Goal: Information Seeking & Learning: Find specific page/section

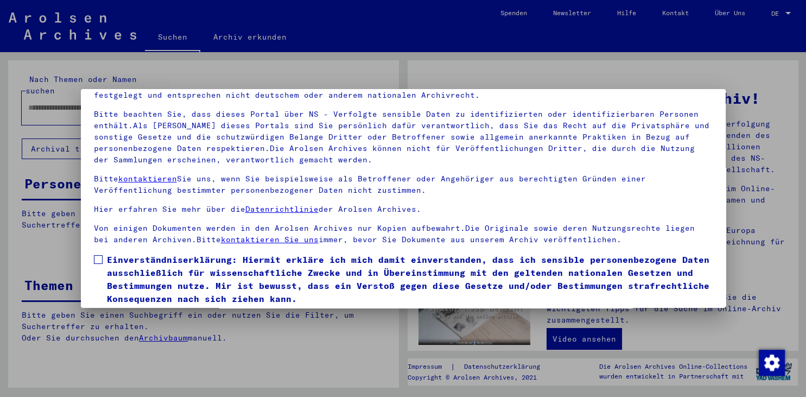
scroll to position [94, 0]
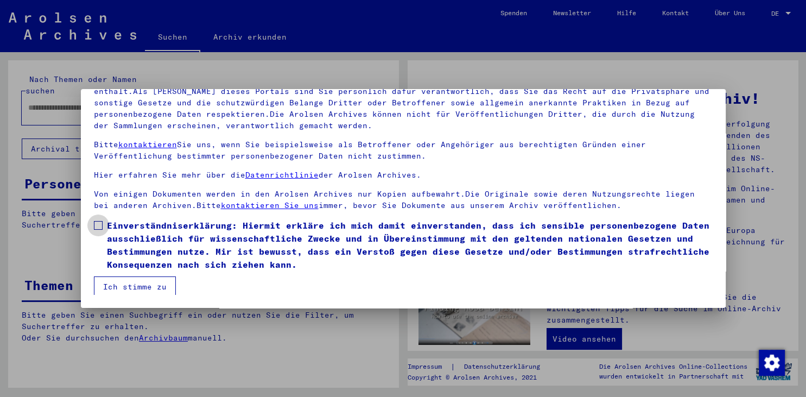
click at [99, 224] on span at bounding box center [98, 225] width 9 height 9
click at [149, 288] on button "Ich stimme zu" at bounding box center [135, 286] width 82 height 21
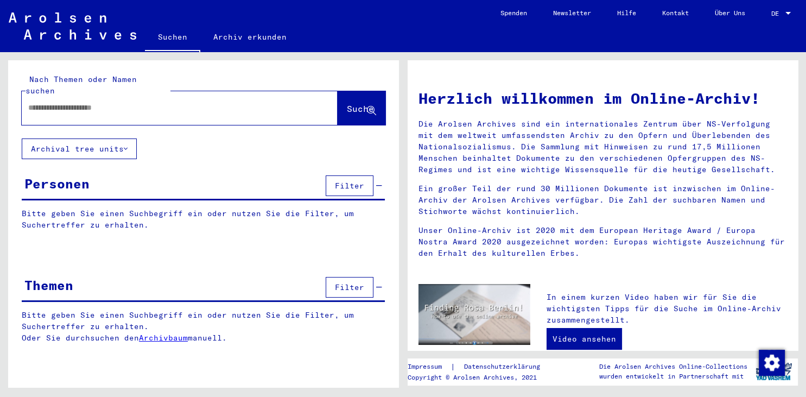
click at [30, 102] on input "text" at bounding box center [166, 107] width 277 height 11
click at [347, 103] on span "Suche" at bounding box center [360, 108] width 27 height 11
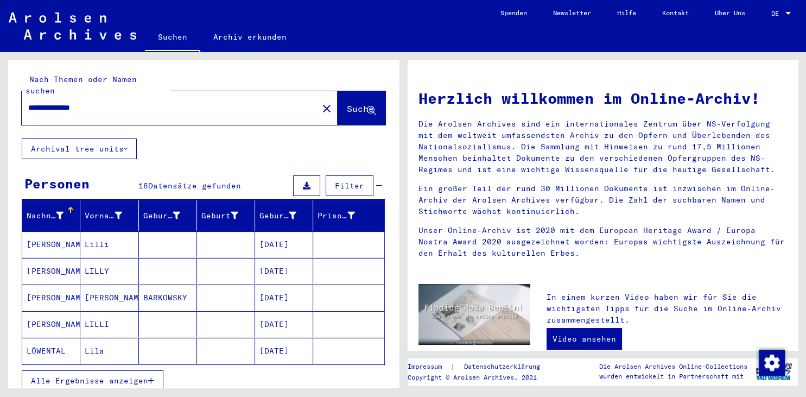
click at [118, 375] on span "Alle Ergebnisse anzeigen" at bounding box center [89, 380] width 117 height 10
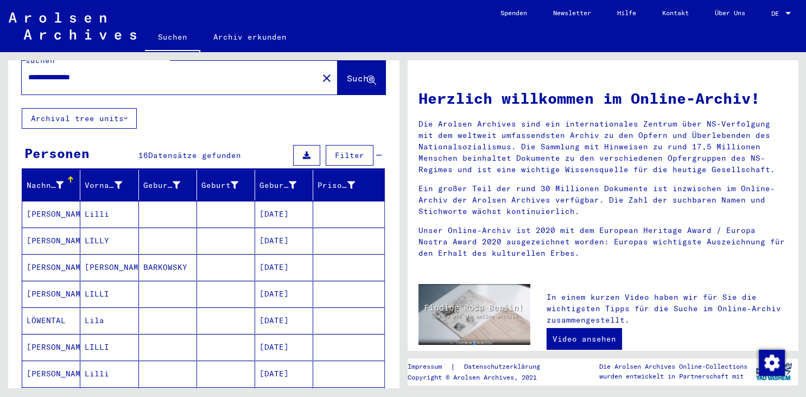
scroll to position [60, 0]
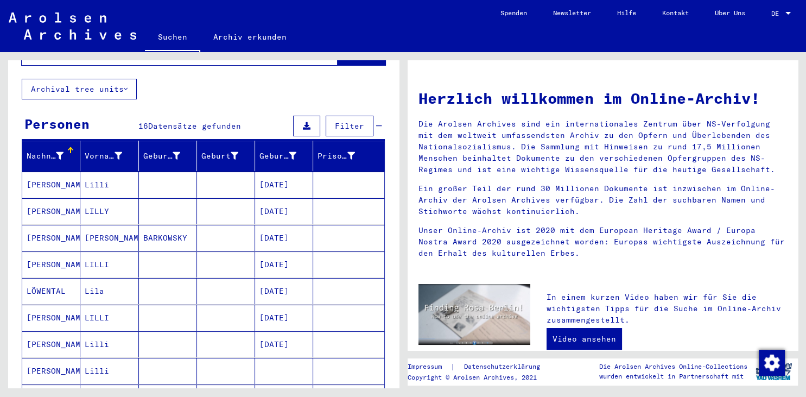
click at [55, 331] on mat-cell "[PERSON_NAME]" at bounding box center [51, 344] width 58 height 26
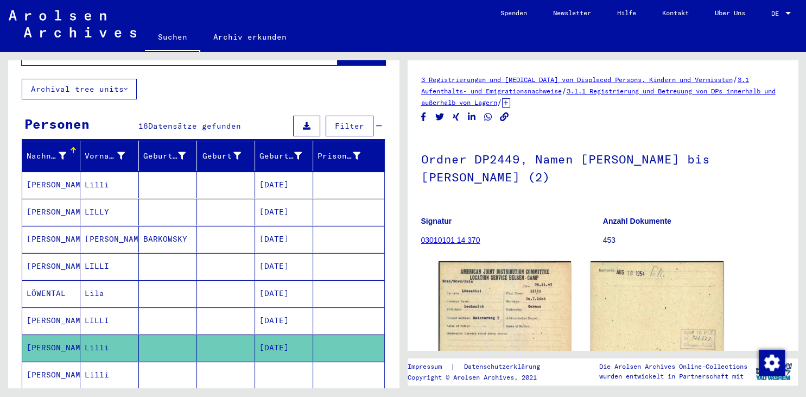
click at [47, 358] on icon at bounding box center [44, 352] width 27 height 43
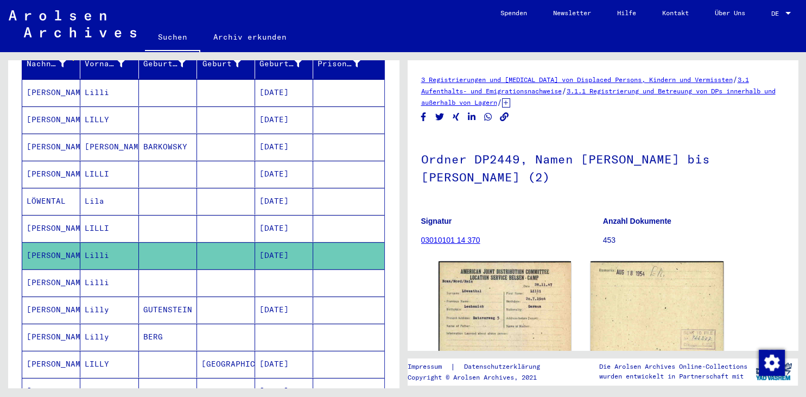
scroll to position [180, 0]
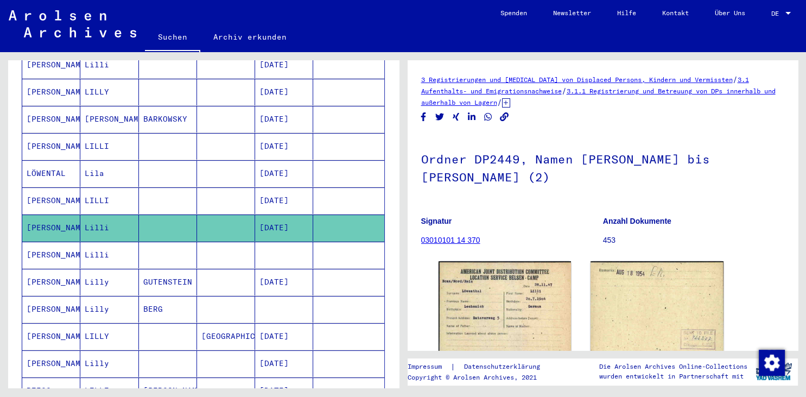
click at [55, 241] on mat-cell "[PERSON_NAME]" at bounding box center [51, 254] width 58 height 27
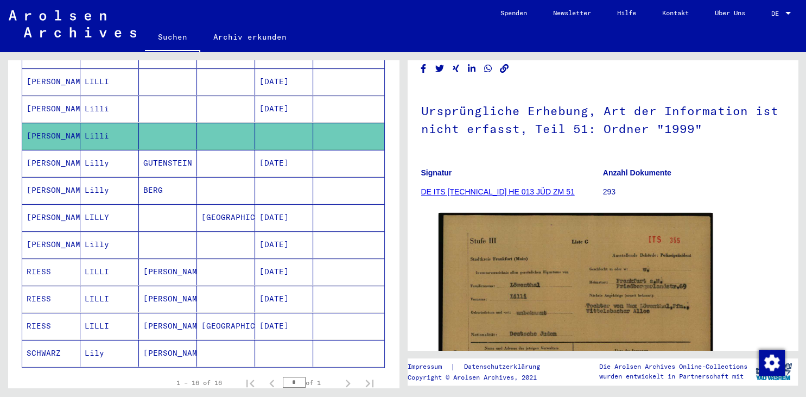
scroll to position [299, 0]
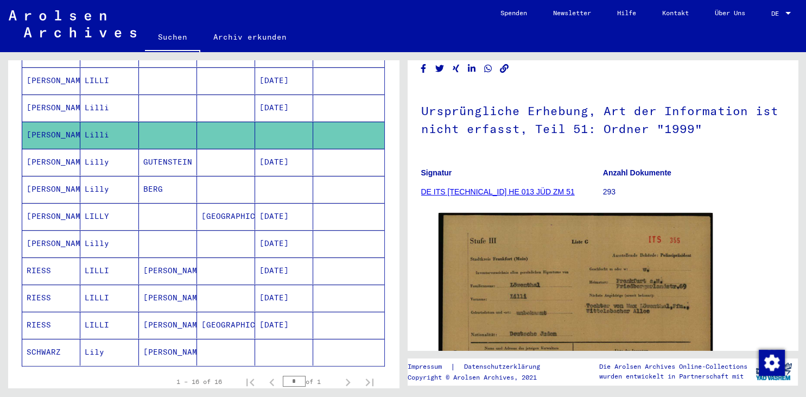
click at [43, 335] on icon at bounding box center [44, 352] width 27 height 43
click at [46, 332] on icon at bounding box center [44, 352] width 27 height 43
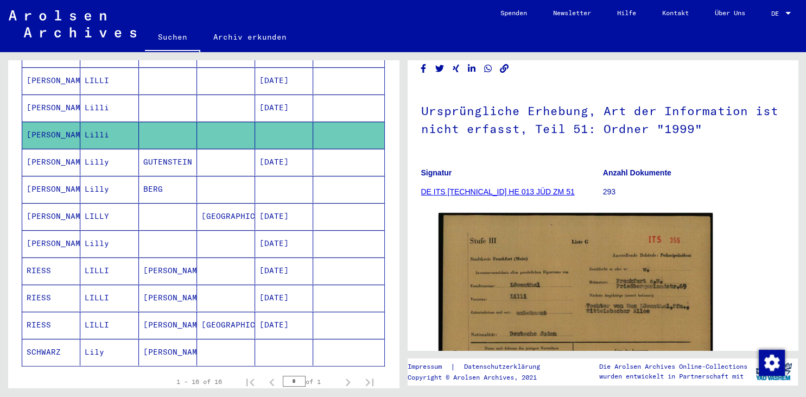
click at [173, 339] on mat-cell "[PERSON_NAME]" at bounding box center [168, 352] width 58 height 27
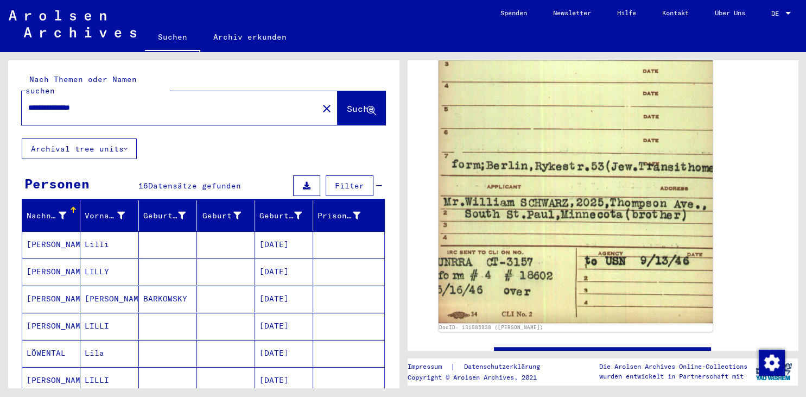
drag, startPoint x: 54, startPoint y: 95, endPoint x: 6, endPoint y: 95, distance: 47.7
click at [28, 102] on input "**********" at bounding box center [169, 107] width 283 height 11
click at [347, 103] on span "Suche" at bounding box center [360, 108] width 27 height 11
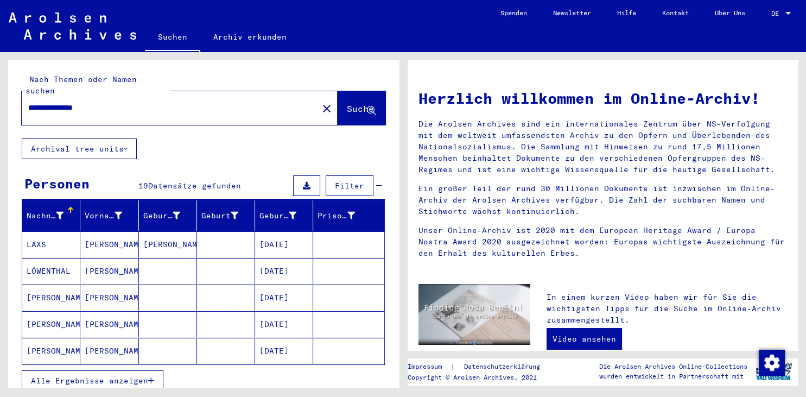
click at [90, 372] on button "Alle Ergebnisse anzeigen" at bounding box center [93, 380] width 142 height 21
drag, startPoint x: 60, startPoint y: 93, endPoint x: 130, endPoint y: 97, distance: 70.1
click at [130, 102] on input "**********" at bounding box center [166, 107] width 277 height 11
type input "**********"
click at [347, 103] on span "Suche" at bounding box center [360, 108] width 27 height 11
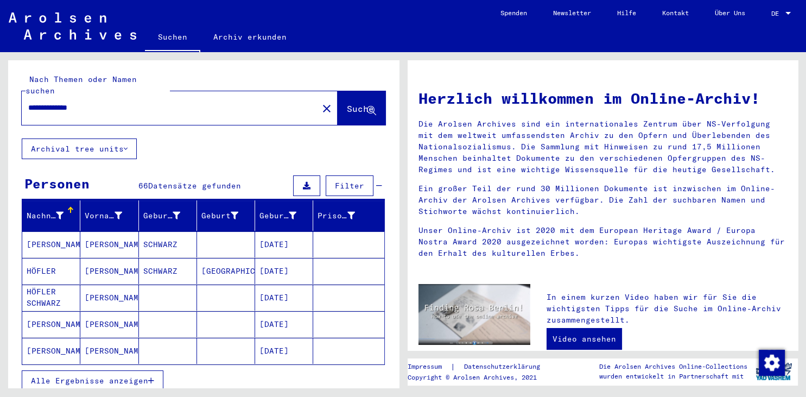
click at [135, 375] on span "Alle Ergebnisse anzeigen" at bounding box center [89, 380] width 117 height 10
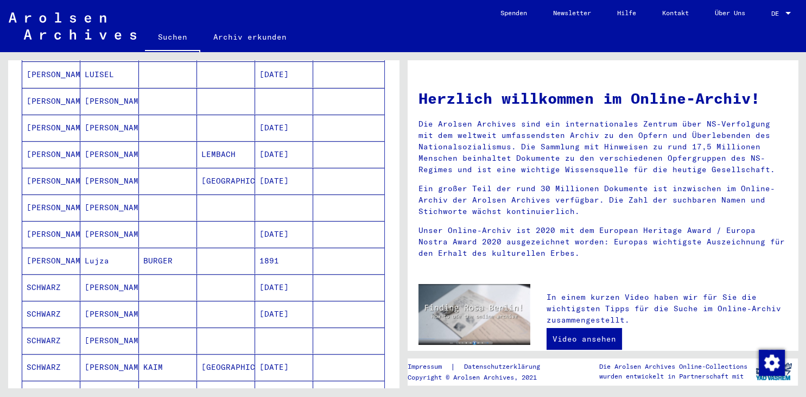
scroll to position [479, 0]
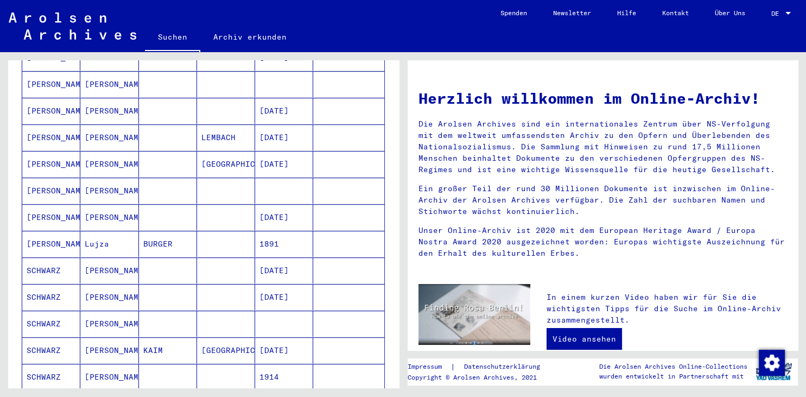
click at [55, 310] on mat-cell "SCHWARZ" at bounding box center [51, 323] width 58 height 26
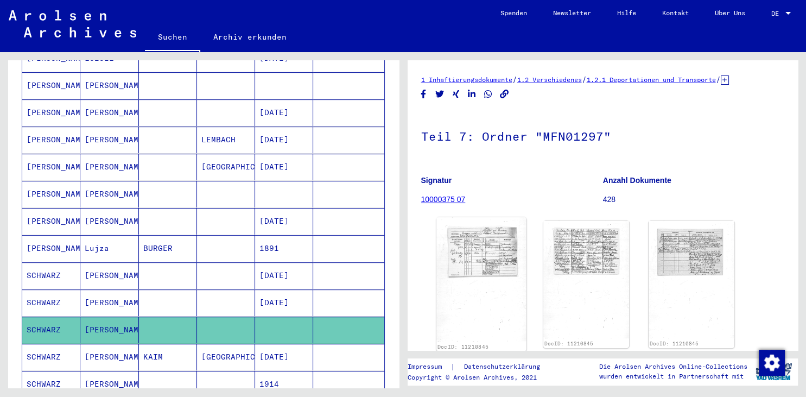
click at [509, 260] on img at bounding box center [481, 279] width 90 height 124
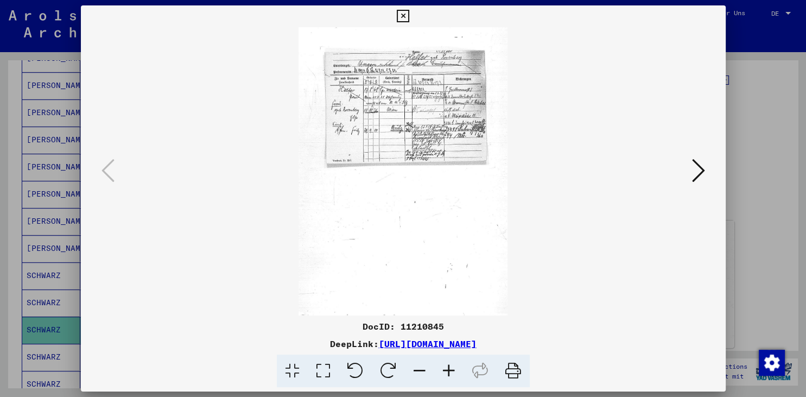
click at [446, 372] on icon at bounding box center [448, 370] width 29 height 33
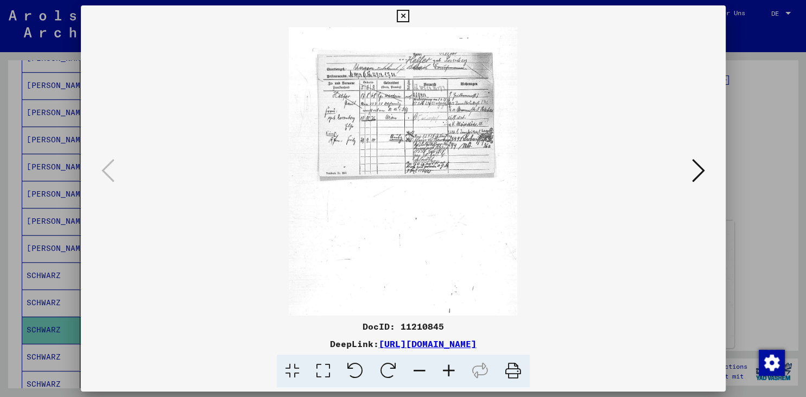
click at [446, 372] on icon at bounding box center [448, 370] width 29 height 33
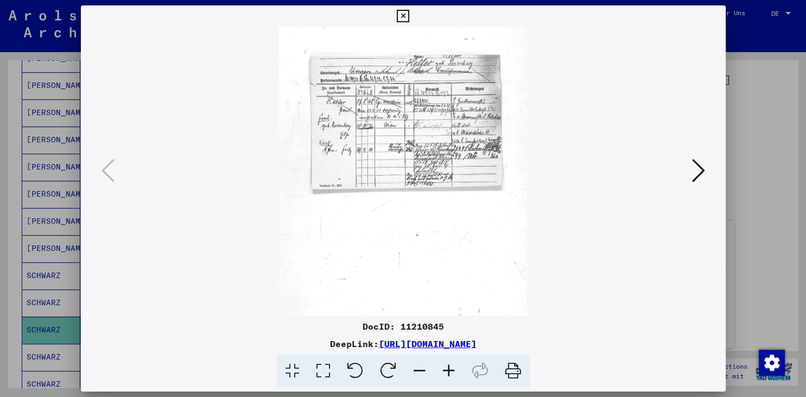
click at [446, 372] on icon at bounding box center [448, 370] width 29 height 33
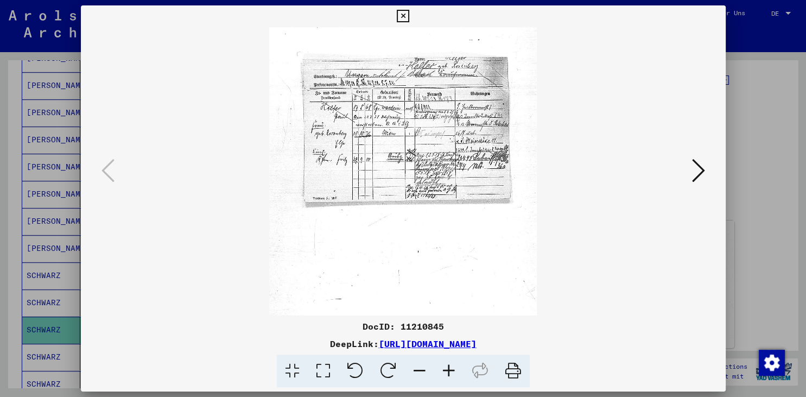
click at [446, 372] on icon at bounding box center [448, 370] width 29 height 33
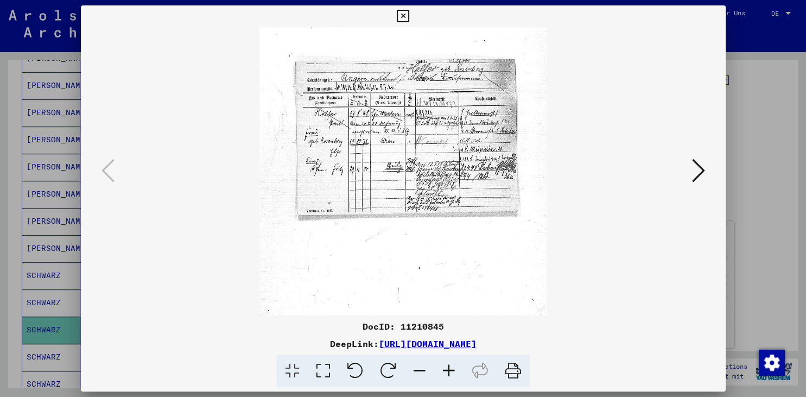
click at [446, 372] on icon at bounding box center [448, 370] width 29 height 33
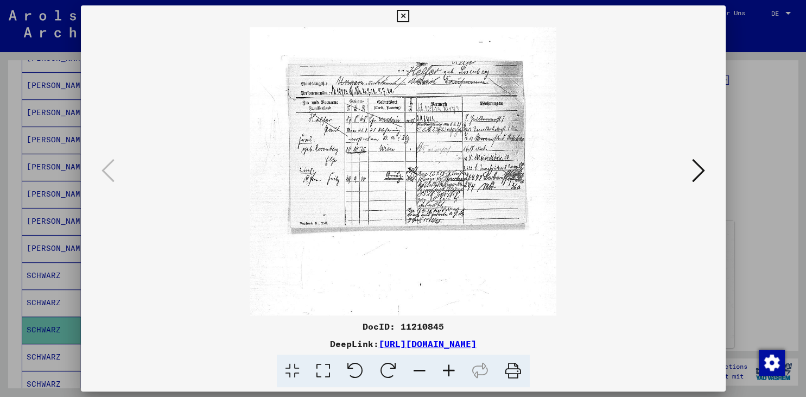
click at [446, 372] on icon at bounding box center [448, 370] width 29 height 33
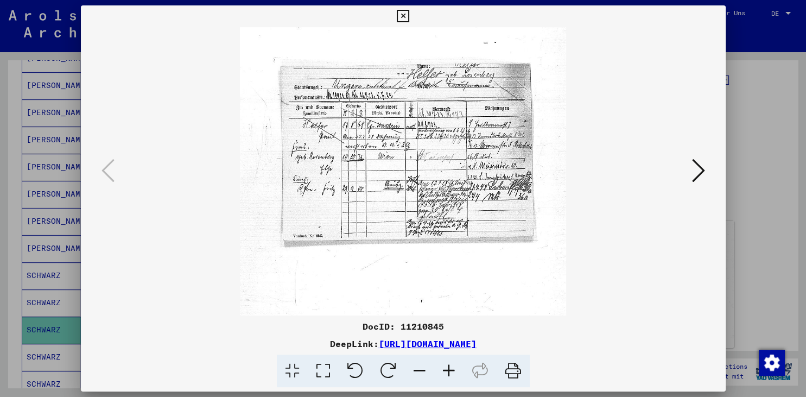
click at [446, 372] on icon at bounding box center [448, 370] width 29 height 33
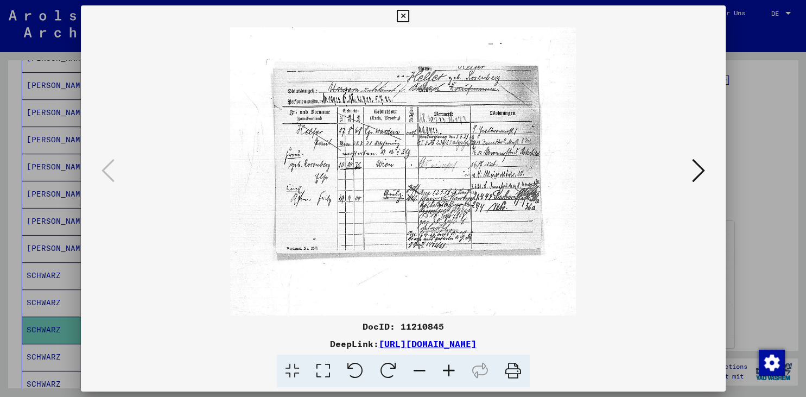
click at [446, 372] on icon at bounding box center [448, 370] width 29 height 33
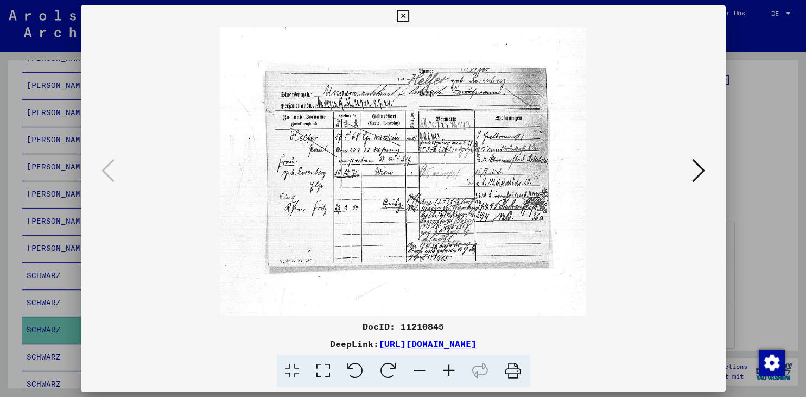
click at [446, 372] on icon at bounding box center [448, 370] width 29 height 33
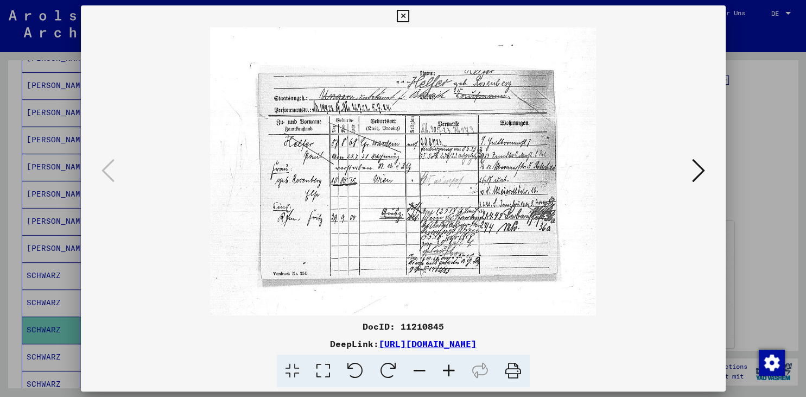
click at [446, 372] on icon at bounding box center [448, 370] width 29 height 33
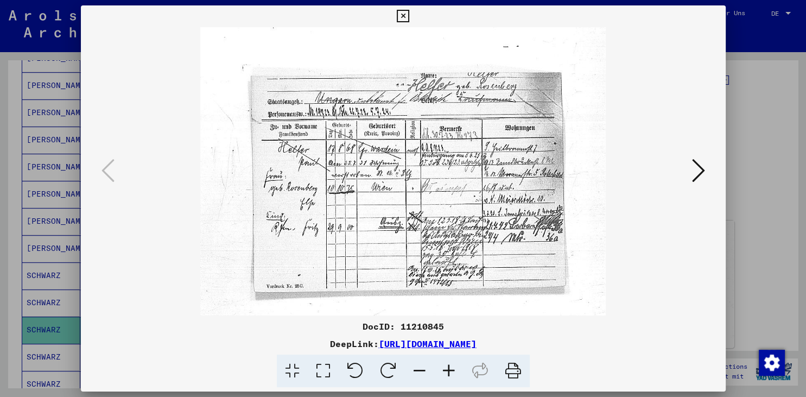
click at [446, 372] on icon at bounding box center [448, 370] width 29 height 33
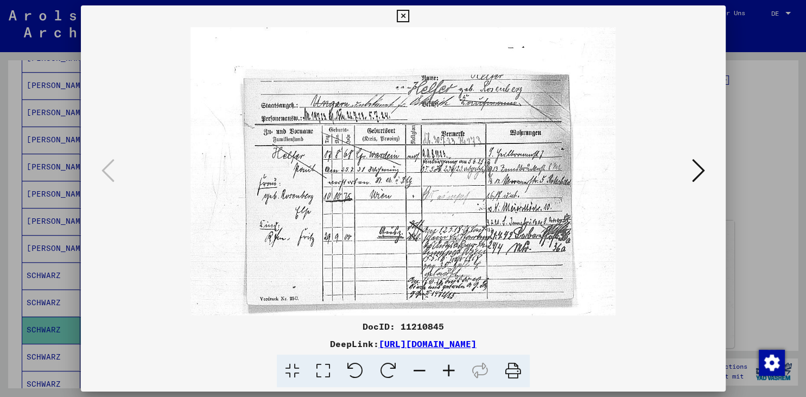
click at [446, 372] on icon at bounding box center [448, 370] width 29 height 33
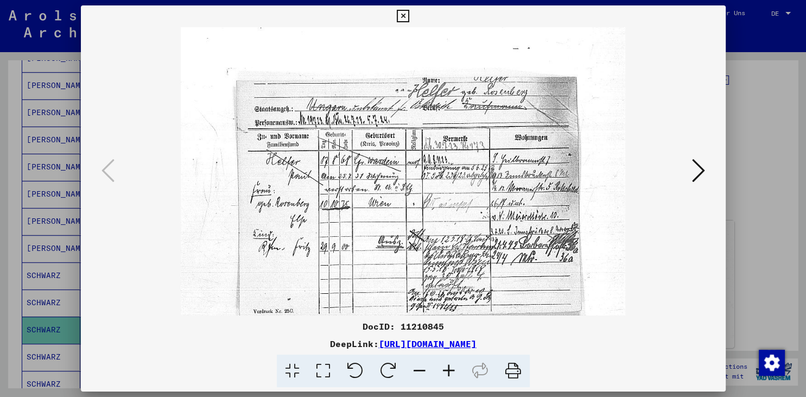
click at [446, 372] on icon at bounding box center [448, 370] width 29 height 33
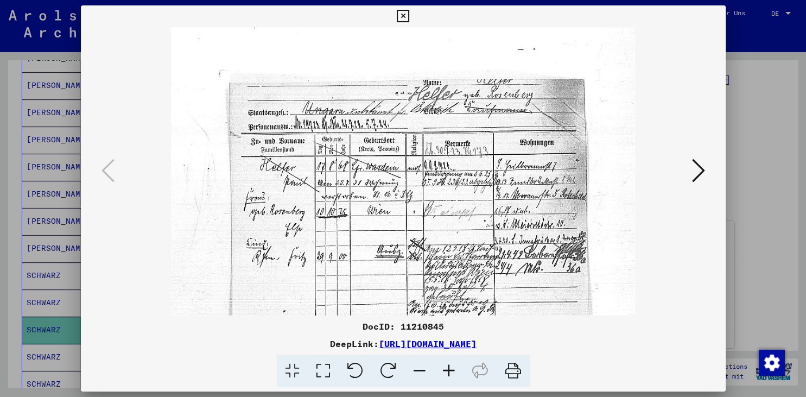
click at [704, 176] on icon at bounding box center [698, 170] width 13 height 26
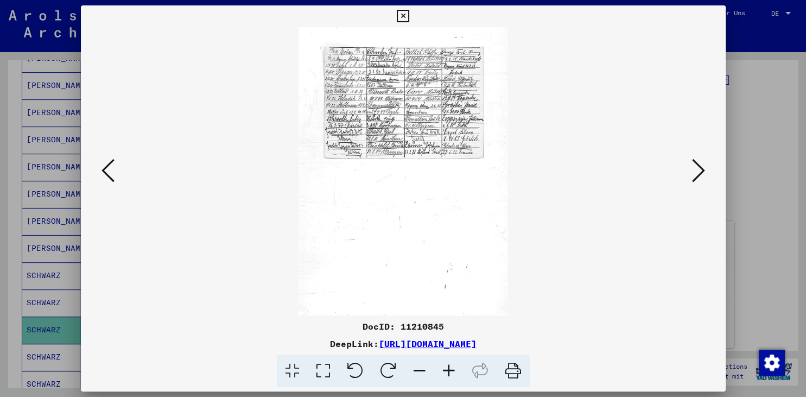
click at [449, 367] on icon at bounding box center [448, 370] width 29 height 33
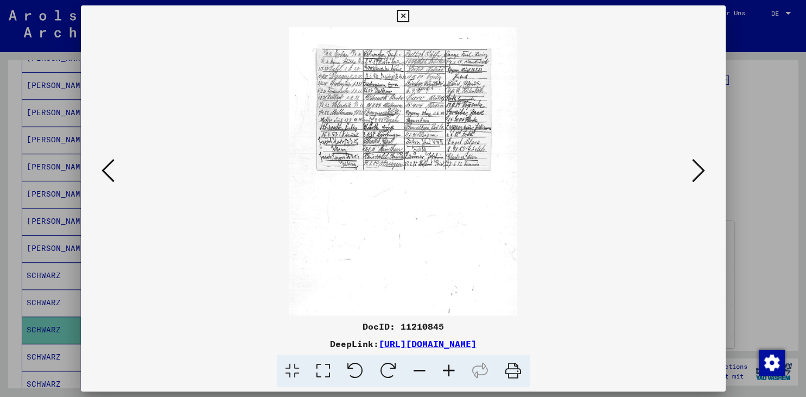
click at [449, 367] on icon at bounding box center [448, 370] width 29 height 33
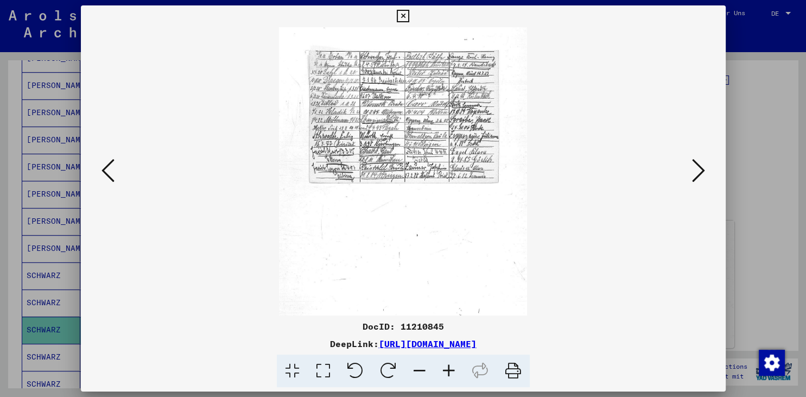
click at [449, 367] on icon at bounding box center [448, 370] width 29 height 33
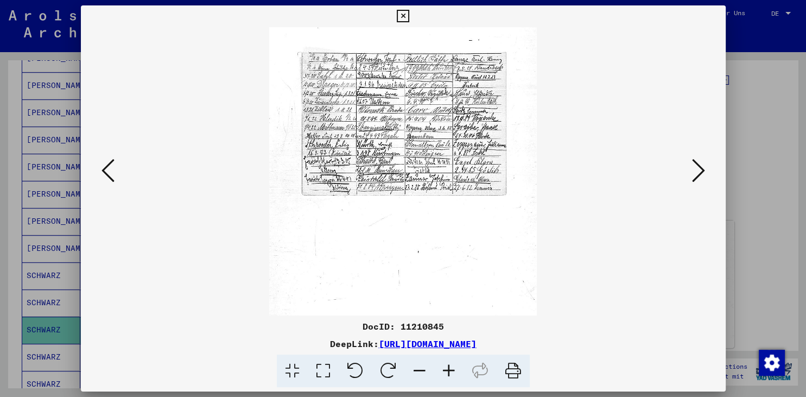
click at [449, 367] on icon at bounding box center [448, 370] width 29 height 33
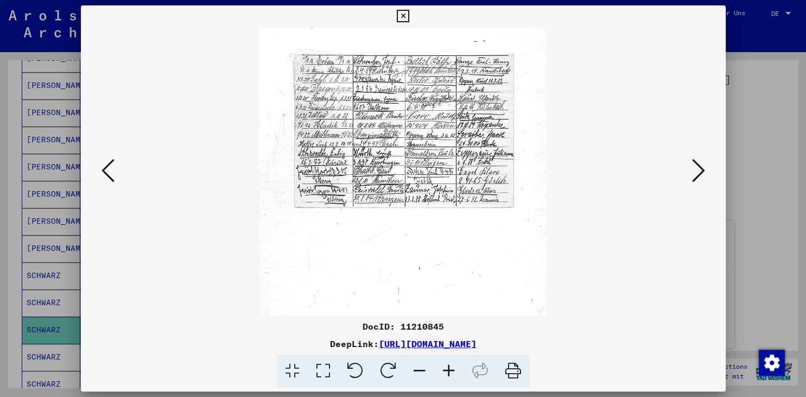
click at [449, 367] on icon at bounding box center [448, 370] width 29 height 33
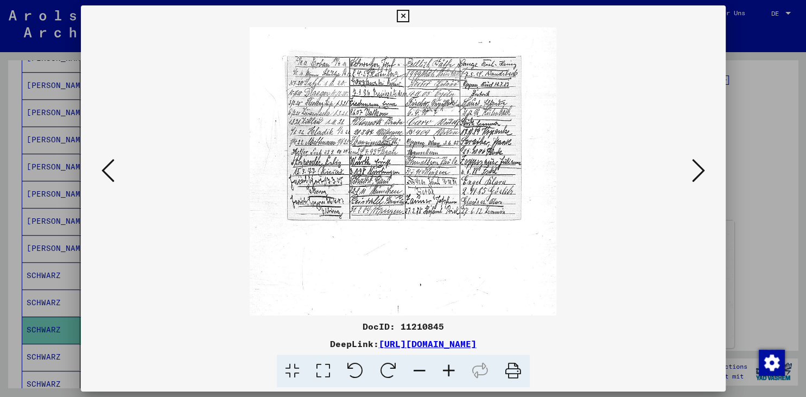
click at [449, 367] on icon at bounding box center [448, 370] width 29 height 33
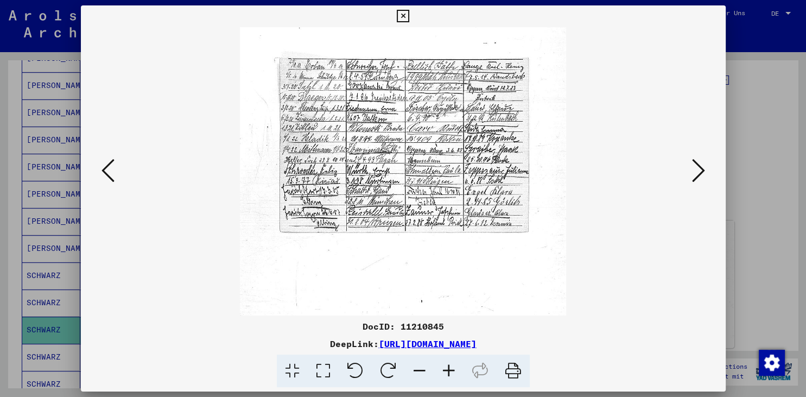
click at [449, 367] on icon at bounding box center [448, 370] width 29 height 33
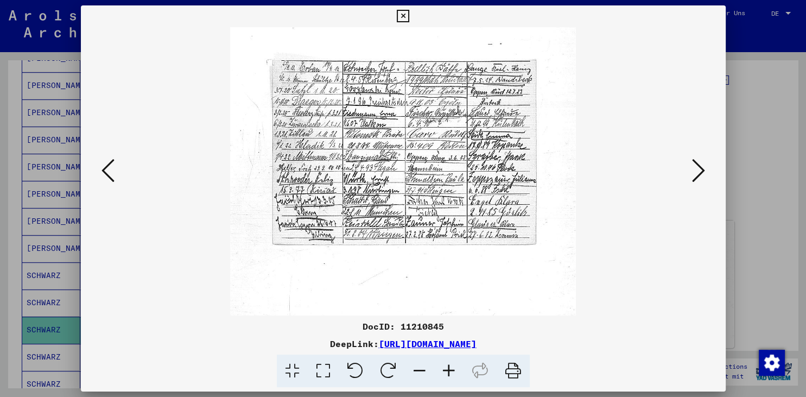
click at [449, 367] on icon at bounding box center [448, 370] width 29 height 33
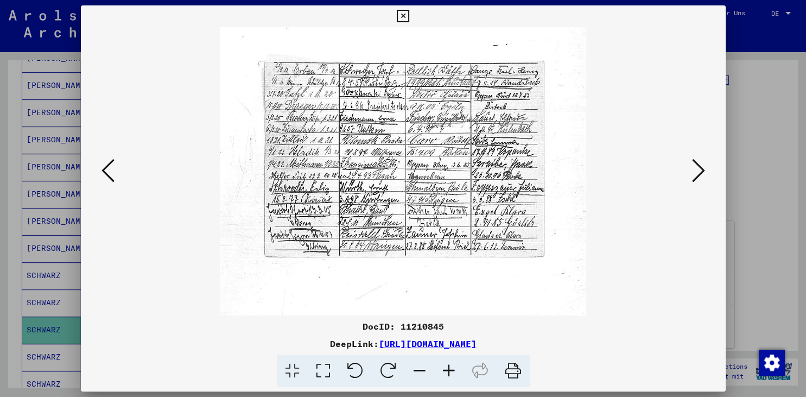
click at [449, 367] on icon at bounding box center [448, 370] width 29 height 33
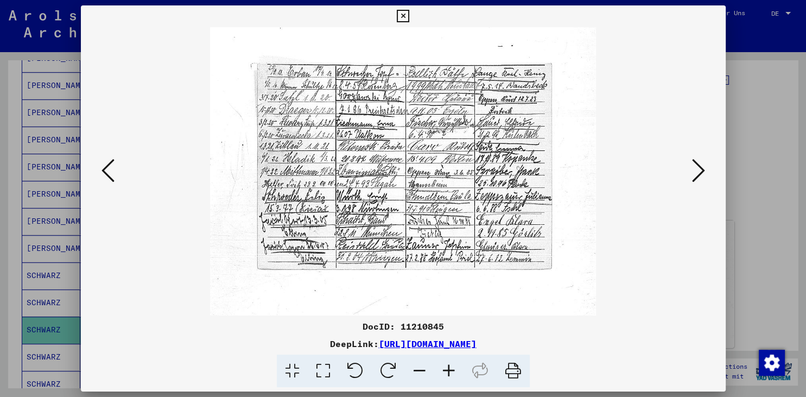
click at [449, 367] on icon at bounding box center [448, 370] width 29 height 33
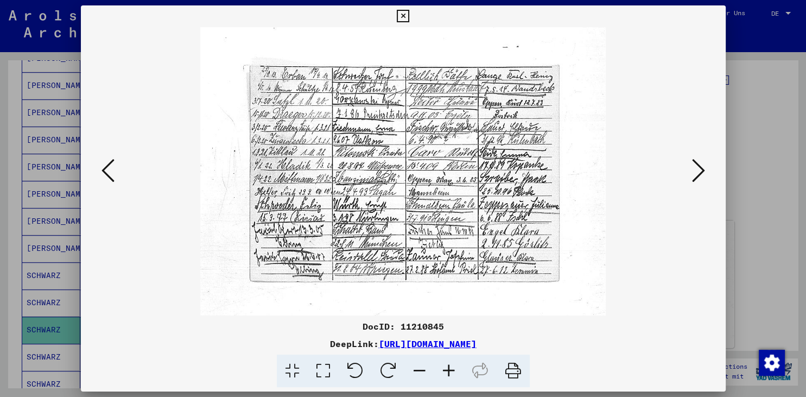
click at [702, 165] on icon at bounding box center [698, 170] width 13 height 26
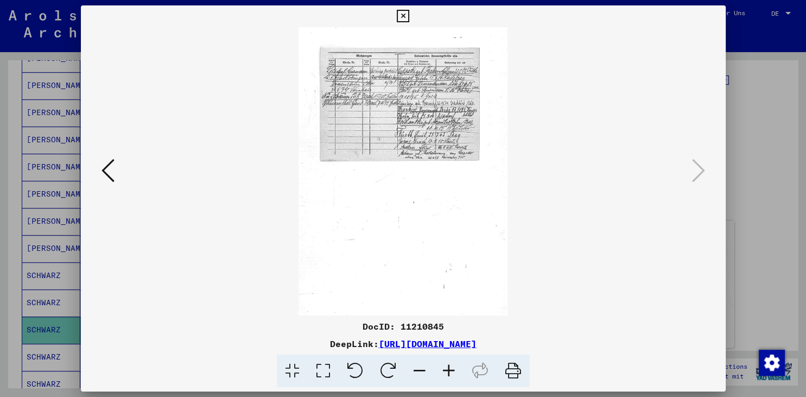
click at [409, 12] on icon at bounding box center [403, 16] width 12 height 13
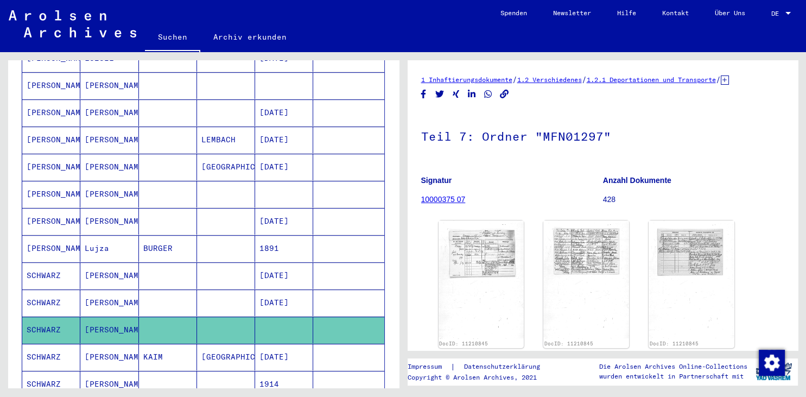
scroll to position [544, 0]
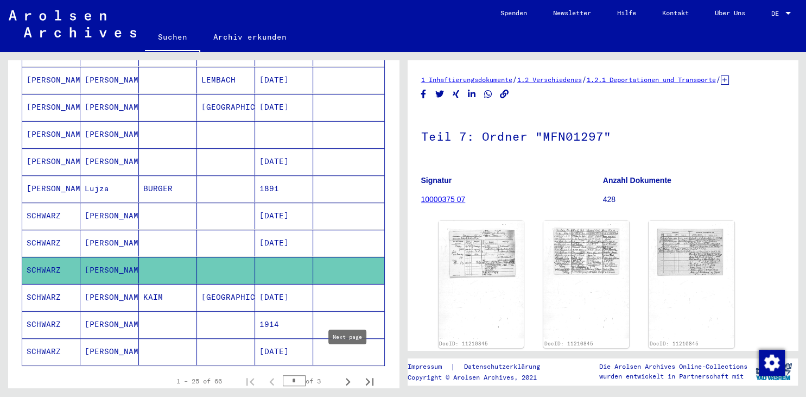
click at [350, 374] on icon "Next page" at bounding box center [347, 381] width 15 height 15
type input "*"
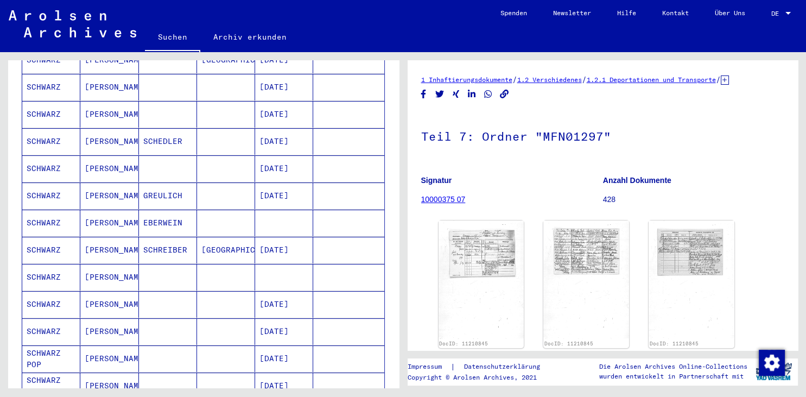
scroll to position [185, 0]
click at [29, 264] on mat-cell "SCHWARZ" at bounding box center [51, 276] width 58 height 27
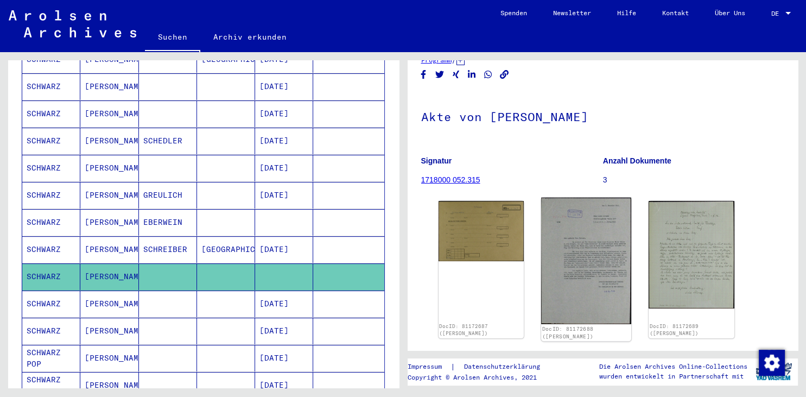
scroll to position [60, 0]
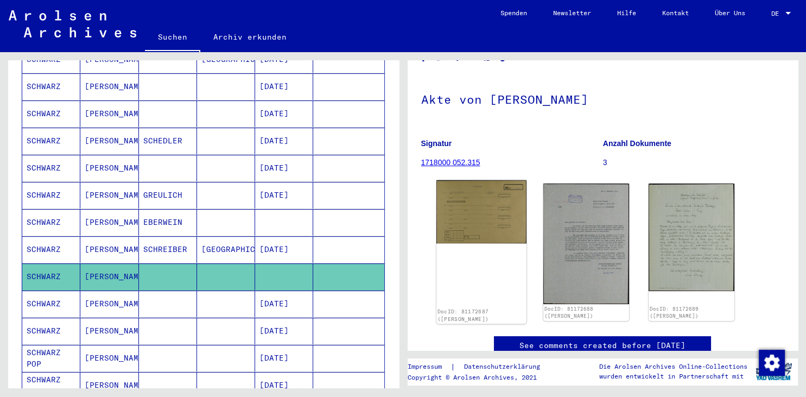
click at [482, 235] on img at bounding box center [481, 211] width 90 height 63
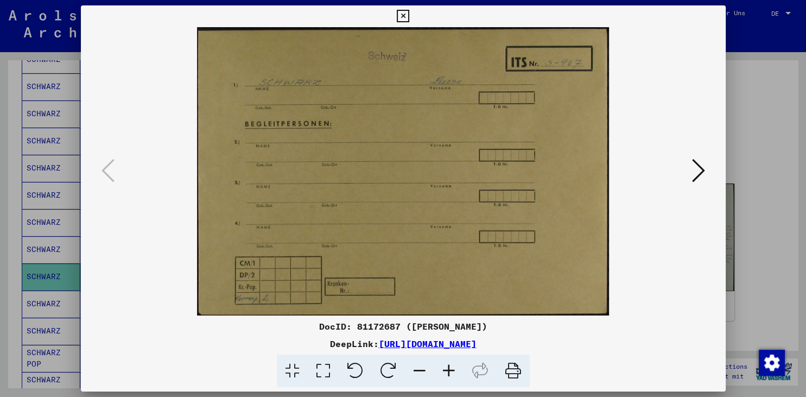
click at [699, 171] on icon at bounding box center [698, 170] width 13 height 26
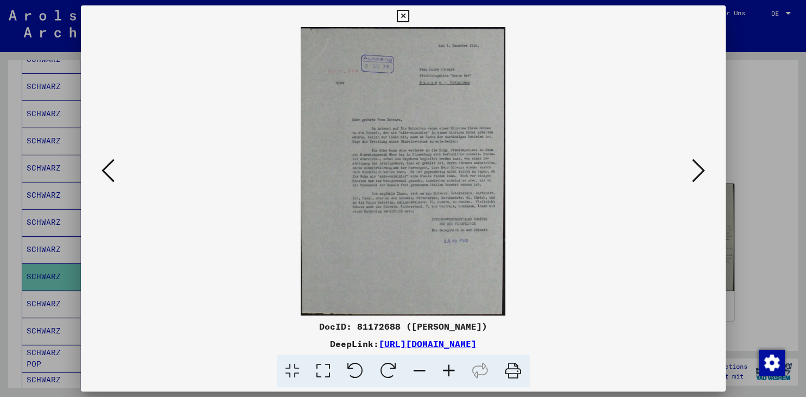
click at [454, 373] on icon at bounding box center [448, 370] width 29 height 33
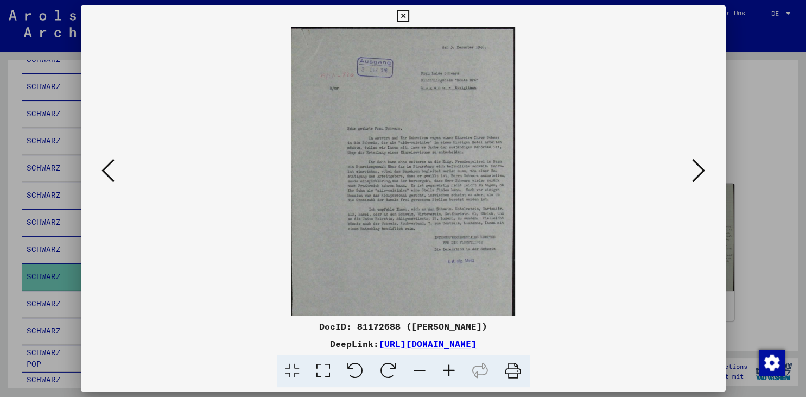
click at [454, 373] on icon at bounding box center [448, 370] width 29 height 33
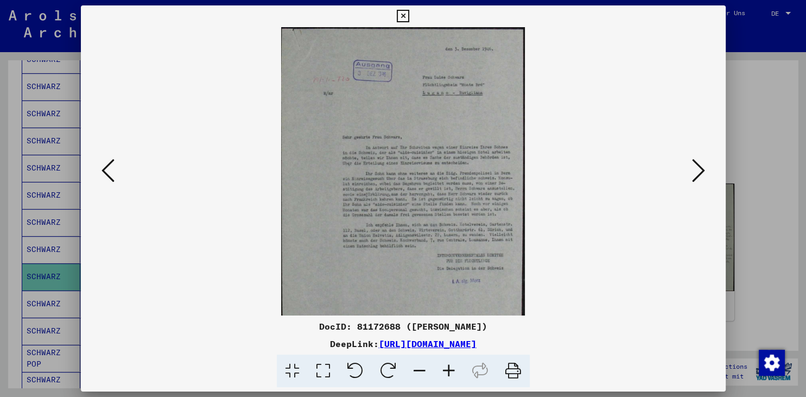
click at [454, 373] on icon at bounding box center [448, 370] width 29 height 33
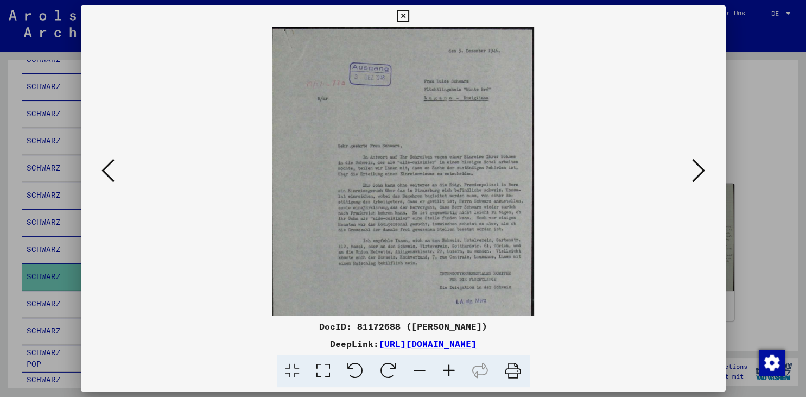
click at [454, 373] on icon at bounding box center [448, 370] width 29 height 33
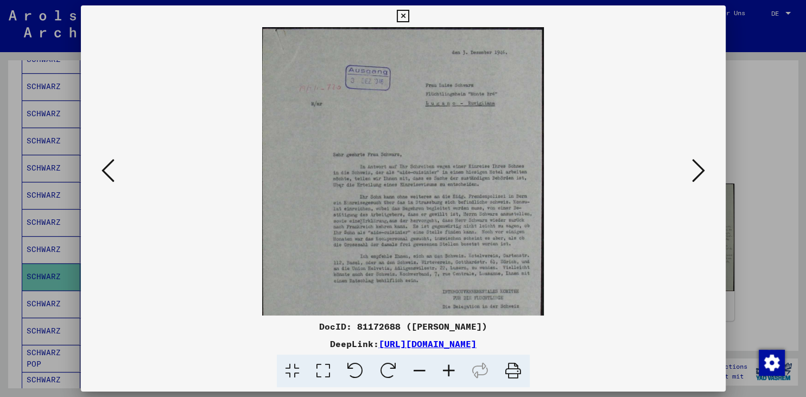
click at [454, 373] on icon at bounding box center [448, 370] width 29 height 33
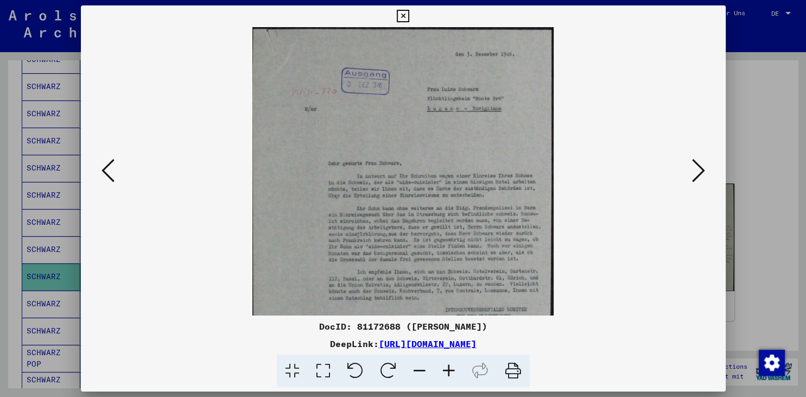
click at [454, 373] on icon at bounding box center [448, 370] width 29 height 33
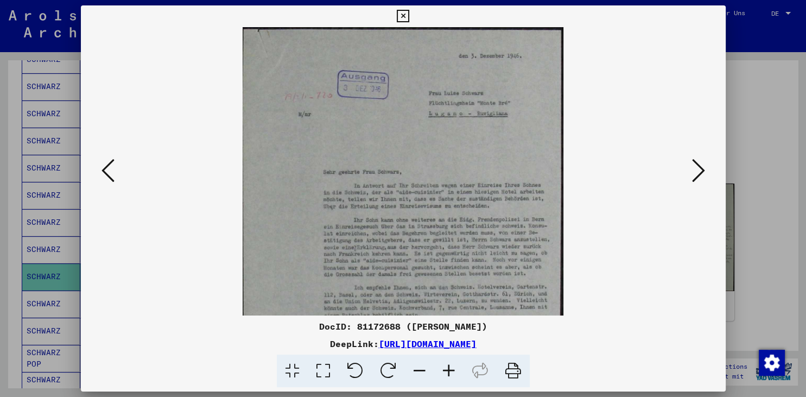
click at [454, 373] on icon at bounding box center [448, 370] width 29 height 33
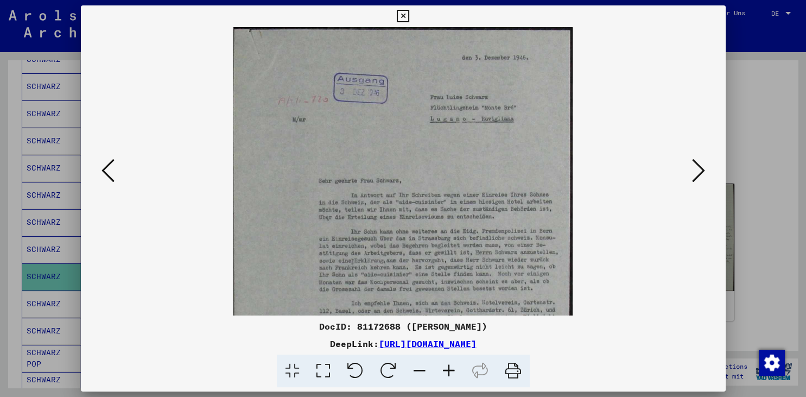
click at [706, 169] on button at bounding box center [698, 171] width 20 height 31
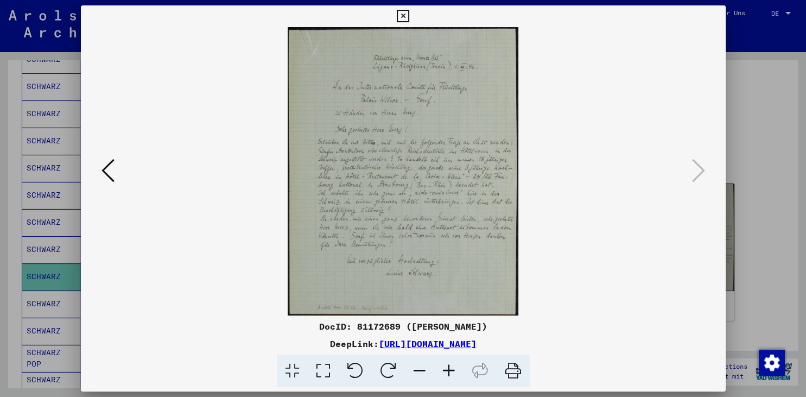
click at [450, 370] on icon at bounding box center [448, 370] width 29 height 33
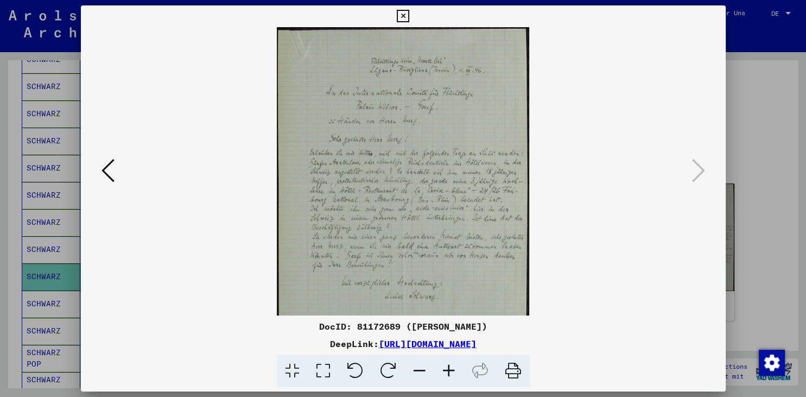
click at [450, 370] on icon at bounding box center [448, 370] width 29 height 33
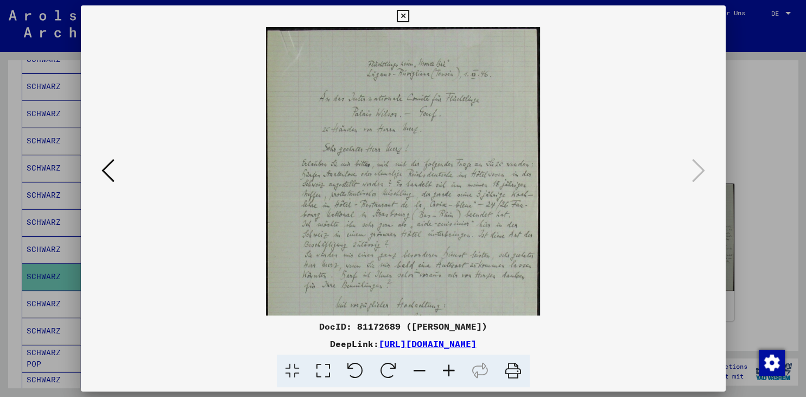
click at [450, 370] on icon at bounding box center [448, 370] width 29 height 33
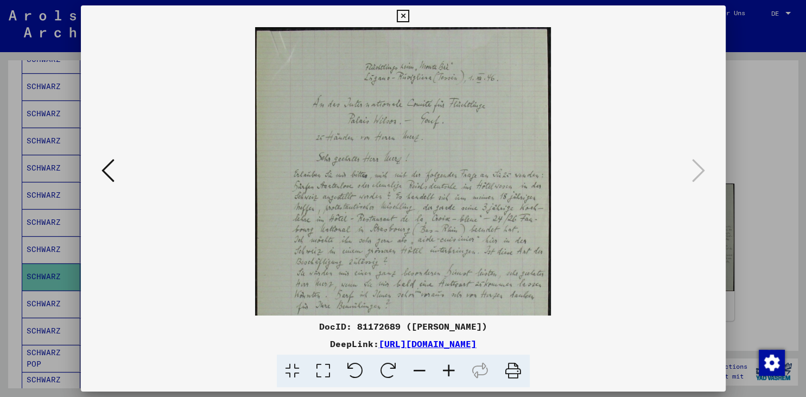
click at [450, 370] on icon at bounding box center [448, 370] width 29 height 33
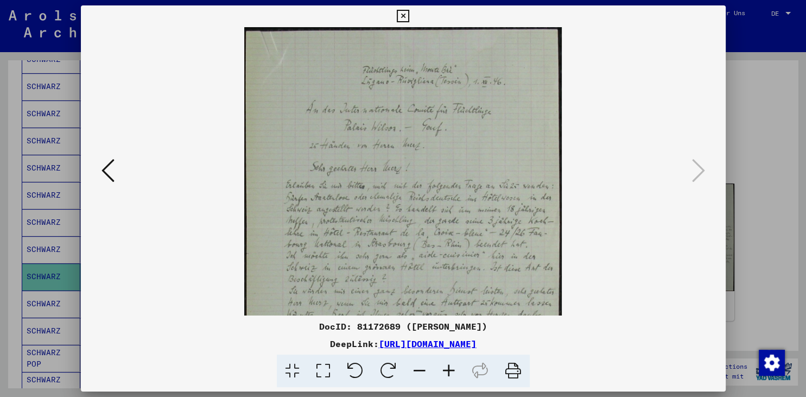
click at [409, 14] on icon at bounding box center [403, 16] width 12 height 13
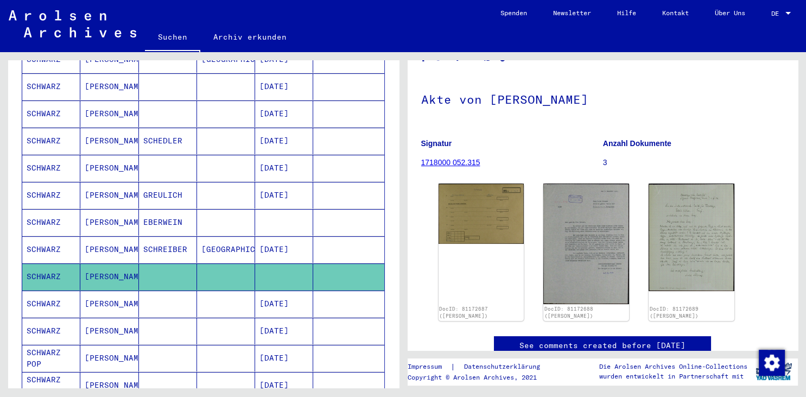
scroll to position [245, 0]
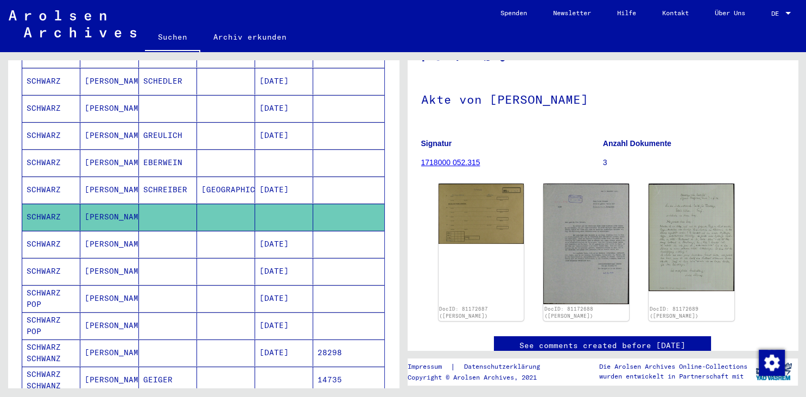
click at [47, 334] on icon at bounding box center [44, 352] width 27 height 43
click at [90, 339] on mat-cell "[PERSON_NAME]" at bounding box center [109, 352] width 58 height 27
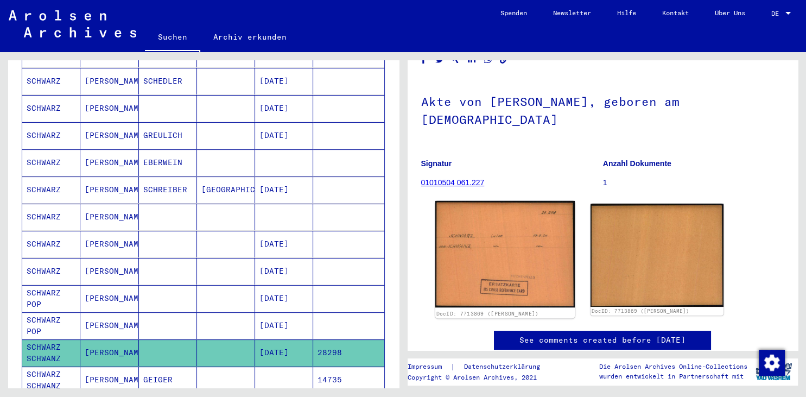
scroll to position [60, 0]
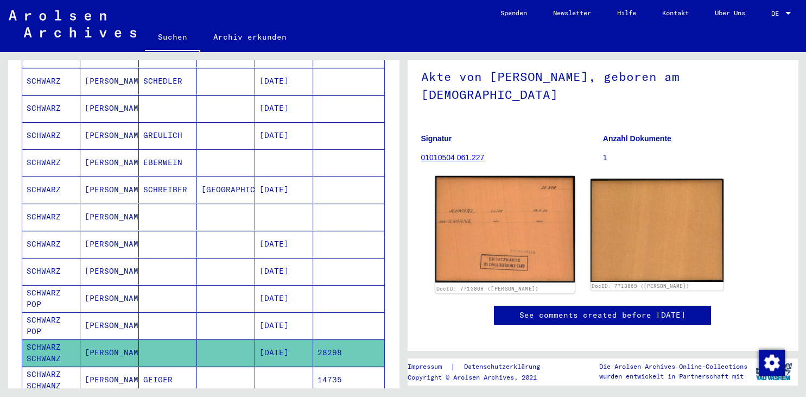
click at [518, 233] on img at bounding box center [504, 229] width 139 height 107
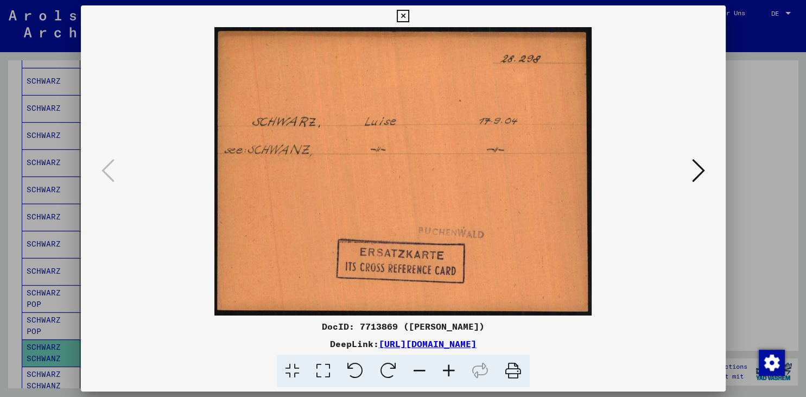
click at [703, 171] on icon at bounding box center [698, 170] width 13 height 26
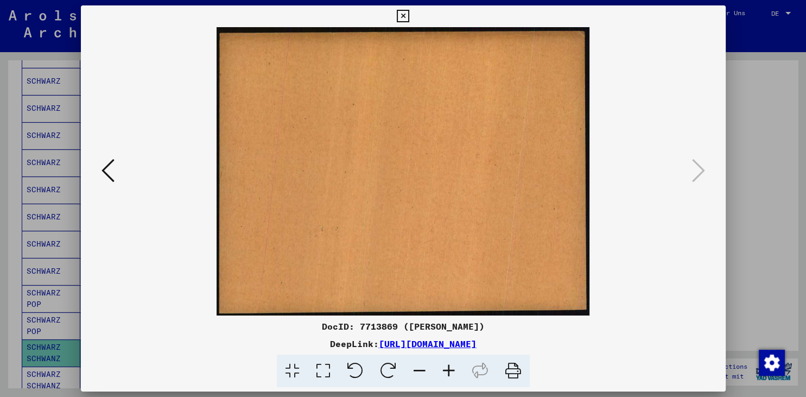
click at [409, 12] on icon at bounding box center [403, 16] width 12 height 13
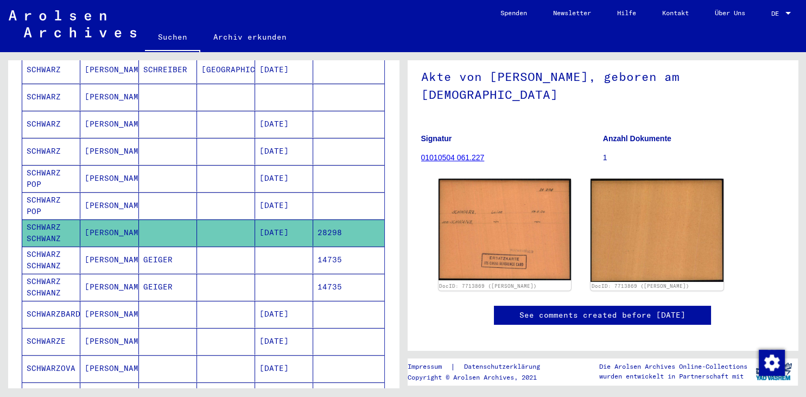
scroll to position [544, 0]
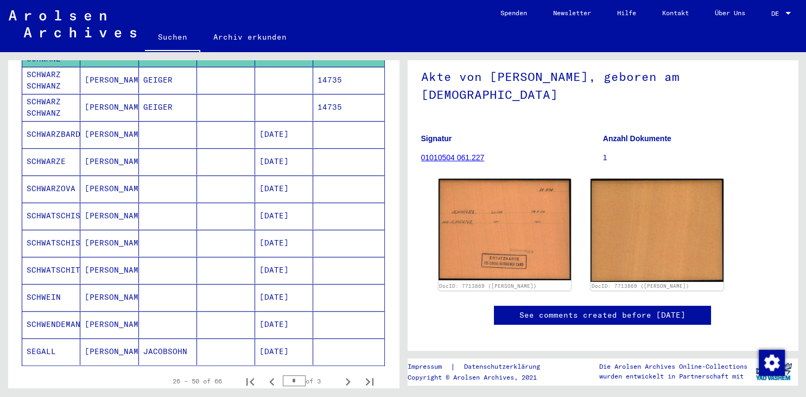
click at [49, 334] on icon at bounding box center [44, 352] width 27 height 43
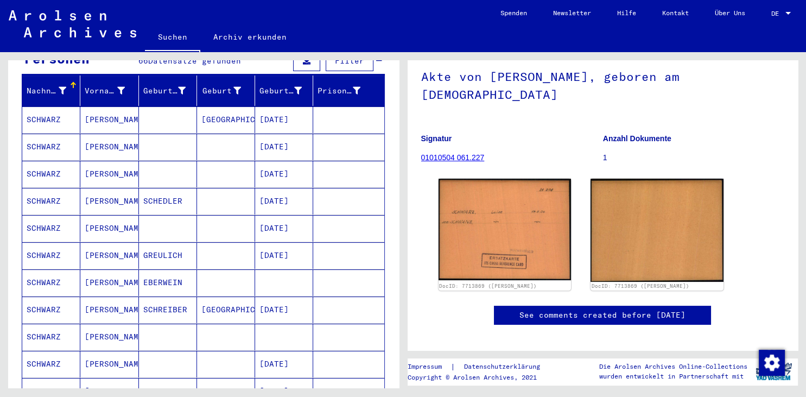
scroll to position [0, 0]
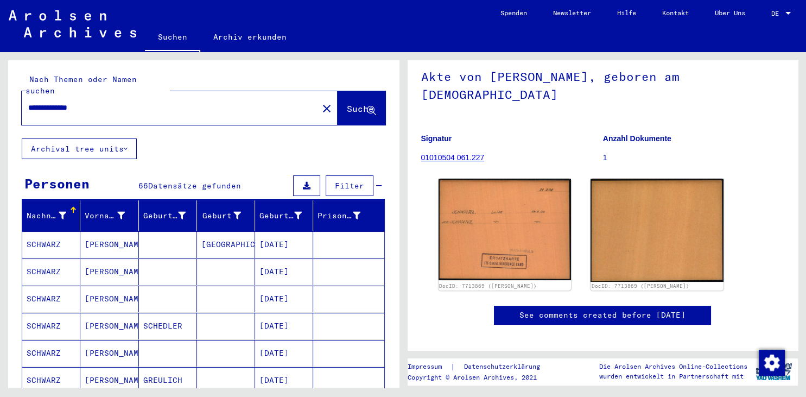
drag, startPoint x: 62, startPoint y: 95, endPoint x: 105, endPoint y: 98, distance: 43.5
click at [105, 102] on input "**********" at bounding box center [169, 107] width 283 height 11
drag, startPoint x: 55, startPoint y: 97, endPoint x: 2, endPoint y: 93, distance: 53.3
click at [28, 102] on input "**********" at bounding box center [169, 107] width 283 height 11
type input "**********"
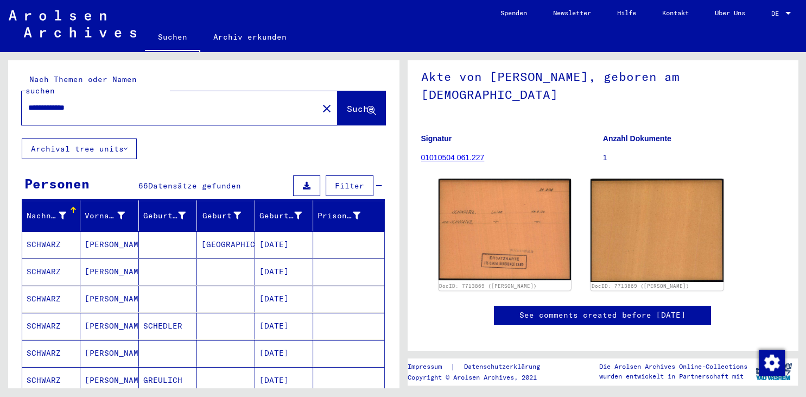
click at [347, 103] on span "Suche" at bounding box center [360, 108] width 27 height 11
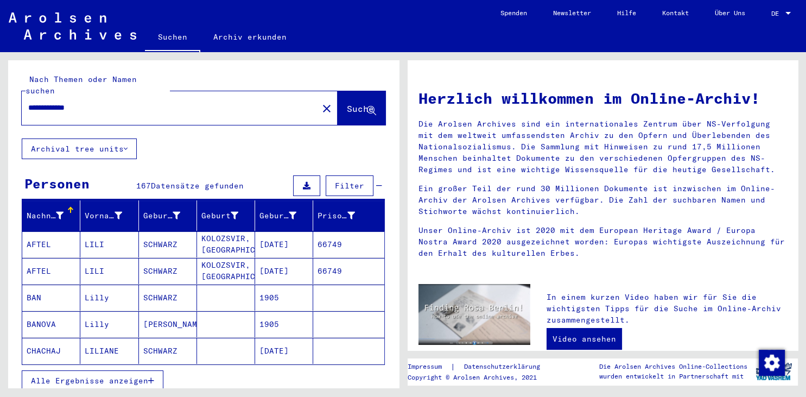
click at [86, 370] on button "Alle Ergebnisse anzeigen" at bounding box center [93, 380] width 142 height 21
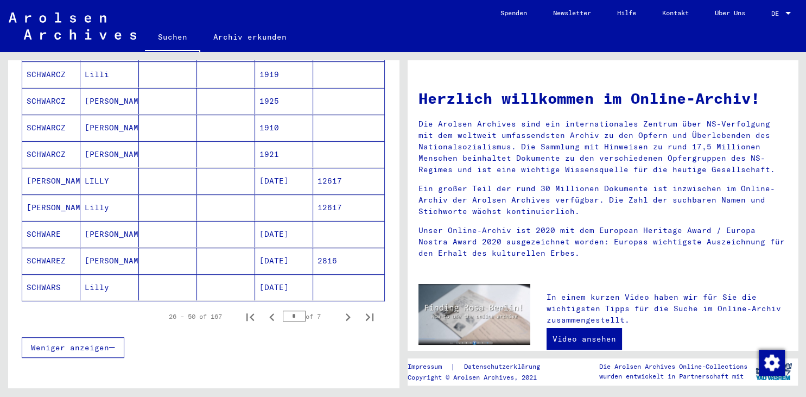
scroll to position [599, 0]
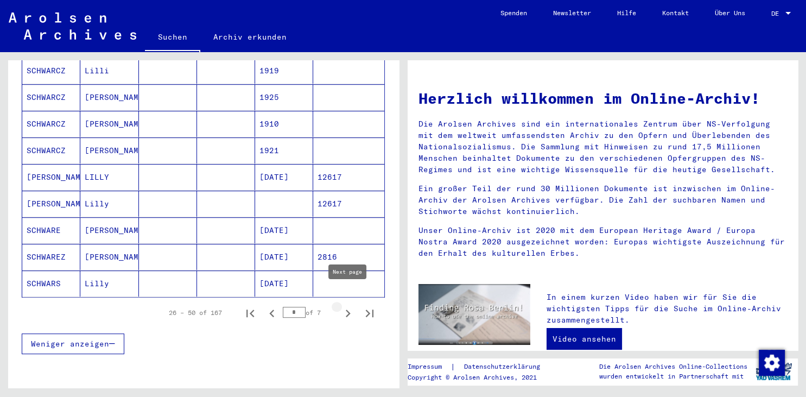
click at [349, 305] on icon "Next page" at bounding box center [347, 312] width 15 height 15
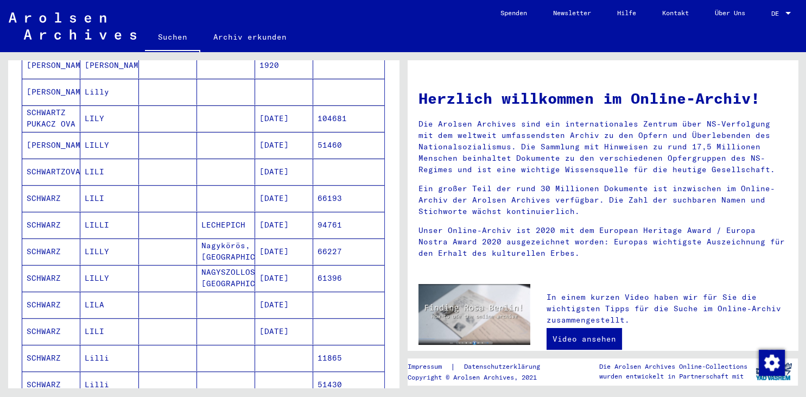
scroll to position [419, 0]
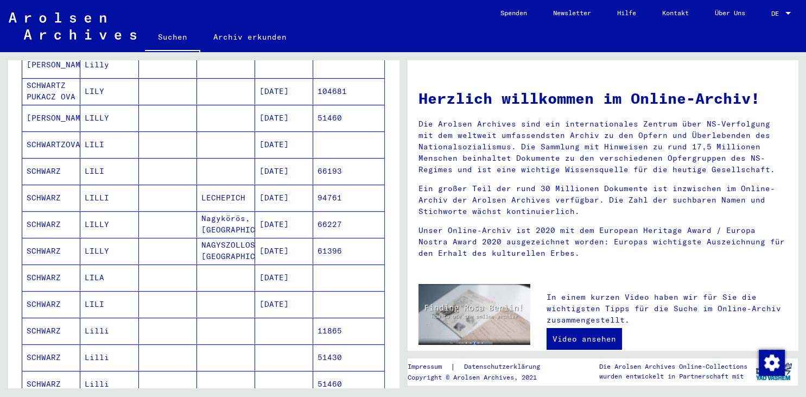
click at [49, 158] on mat-cell "SCHWARZ" at bounding box center [51, 171] width 58 height 26
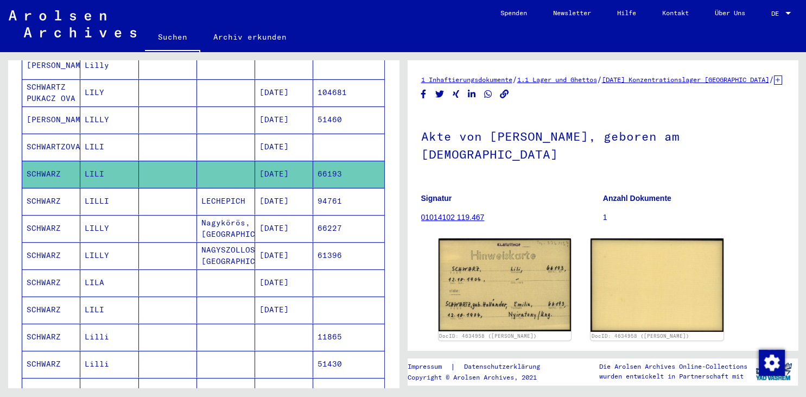
click at [42, 188] on mat-cell "SCHWARZ" at bounding box center [51, 201] width 58 height 27
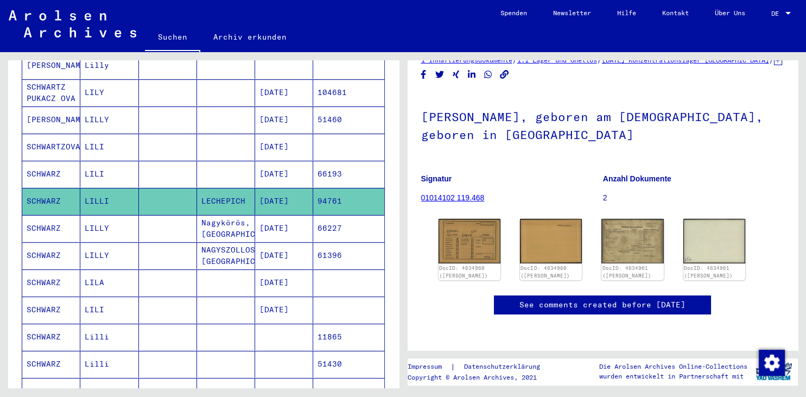
scroll to position [60, 0]
click at [487, 225] on img at bounding box center [469, 240] width 65 height 47
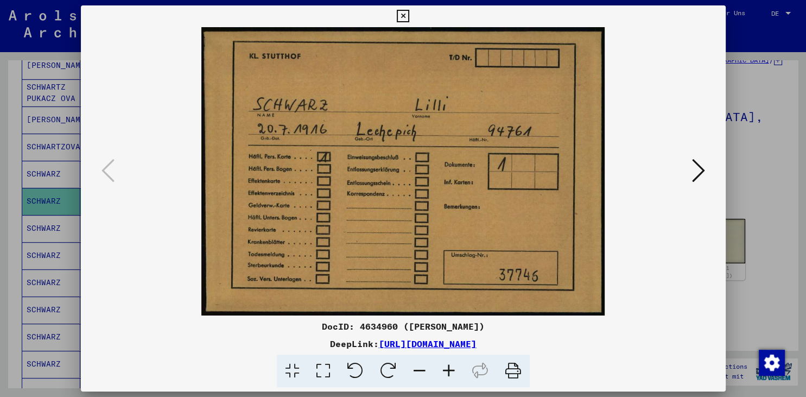
click at [703, 177] on icon at bounding box center [698, 170] width 13 height 26
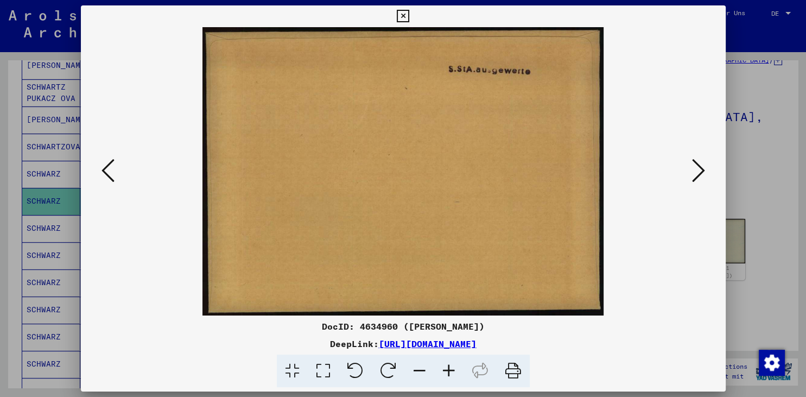
click at [703, 177] on icon at bounding box center [698, 170] width 13 height 26
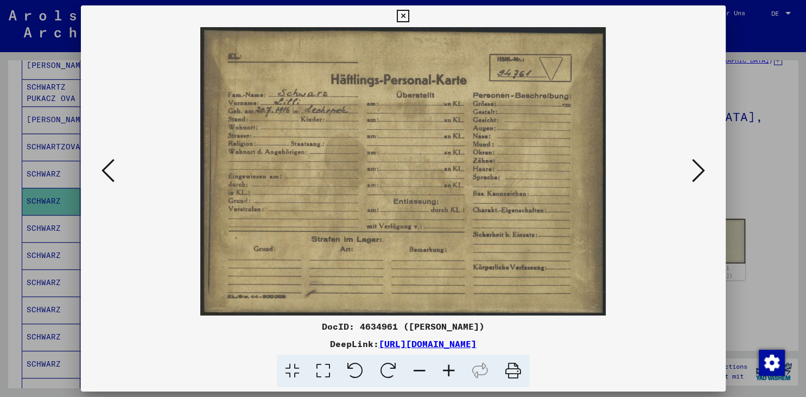
click at [701, 172] on icon at bounding box center [698, 170] width 13 height 26
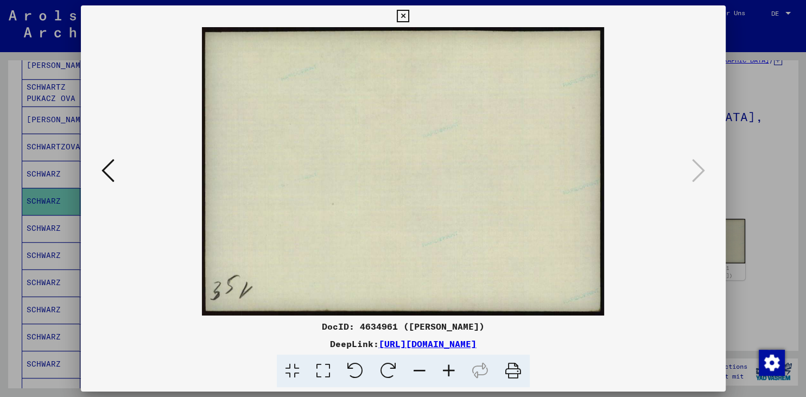
click at [101, 175] on icon at bounding box center [107, 170] width 13 height 26
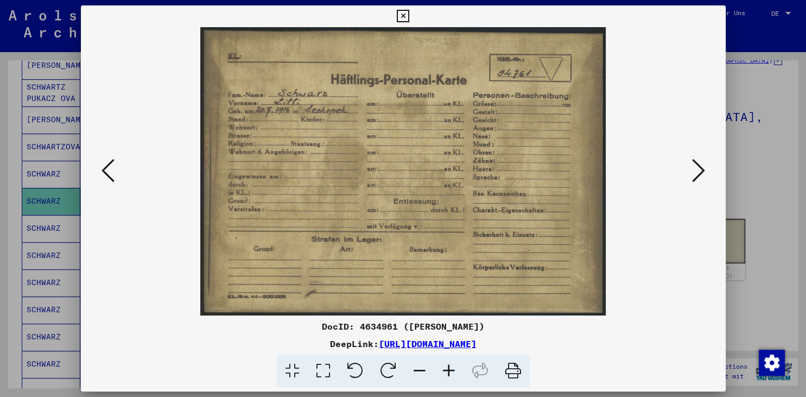
click at [101, 175] on icon at bounding box center [107, 170] width 13 height 26
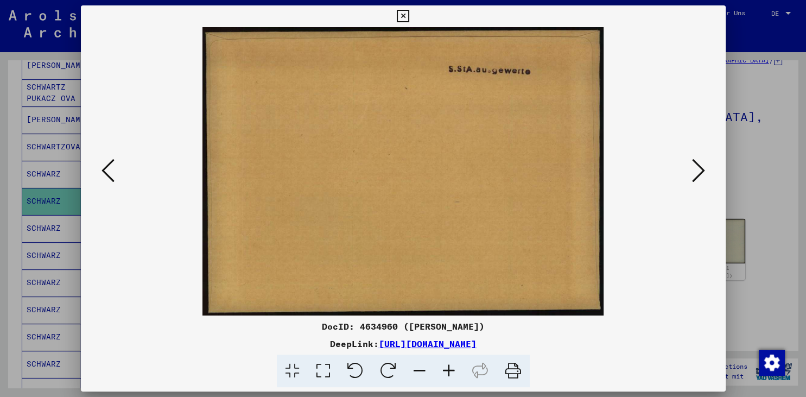
click at [101, 175] on icon at bounding box center [107, 170] width 13 height 26
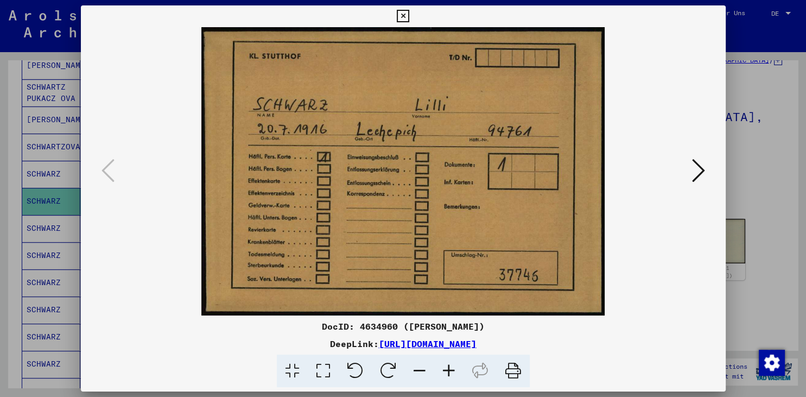
click at [409, 12] on icon at bounding box center [403, 16] width 12 height 13
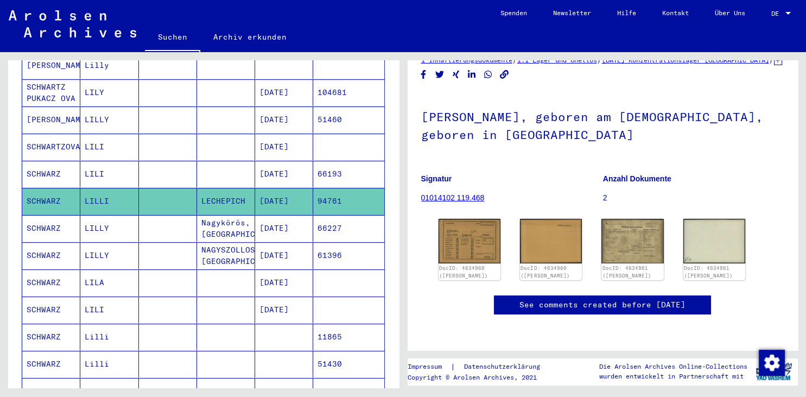
click at [56, 323] on mat-cell "SCHWARZ" at bounding box center [51, 336] width 58 height 27
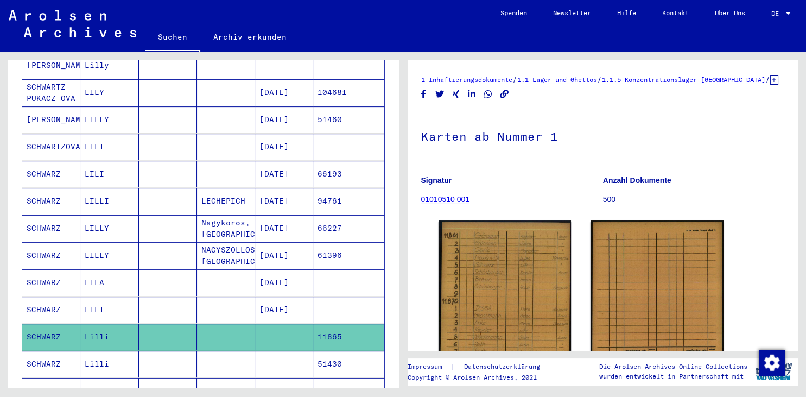
click at [45, 347] on icon at bounding box center [44, 352] width 27 height 43
click at [104, 350] on mat-cell "Lilli" at bounding box center [109, 363] width 58 height 27
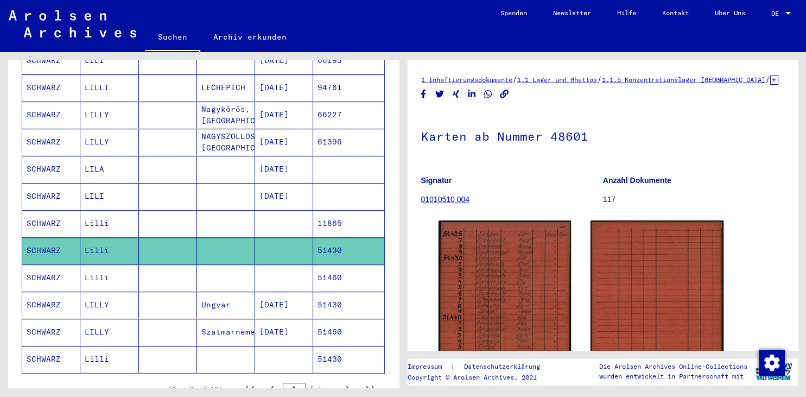
scroll to position [543, 0]
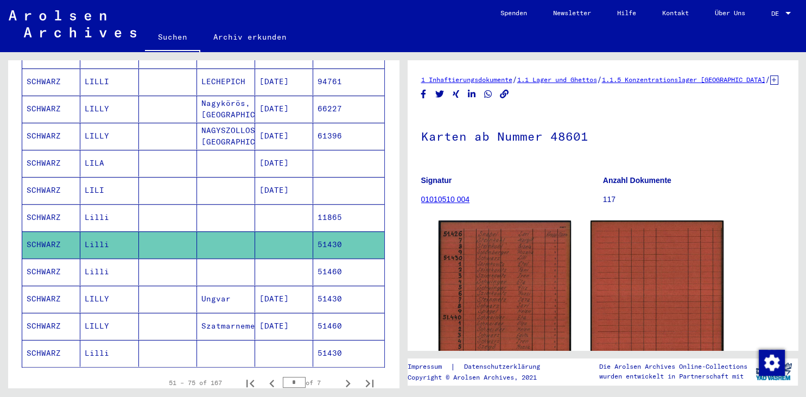
click at [53, 332] on icon at bounding box center [44, 352] width 27 height 43
click at [95, 340] on mat-cell "Lilli" at bounding box center [109, 353] width 58 height 27
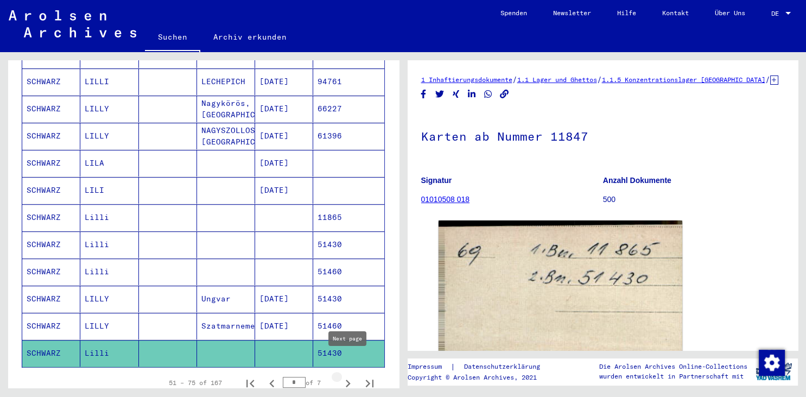
click at [349, 379] on icon "Next page" at bounding box center [348, 383] width 5 height 8
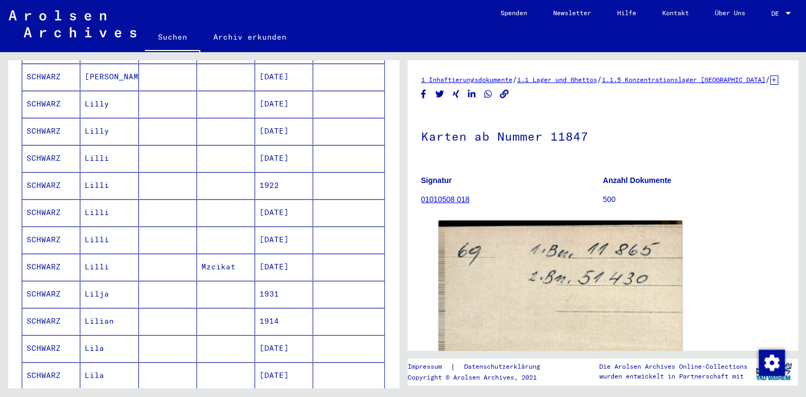
scroll to position [124, 0]
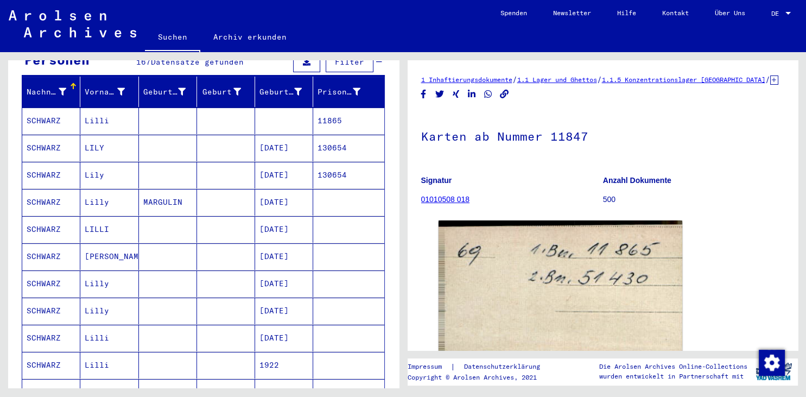
click at [53, 107] on mat-cell "SCHWARZ" at bounding box center [51, 120] width 58 height 27
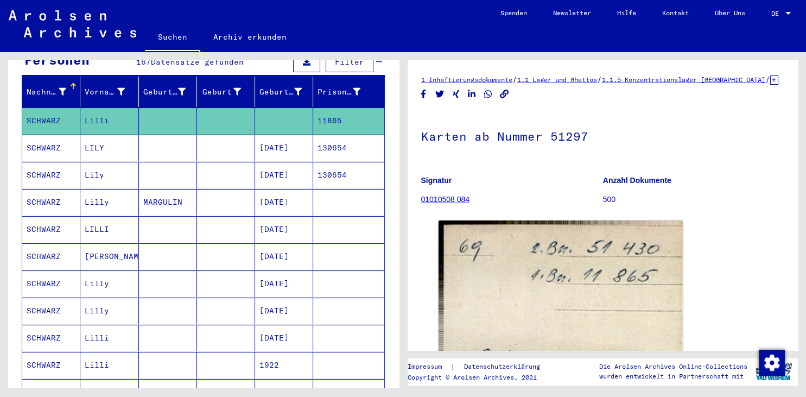
click at [51, 164] on mat-cell "SCHWARZ" at bounding box center [51, 175] width 58 height 27
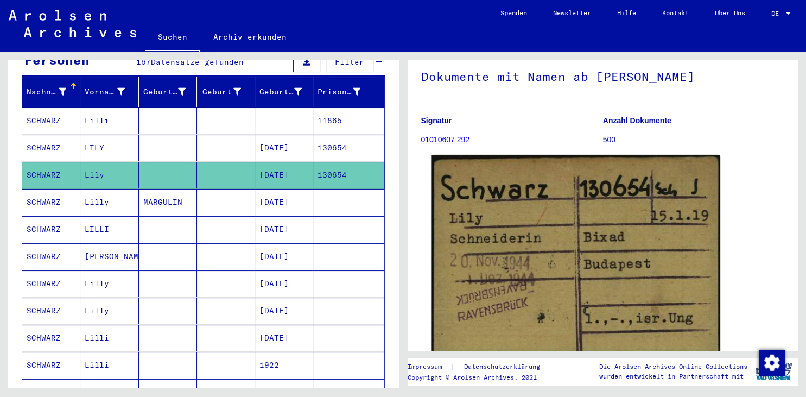
scroll to position [119, 0]
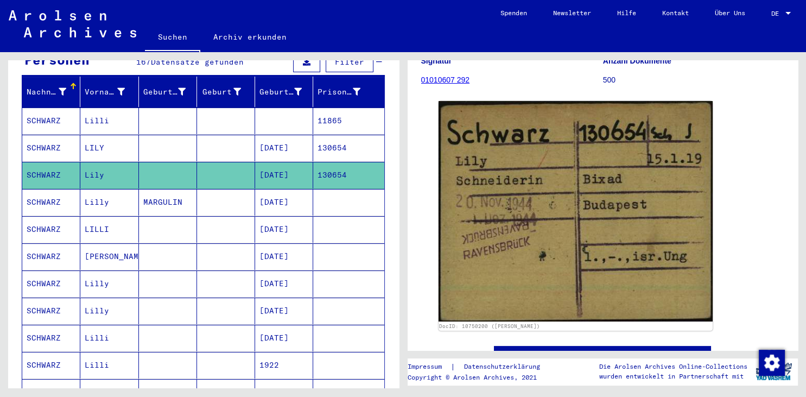
click at [58, 243] on mat-cell "SCHWARZ" at bounding box center [51, 256] width 58 height 27
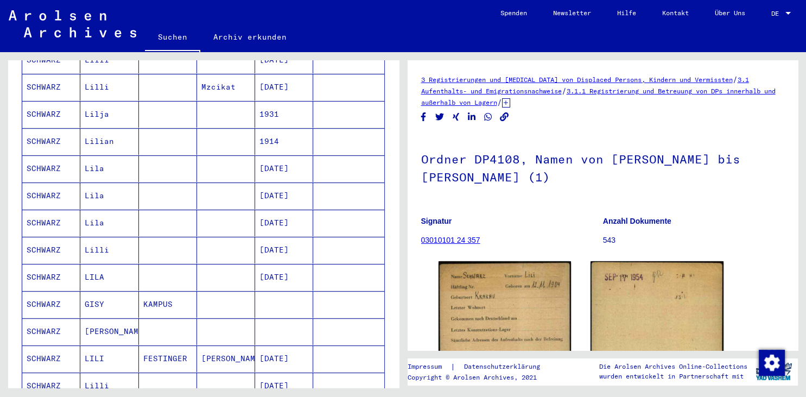
scroll to position [543, 0]
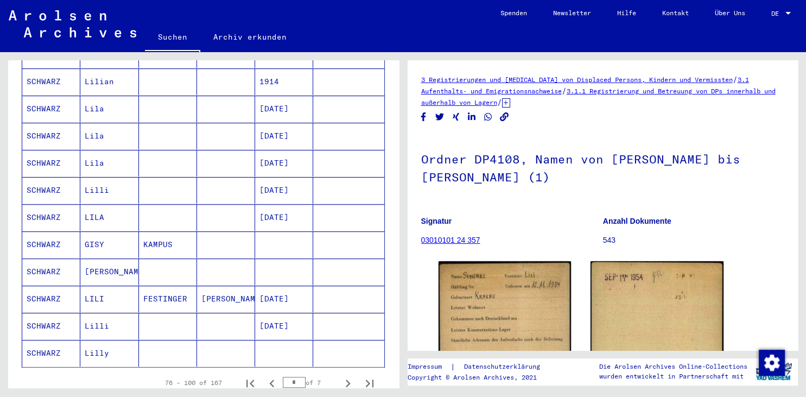
click at [44, 337] on icon at bounding box center [44, 352] width 27 height 43
click at [104, 340] on mat-cell "Lilly" at bounding box center [109, 353] width 58 height 27
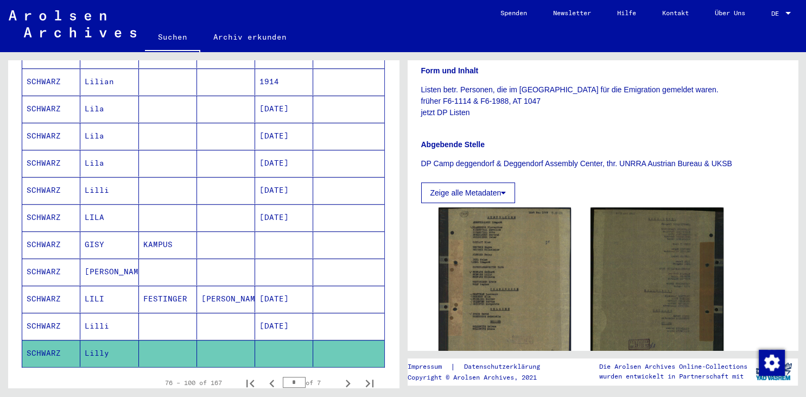
scroll to position [239, 0]
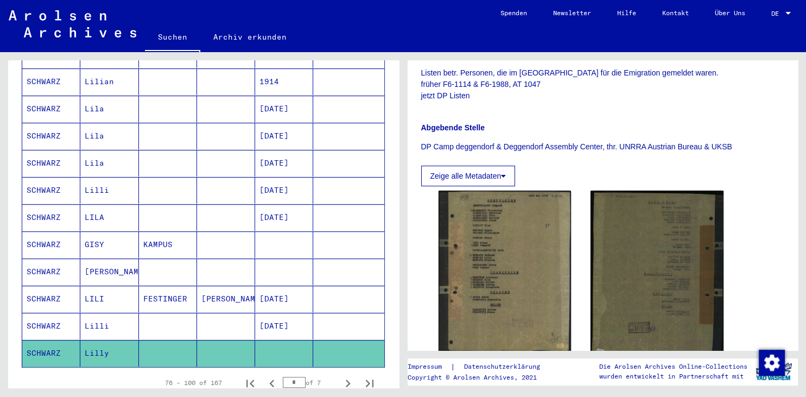
click at [531, 298] on img at bounding box center [504, 270] width 133 height 161
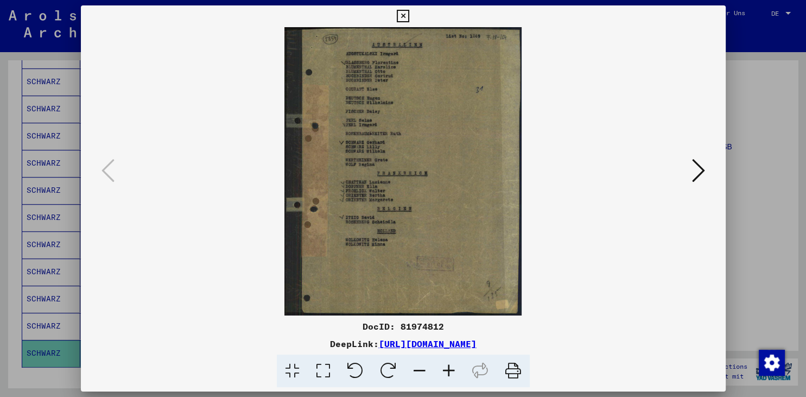
click at [726, 12] on div at bounding box center [403, 198] width 806 height 397
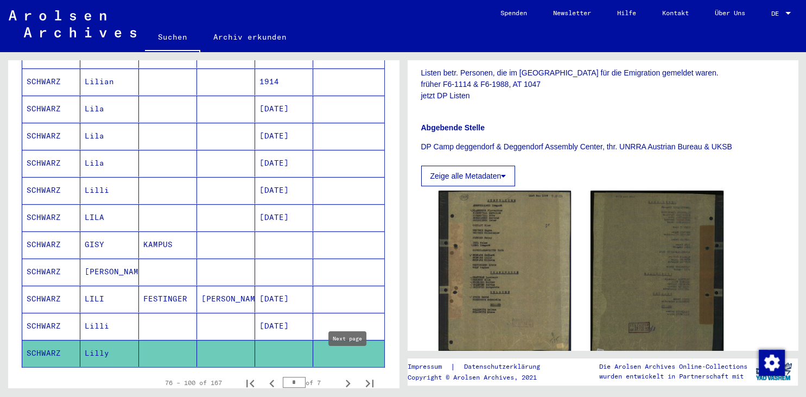
click at [349, 375] on icon "Next page" at bounding box center [347, 382] width 15 height 15
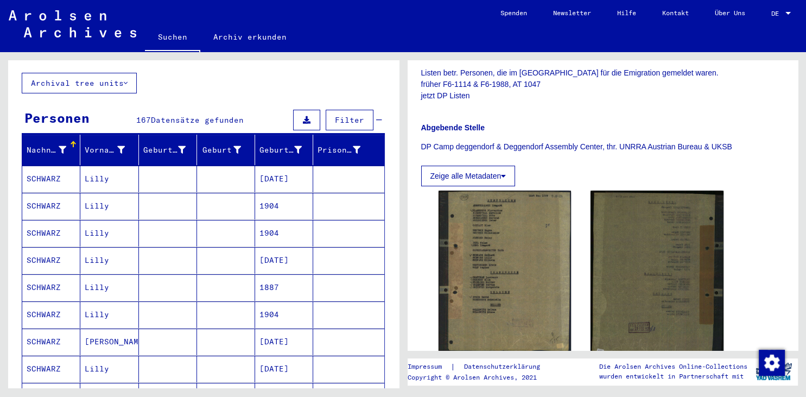
scroll to position [63, 0]
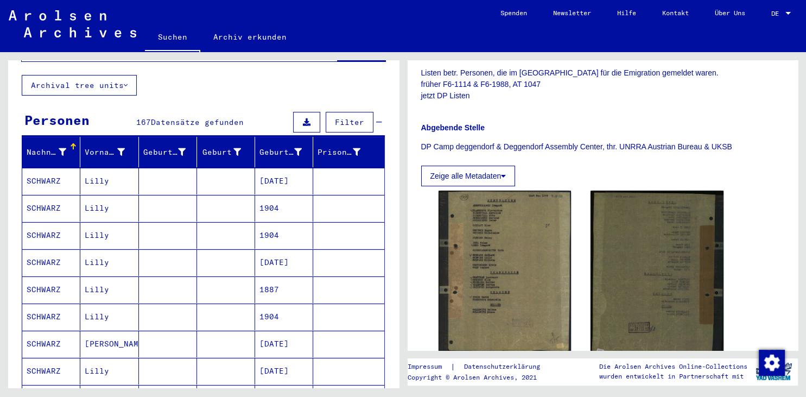
click at [49, 195] on mat-cell "SCHWARZ" at bounding box center [51, 208] width 58 height 27
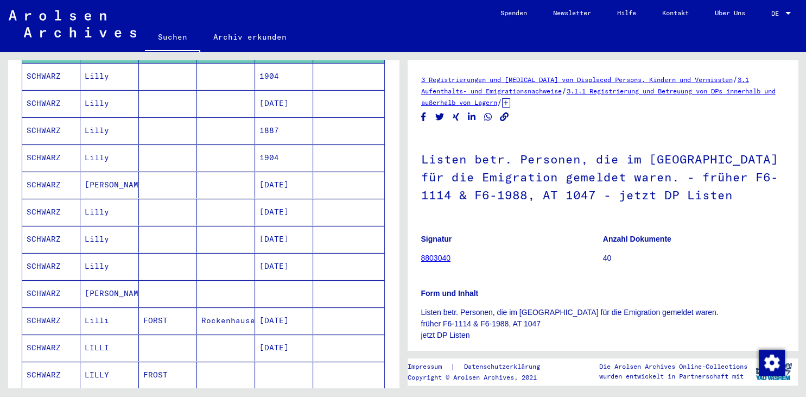
scroll to position [243, 0]
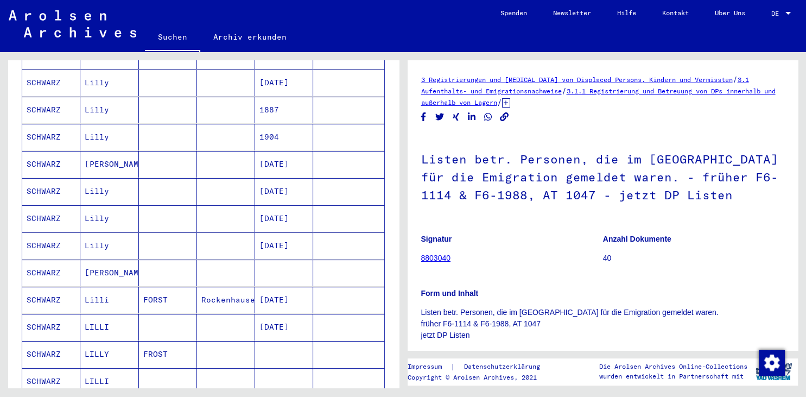
click at [47, 259] on mat-cell "SCHWARZ" at bounding box center [51, 272] width 58 height 27
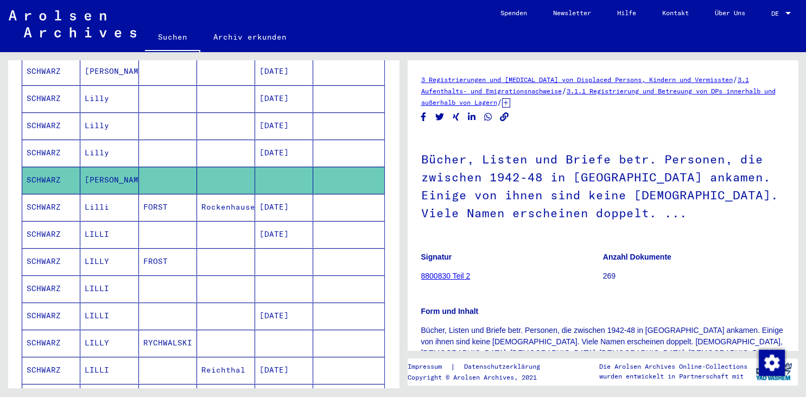
scroll to position [363, 0]
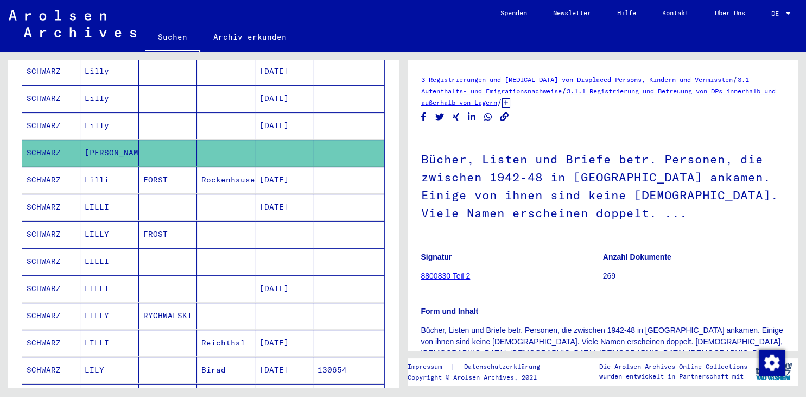
click at [44, 248] on mat-cell "SCHWARZ" at bounding box center [51, 261] width 58 height 27
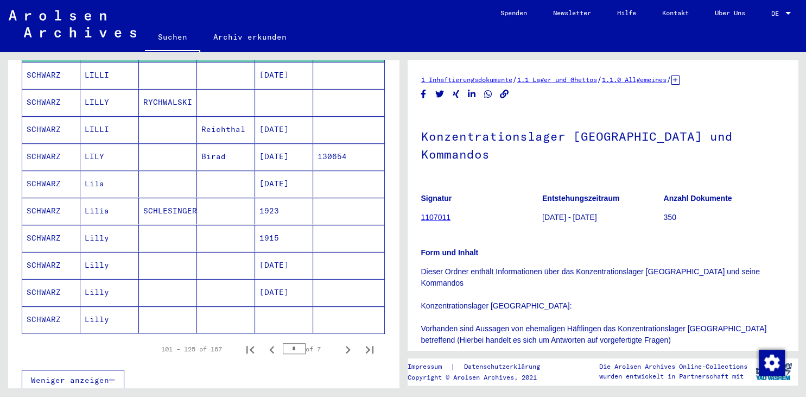
scroll to position [603, 0]
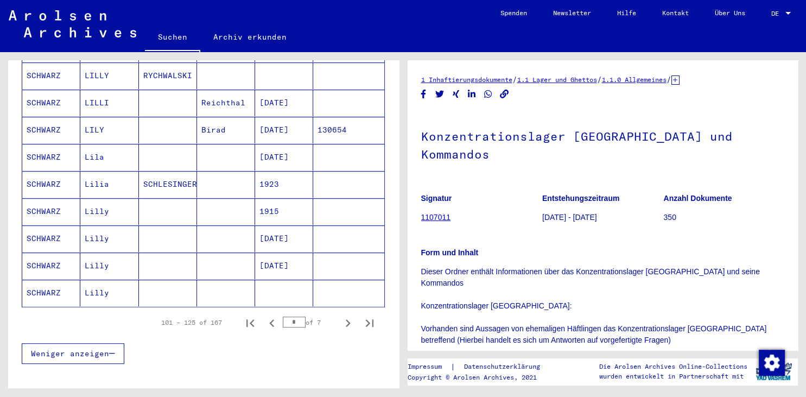
click at [48, 279] on mat-cell "SCHWARZ" at bounding box center [51, 292] width 58 height 27
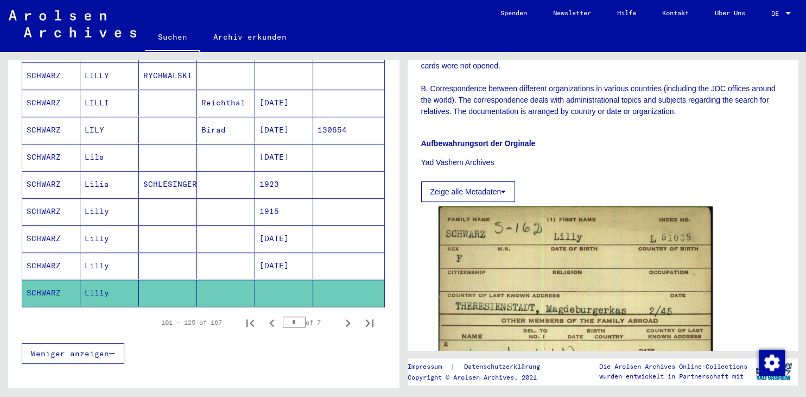
scroll to position [479, 0]
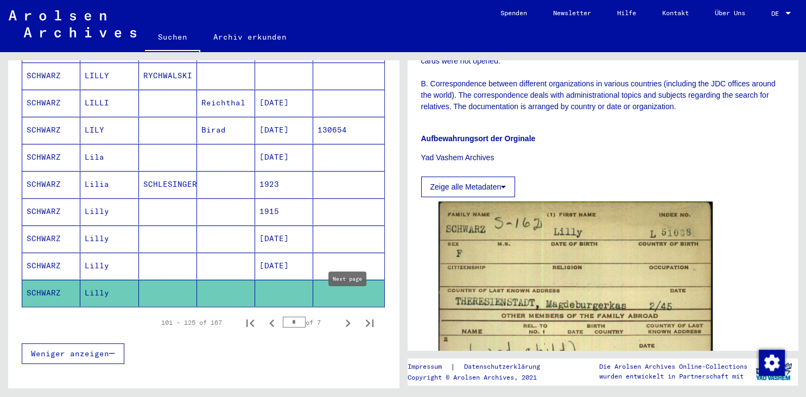
click at [343, 315] on icon "Next page" at bounding box center [347, 322] width 15 height 15
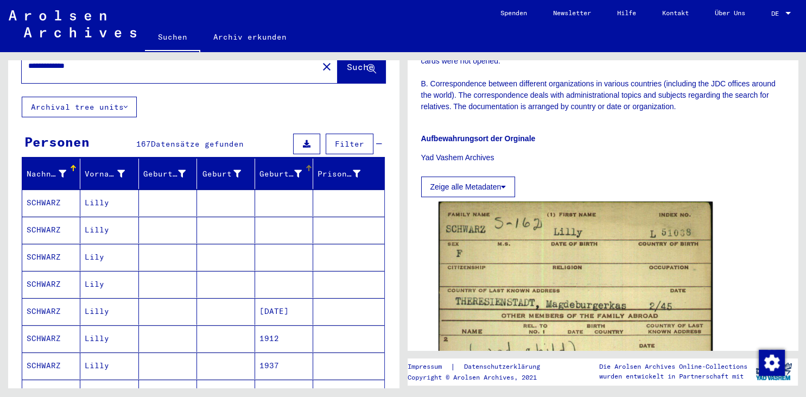
scroll to position [63, 0]
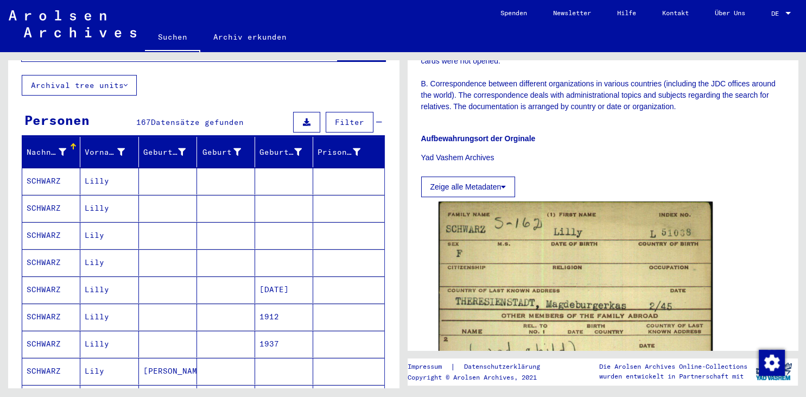
click at [40, 168] on mat-cell "SCHWARZ" at bounding box center [51, 181] width 58 height 27
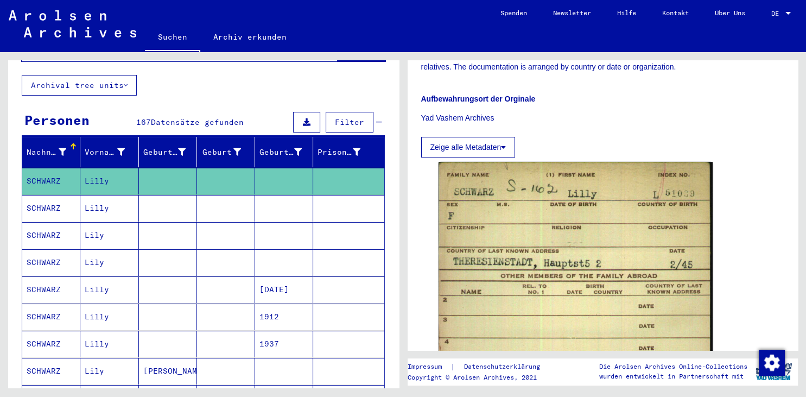
scroll to position [539, 0]
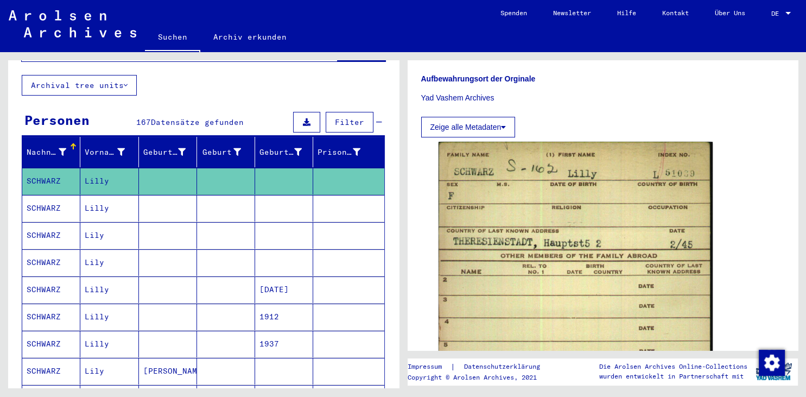
click at [56, 199] on mat-cell "SCHWARZ" at bounding box center [51, 208] width 58 height 27
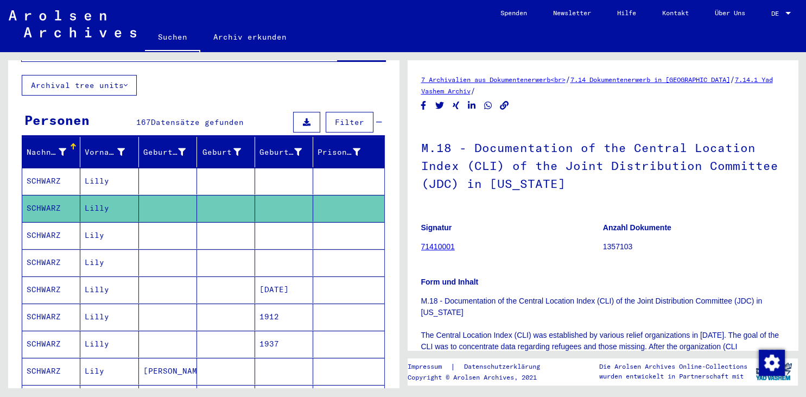
click at [54, 224] on mat-cell "SCHWARZ" at bounding box center [51, 235] width 58 height 27
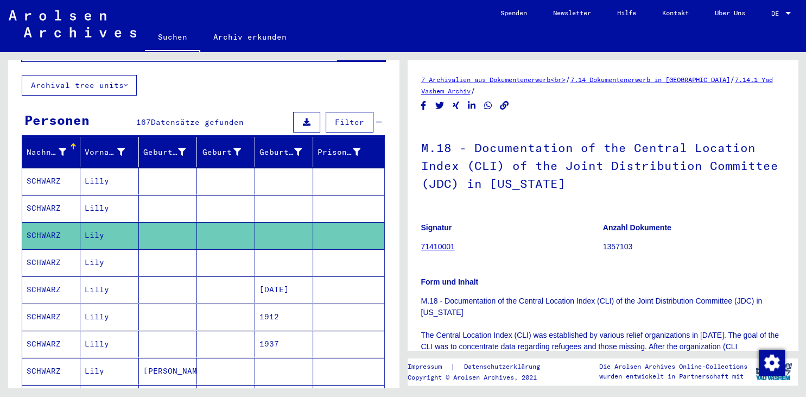
click at [54, 249] on mat-cell "SCHWARZ" at bounding box center [51, 262] width 58 height 27
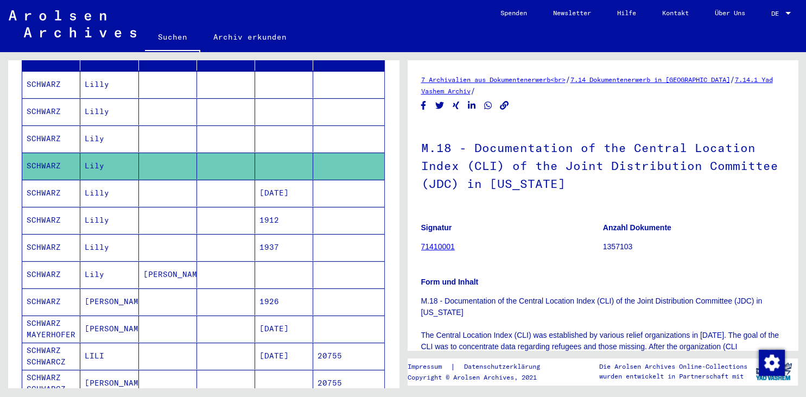
scroll to position [183, 0]
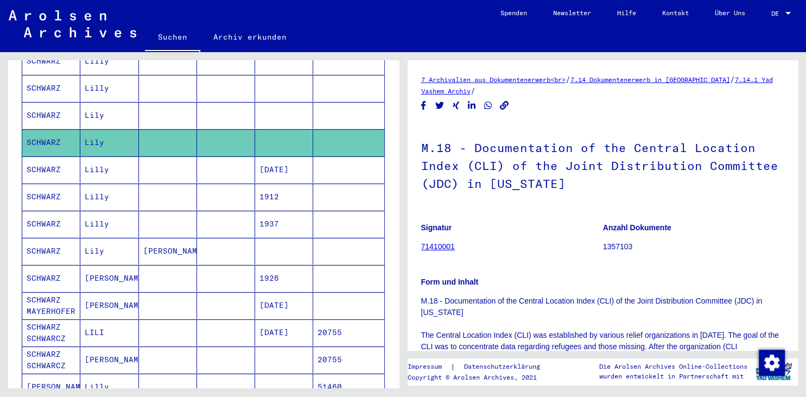
click at [46, 238] on mat-cell "SCHWARZ" at bounding box center [51, 251] width 58 height 27
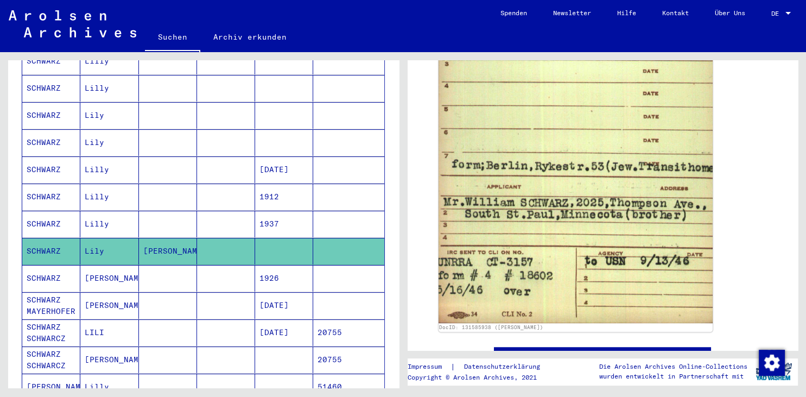
scroll to position [243, 0]
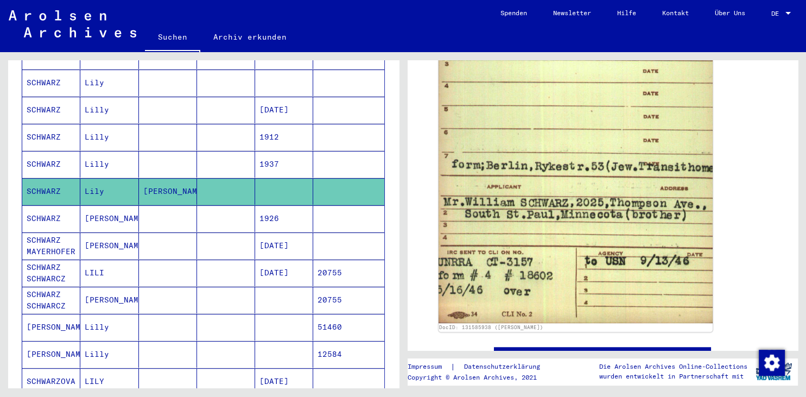
click at [56, 288] on mat-cell "SCHWARZ SCHWARCZ" at bounding box center [51, 299] width 58 height 27
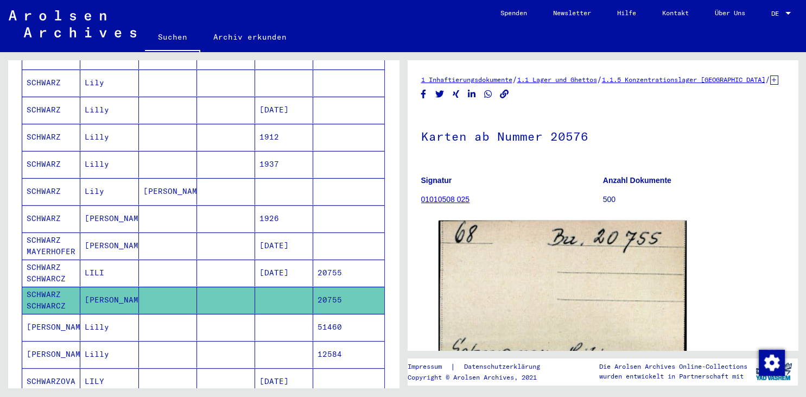
click at [49, 314] on mat-cell "[PERSON_NAME]" at bounding box center [51, 327] width 58 height 27
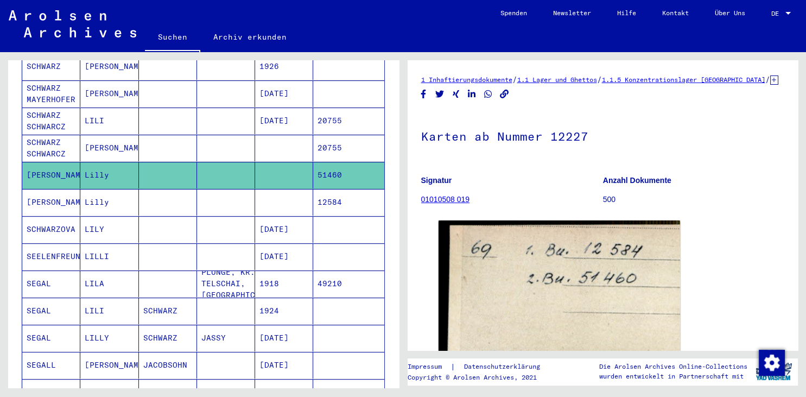
scroll to position [423, 0]
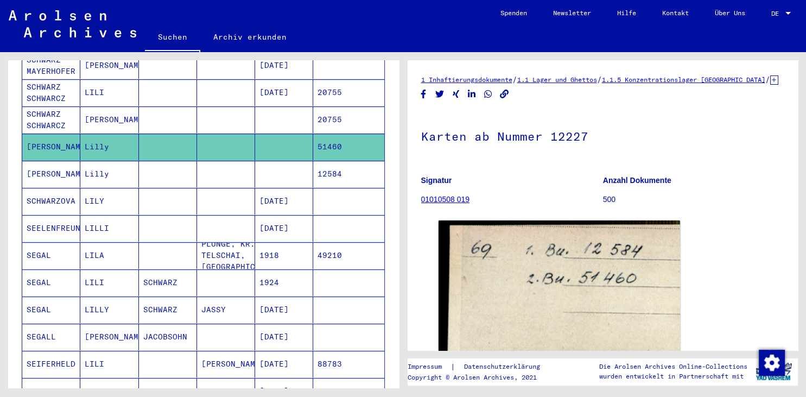
click at [38, 269] on mat-cell "SEGAL" at bounding box center [51, 282] width 58 height 27
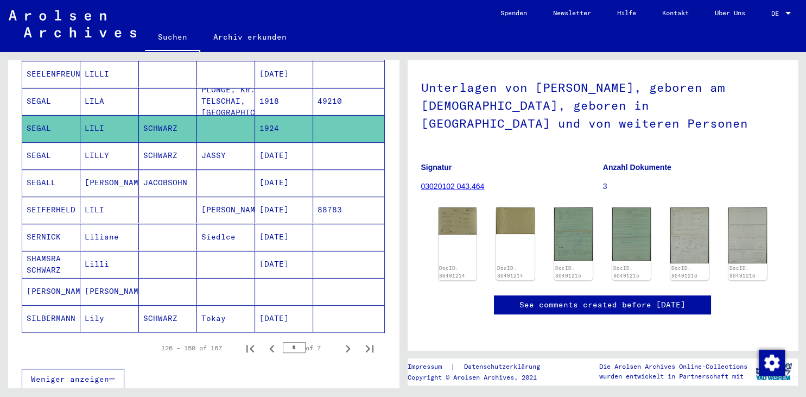
scroll to position [603, 0]
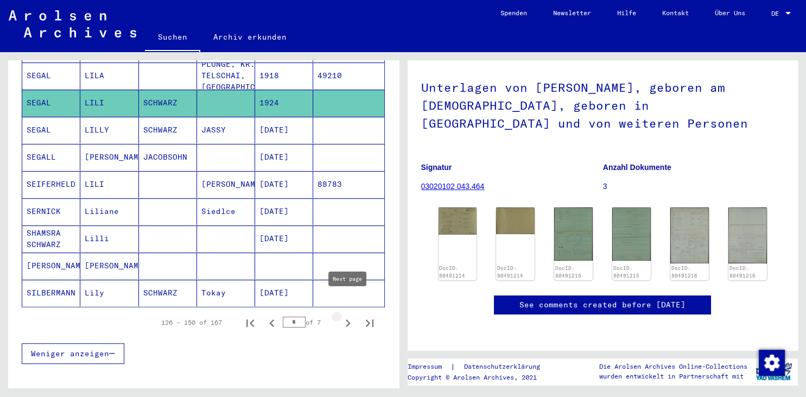
click at [348, 315] on icon "Next page" at bounding box center [347, 322] width 15 height 15
type input "*"
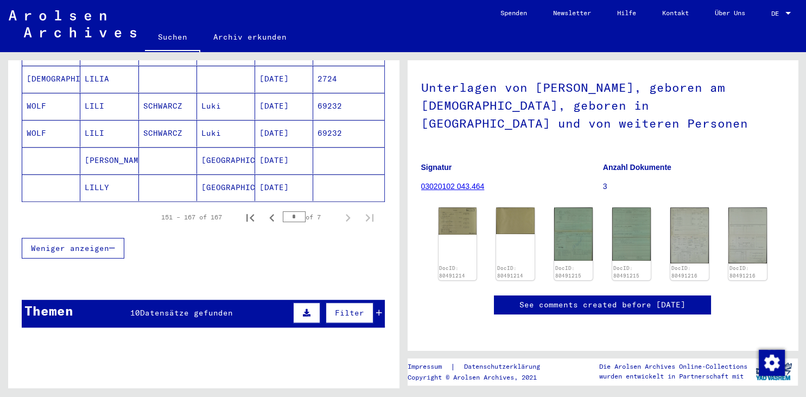
scroll to position [585, 0]
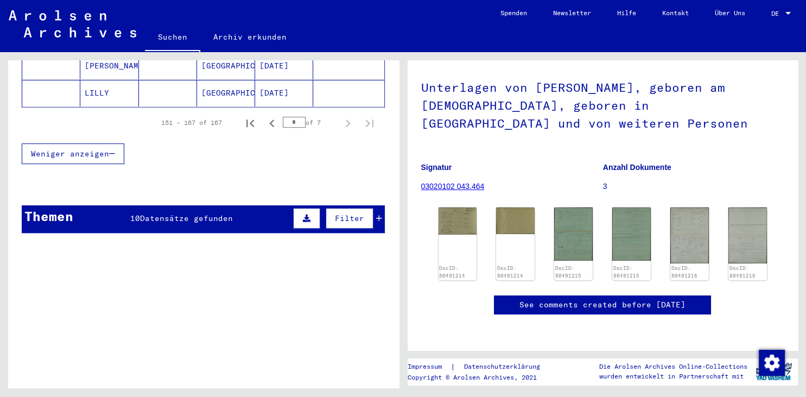
click at [59, 206] on div "Themen" at bounding box center [48, 216] width 49 height 20
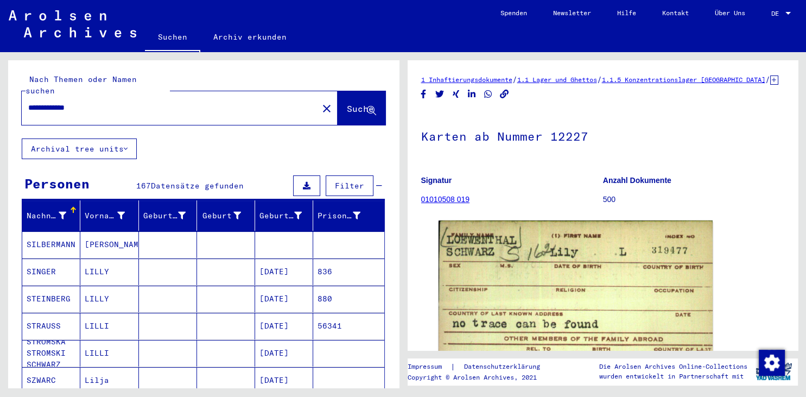
drag, startPoint x: 112, startPoint y: 92, endPoint x: -9, endPoint y: 84, distance: 120.8
click at [28, 102] on input "**********" at bounding box center [169, 107] width 283 height 11
click at [109, 138] on button "Archival tree units" at bounding box center [79, 148] width 115 height 21
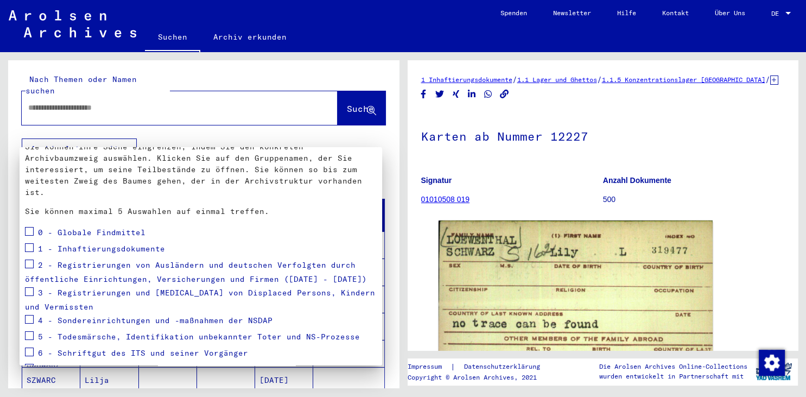
scroll to position [60, 0]
click at [31, 242] on span at bounding box center [29, 246] width 9 height 9
click at [346, 97] on div at bounding box center [403, 198] width 806 height 397
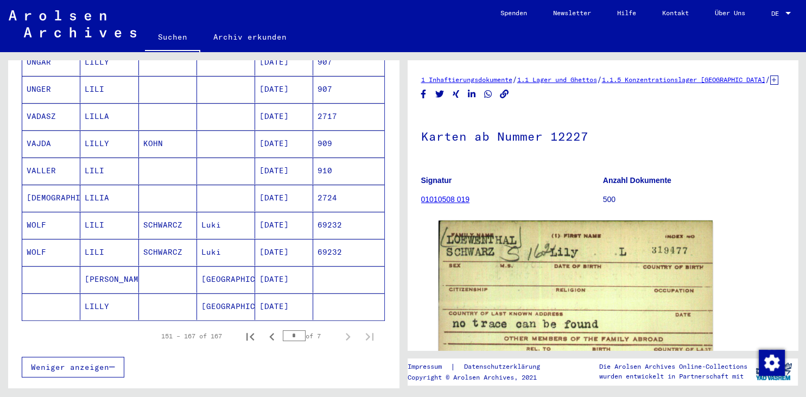
scroll to position [354, 0]
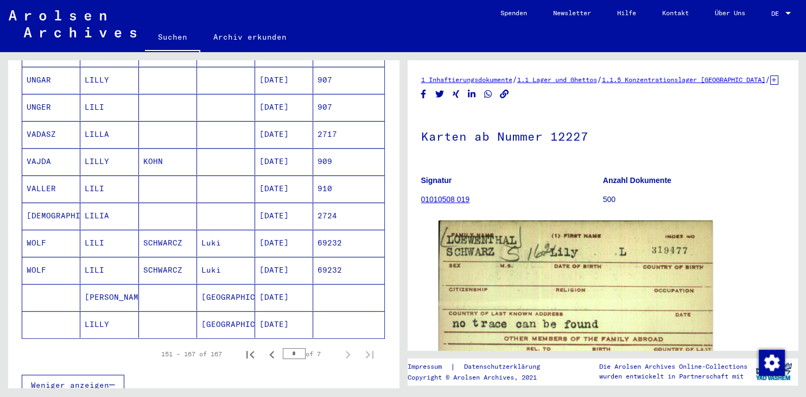
click at [267, 39] on link "Archiv erkunden" at bounding box center [249, 37] width 99 height 26
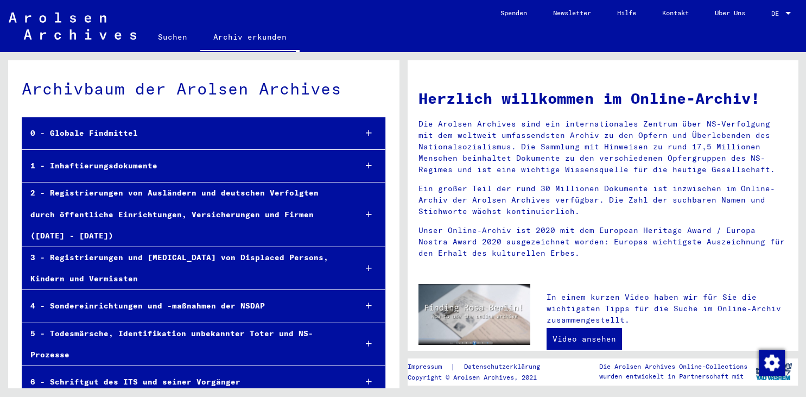
click at [372, 162] on div at bounding box center [368, 166] width 32 height 32
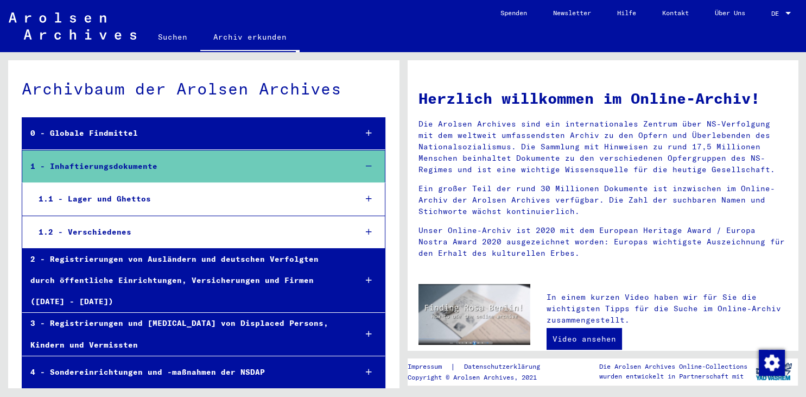
click at [123, 195] on div "1.1 - Lager und Ghettos" at bounding box center [188, 198] width 316 height 21
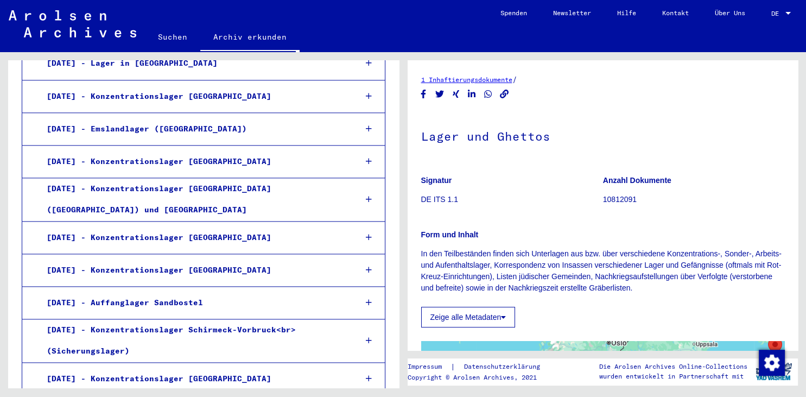
scroll to position [1317, 0]
click at [188, 368] on div "[DATE] - Konzentrationslager [GEOGRAPHIC_DATA]" at bounding box center [193, 378] width 309 height 21
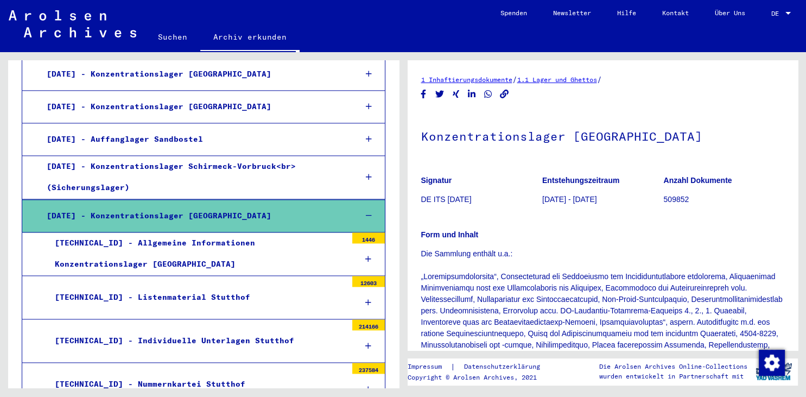
scroll to position [1497, 0]
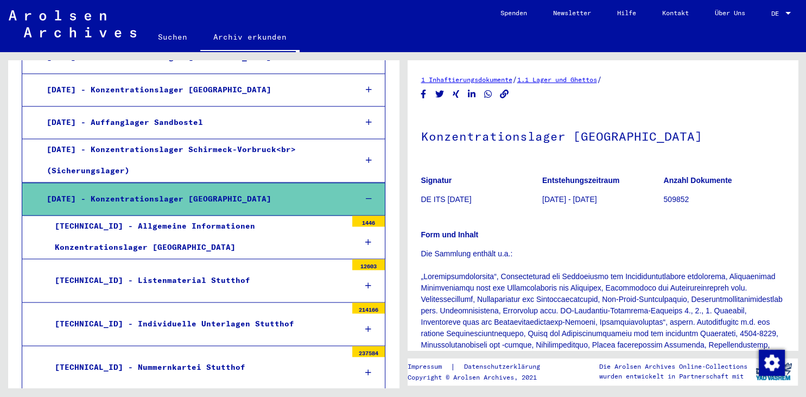
click at [186, 356] on div "[TECHNICAL_ID] - Nummernkartei Stutthof" at bounding box center [197, 366] width 300 height 21
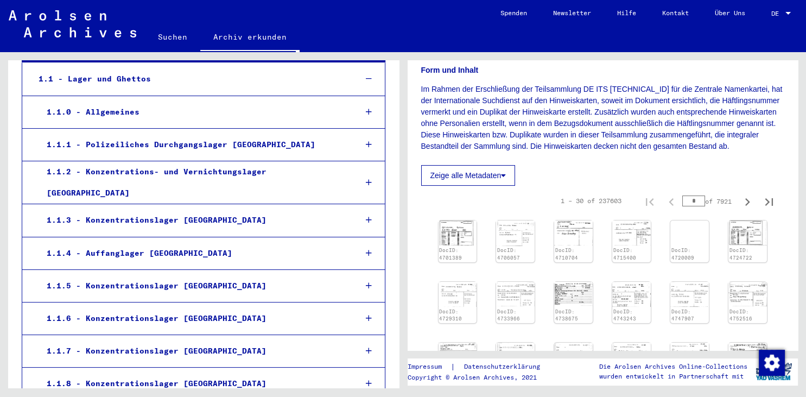
scroll to position [193, 0]
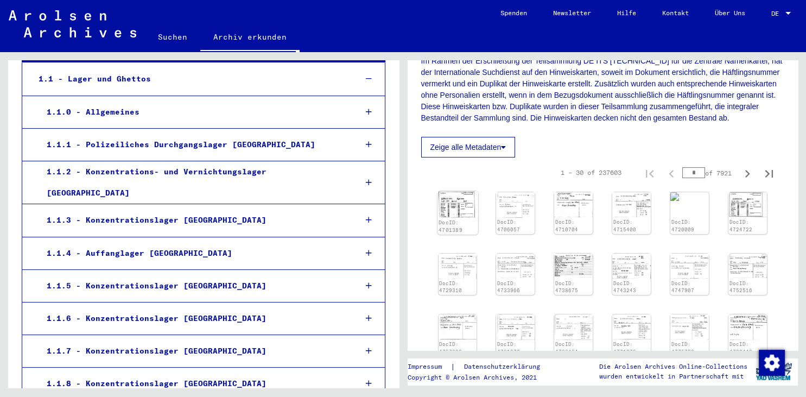
click at [461, 229] on div "DocID: 4701389" at bounding box center [457, 212] width 40 height 43
click at [451, 214] on img at bounding box center [457, 204] width 40 height 26
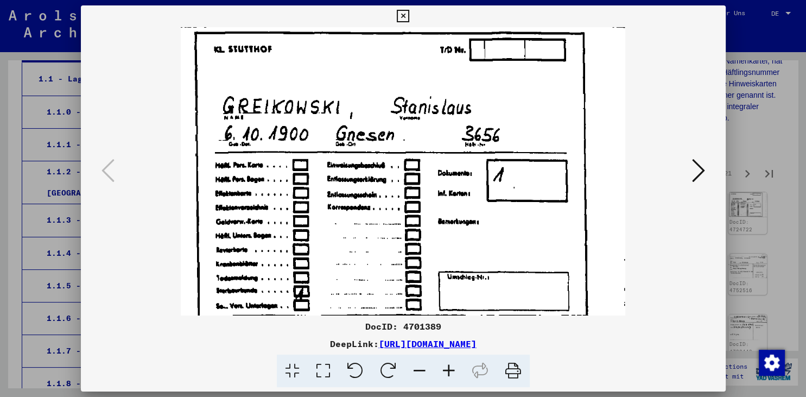
click at [451, 214] on img at bounding box center [403, 171] width 571 height 288
click at [705, 175] on icon at bounding box center [698, 170] width 13 height 26
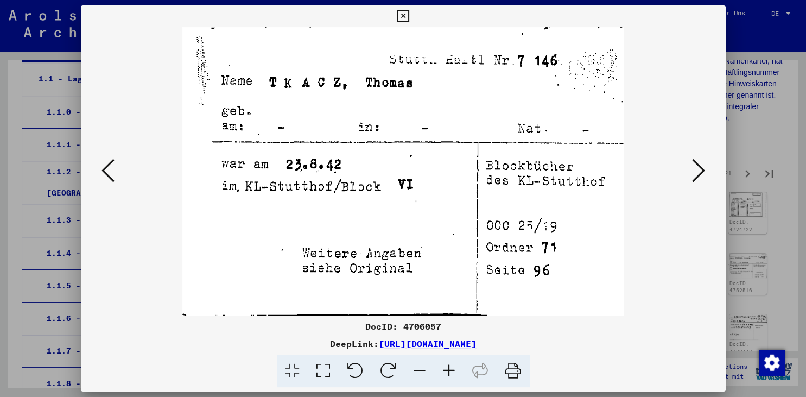
click at [705, 175] on icon at bounding box center [698, 170] width 13 height 26
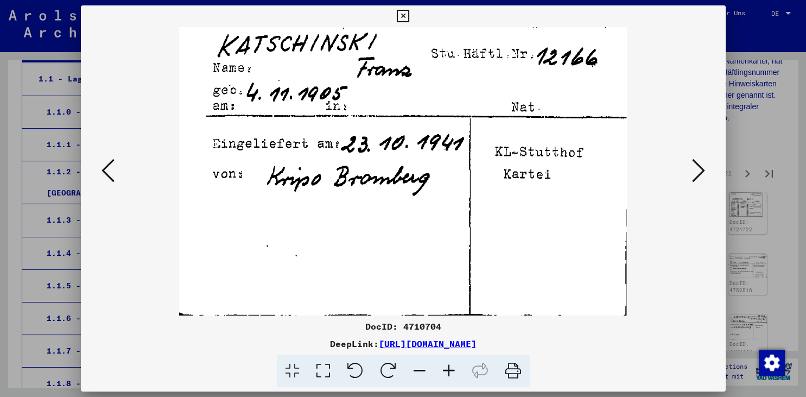
click at [705, 175] on icon at bounding box center [698, 170] width 13 height 26
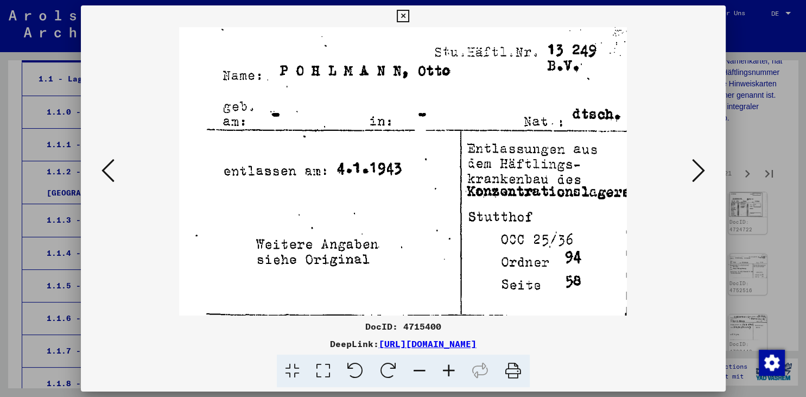
click at [705, 175] on icon at bounding box center [698, 170] width 13 height 26
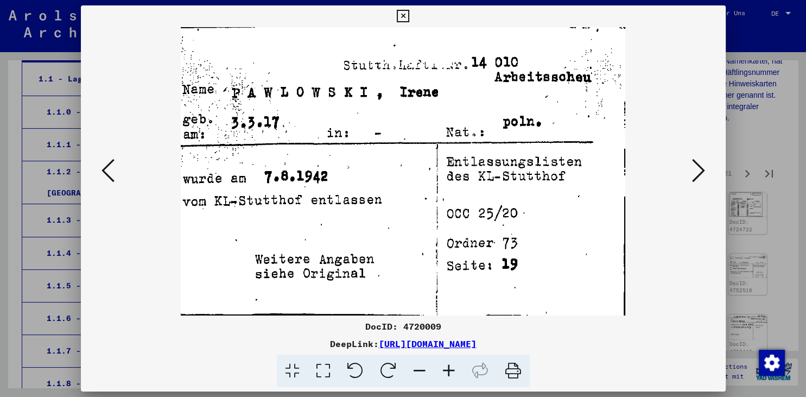
click at [705, 175] on icon at bounding box center [698, 170] width 13 height 26
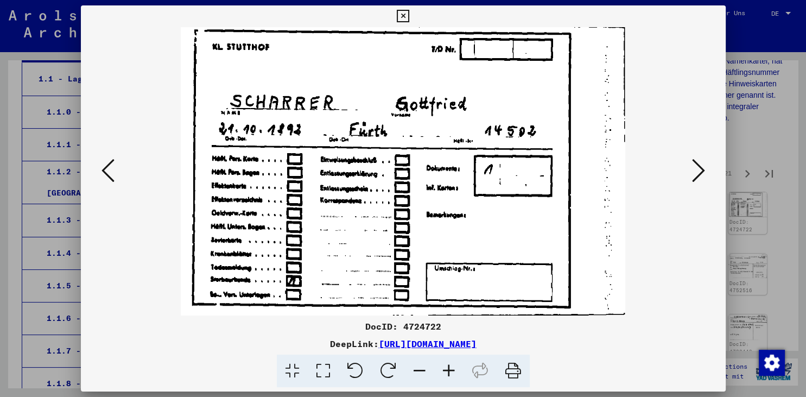
click at [705, 175] on icon at bounding box center [698, 170] width 13 height 26
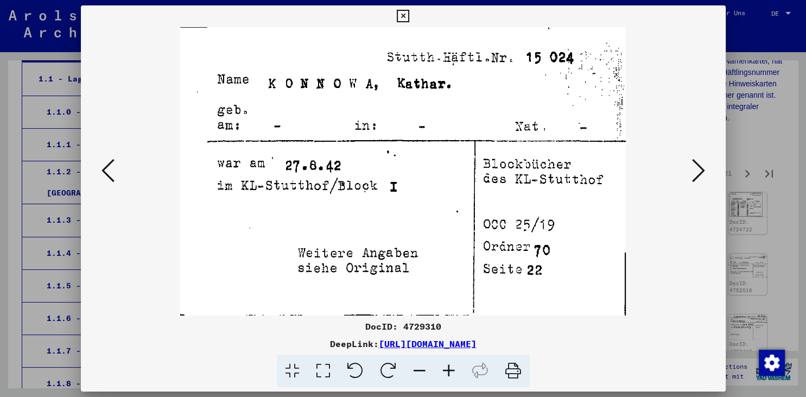
click at [705, 175] on icon at bounding box center [698, 170] width 13 height 26
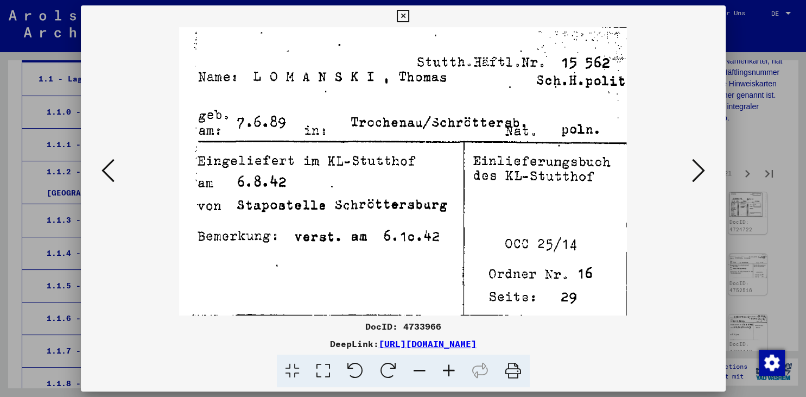
click at [705, 175] on icon at bounding box center [698, 170] width 13 height 26
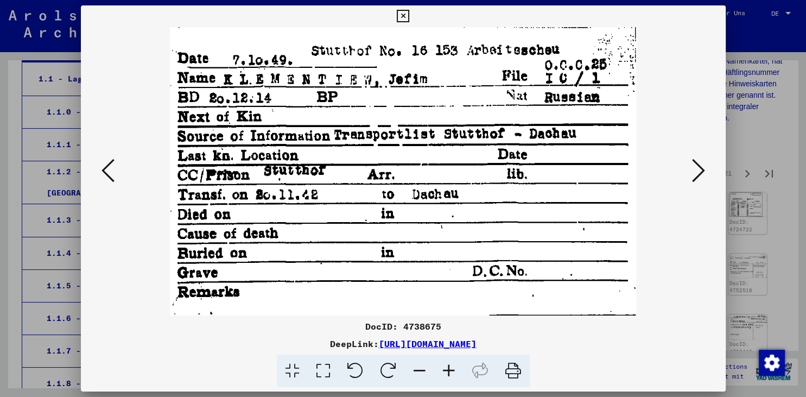
click at [705, 175] on icon at bounding box center [698, 170] width 13 height 26
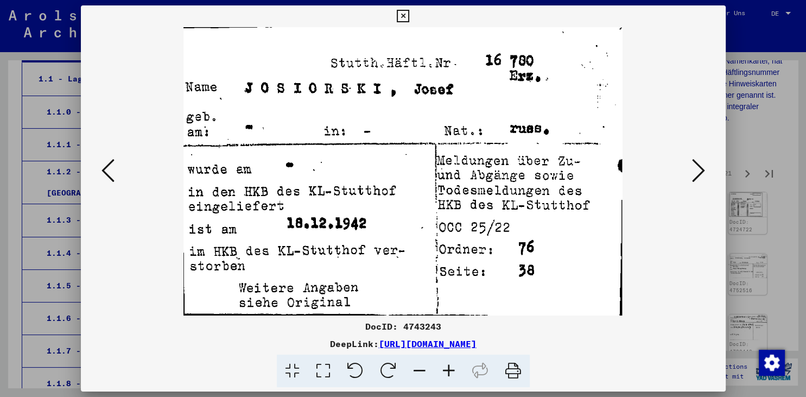
click at [705, 175] on icon at bounding box center [698, 170] width 13 height 26
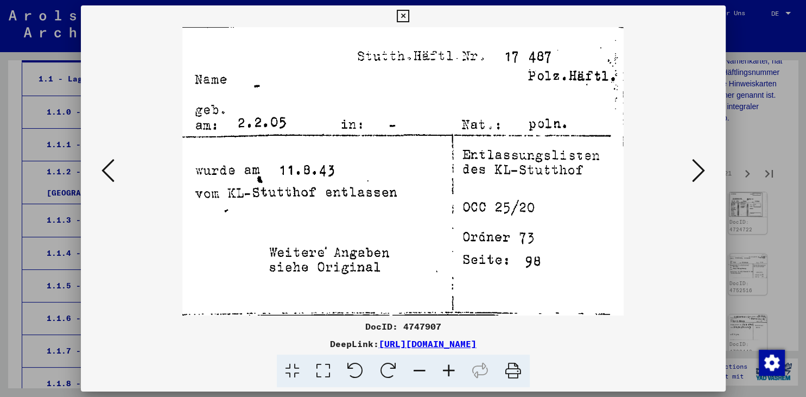
click at [705, 175] on icon at bounding box center [698, 170] width 13 height 26
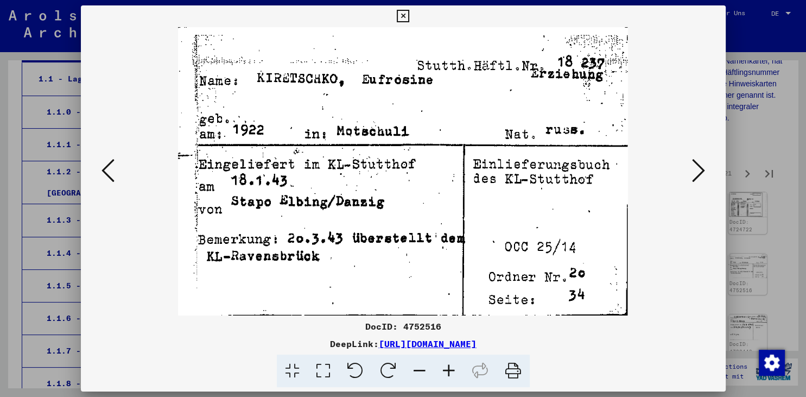
click at [705, 175] on icon at bounding box center [698, 170] width 13 height 26
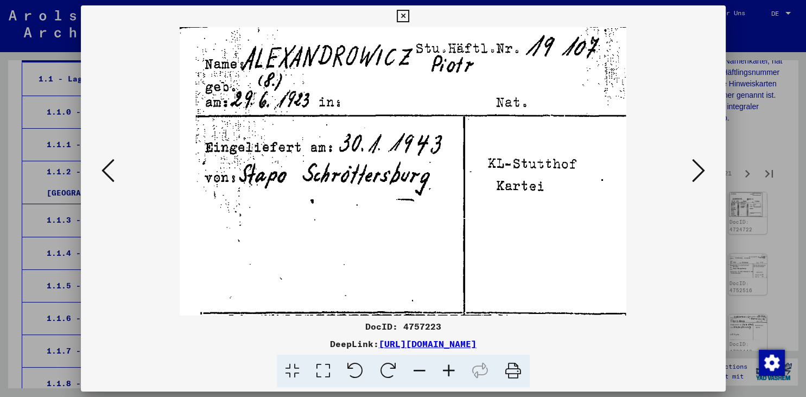
click at [705, 175] on icon at bounding box center [698, 170] width 13 height 26
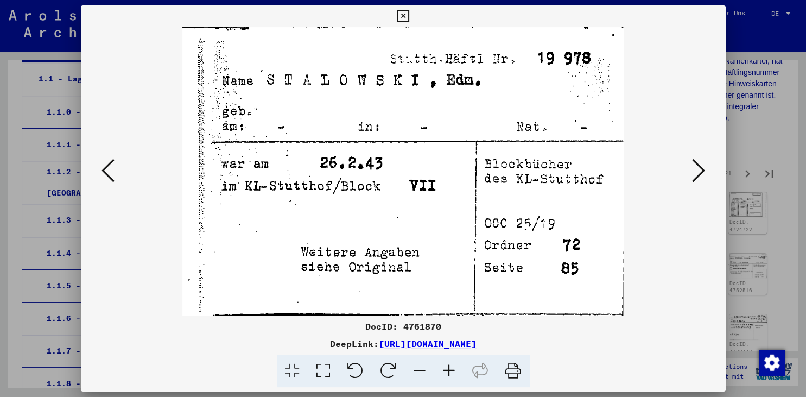
click at [705, 175] on icon at bounding box center [698, 170] width 13 height 26
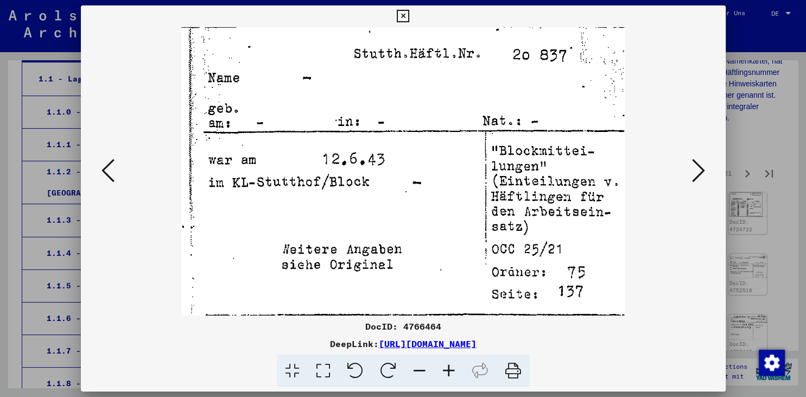
click at [705, 175] on icon at bounding box center [698, 170] width 13 height 26
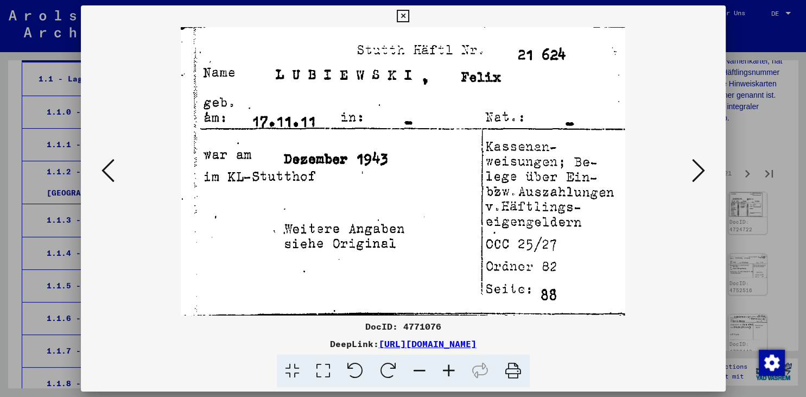
click at [705, 175] on icon at bounding box center [698, 170] width 13 height 26
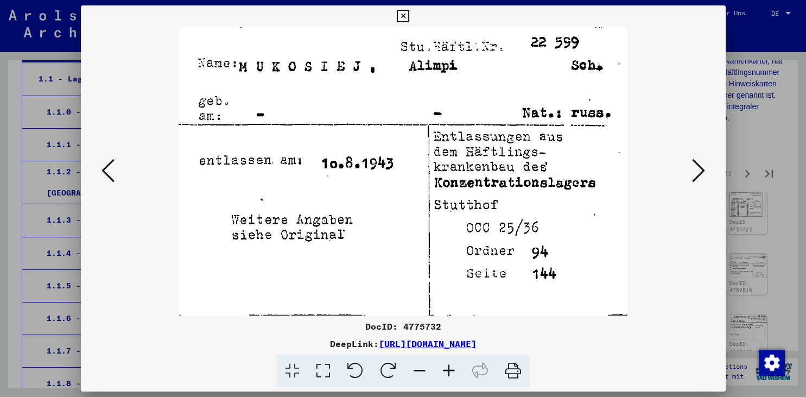
click at [705, 175] on icon at bounding box center [698, 170] width 13 height 26
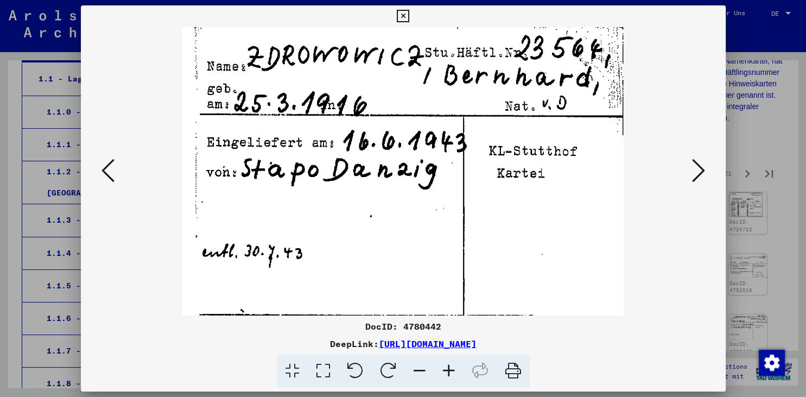
click at [705, 175] on icon at bounding box center [698, 170] width 13 height 26
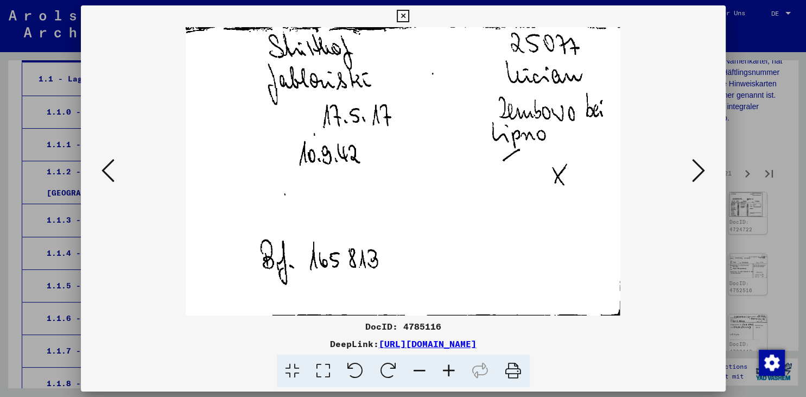
click at [705, 175] on icon at bounding box center [698, 170] width 13 height 26
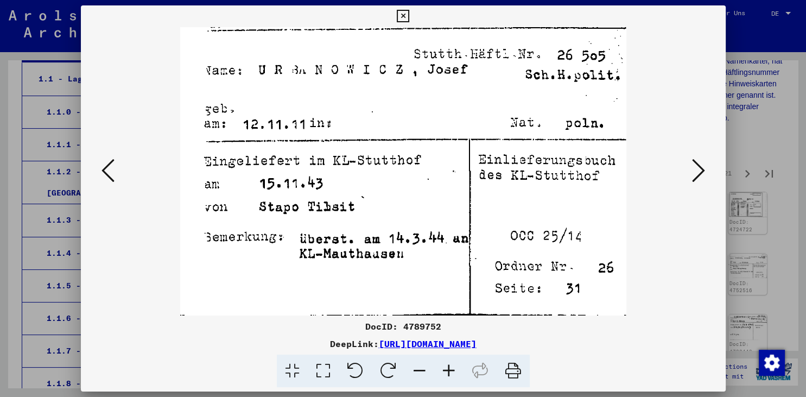
click at [705, 175] on icon at bounding box center [698, 170] width 13 height 26
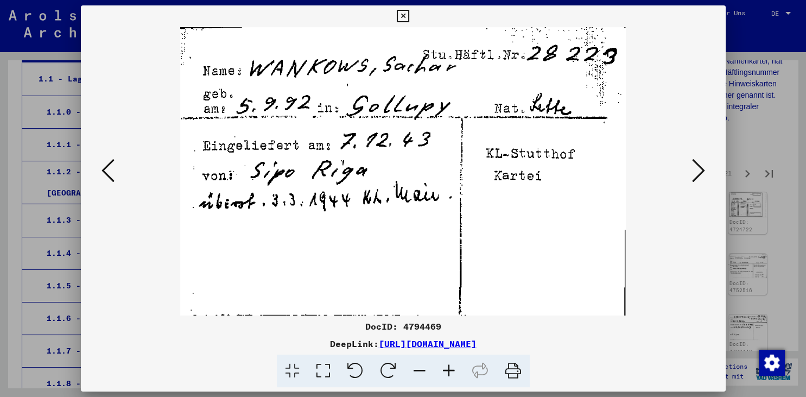
click at [705, 175] on icon at bounding box center [698, 170] width 13 height 26
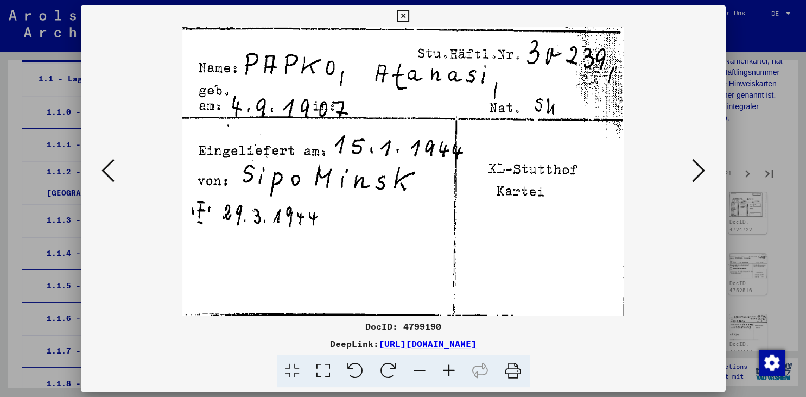
click at [705, 175] on icon at bounding box center [698, 170] width 13 height 26
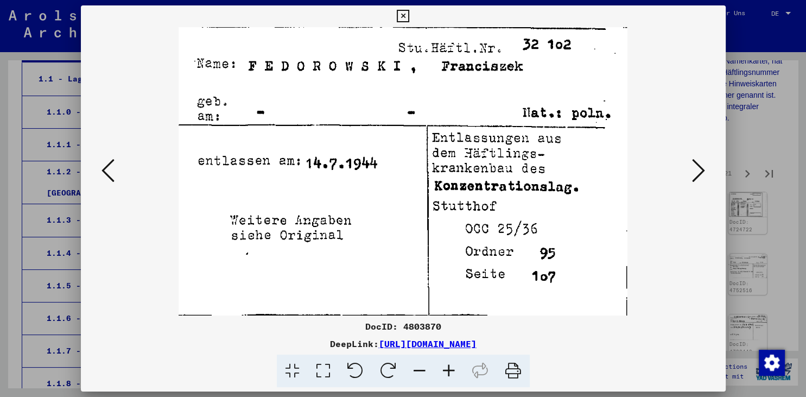
click at [705, 175] on icon at bounding box center [698, 170] width 13 height 26
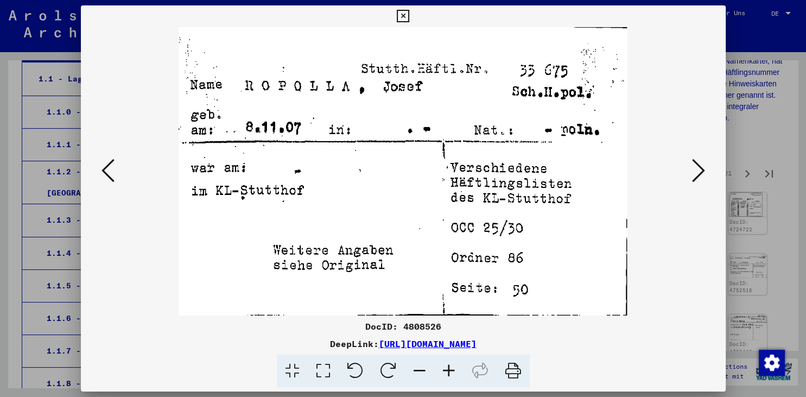
click at [705, 175] on icon at bounding box center [698, 170] width 13 height 26
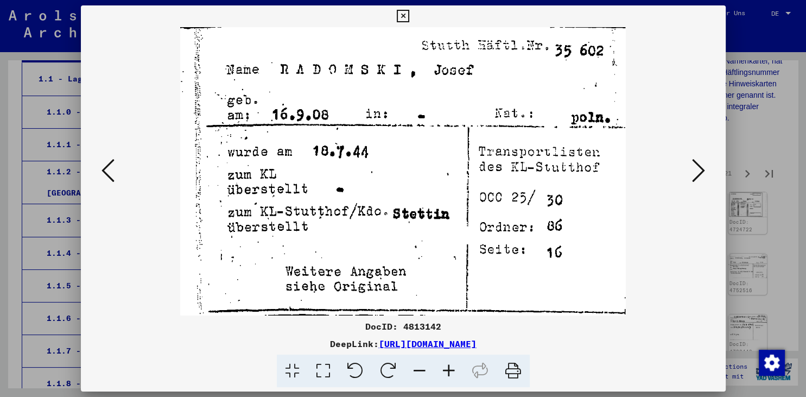
click at [705, 175] on icon at bounding box center [698, 170] width 13 height 26
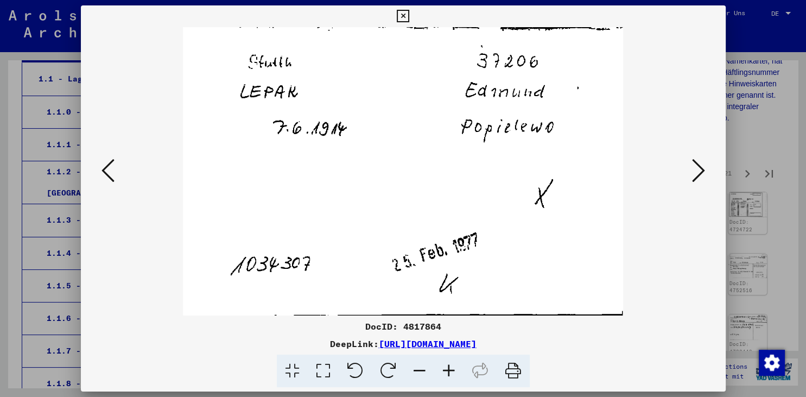
click at [705, 175] on icon at bounding box center [698, 170] width 13 height 26
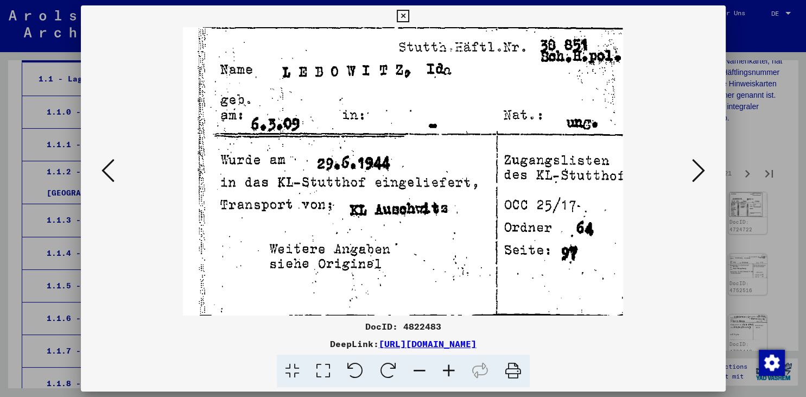
click at [705, 175] on icon at bounding box center [698, 170] width 13 height 26
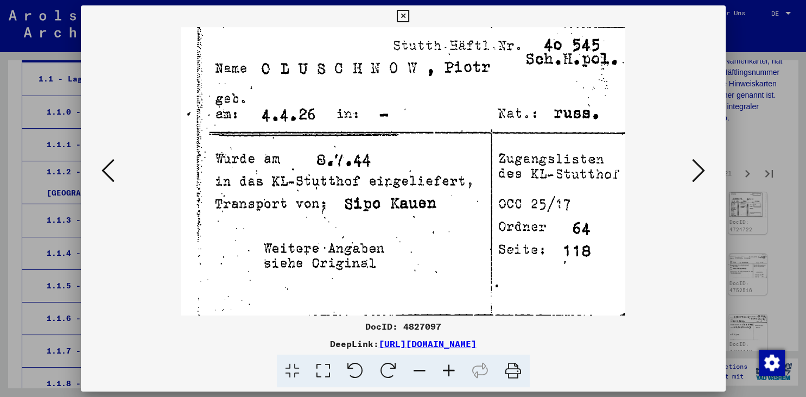
click at [705, 175] on icon at bounding box center [698, 170] width 13 height 26
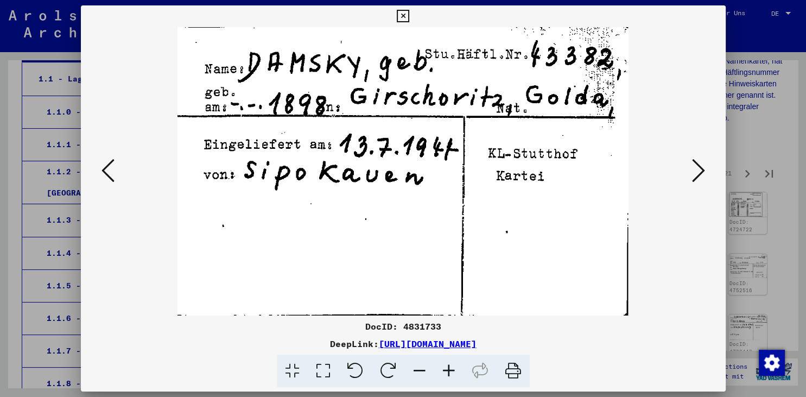
click at [705, 175] on icon at bounding box center [698, 170] width 13 height 26
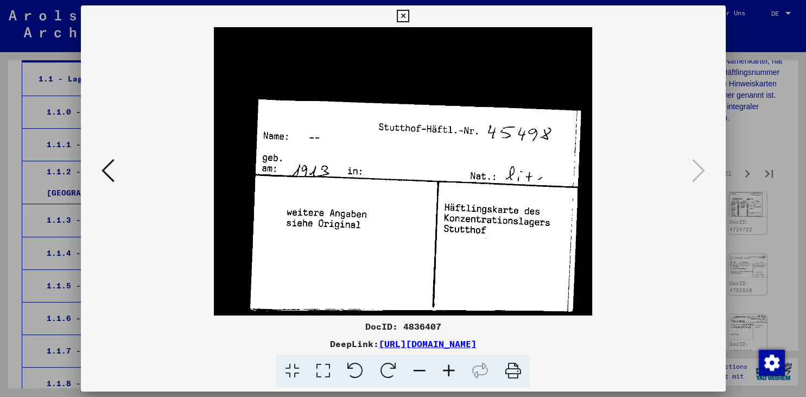
click at [409, 16] on icon at bounding box center [403, 16] width 12 height 13
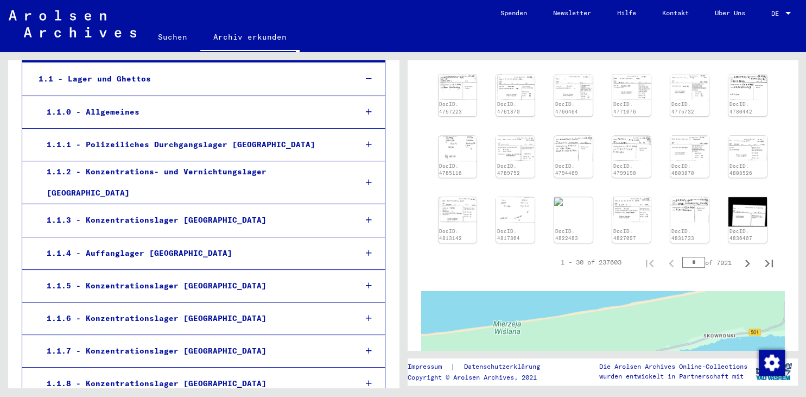
scroll to position [492, 0]
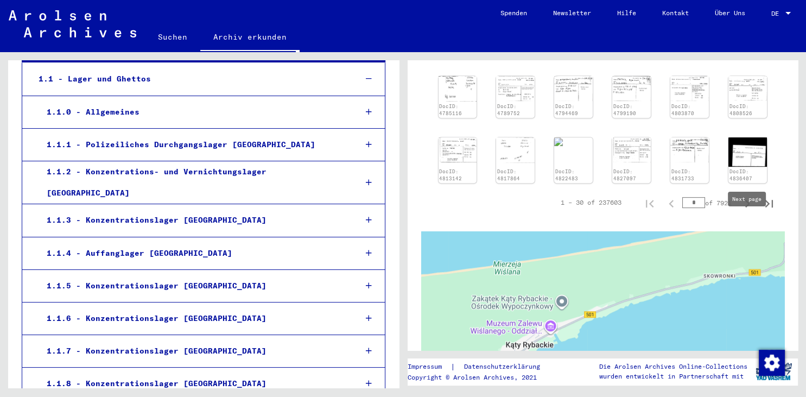
click at [746, 211] on icon "Next page" at bounding box center [746, 203] width 15 height 15
type input "*"
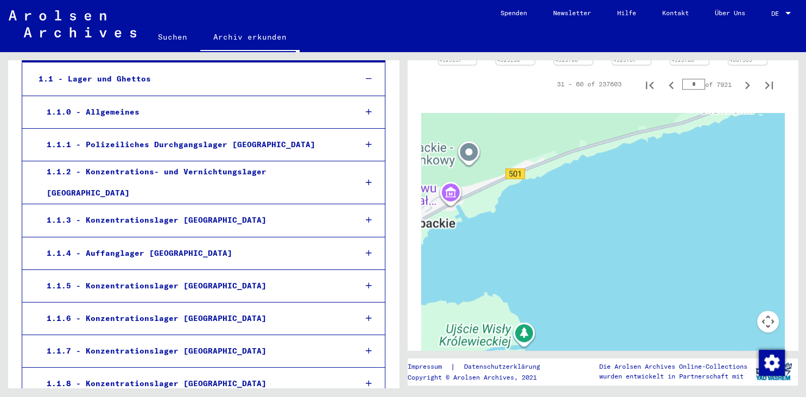
scroll to position [619, 0]
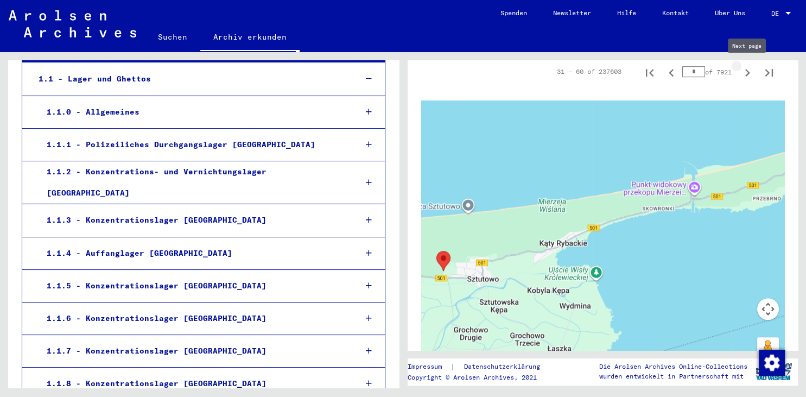
click at [745, 73] on icon "Next page" at bounding box center [746, 72] width 15 height 15
type input "*"
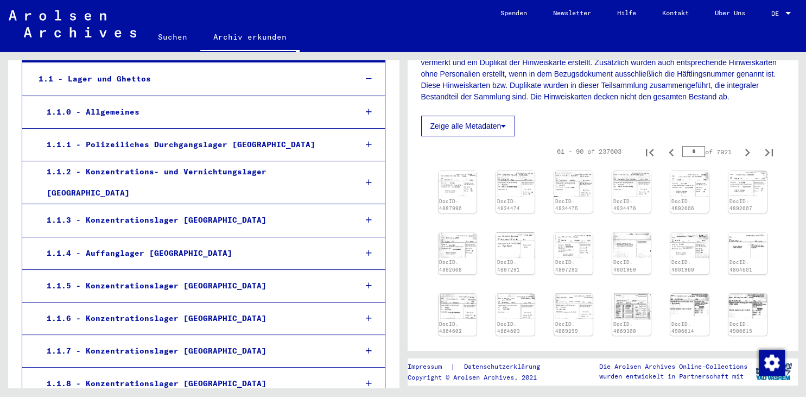
scroll to position [255, 0]
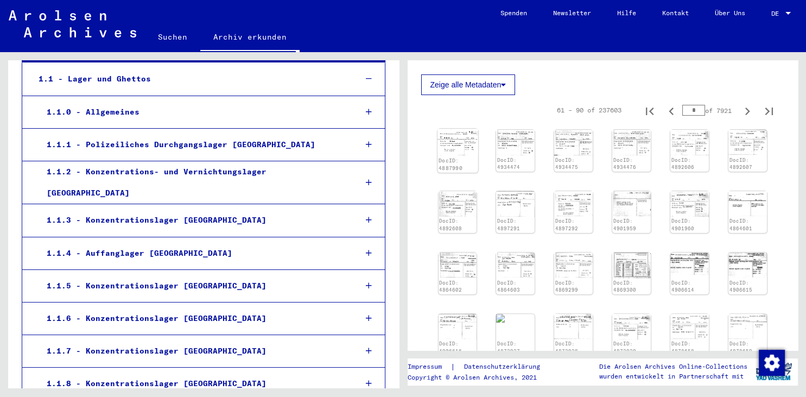
click at [457, 151] on img at bounding box center [457, 142] width 40 height 26
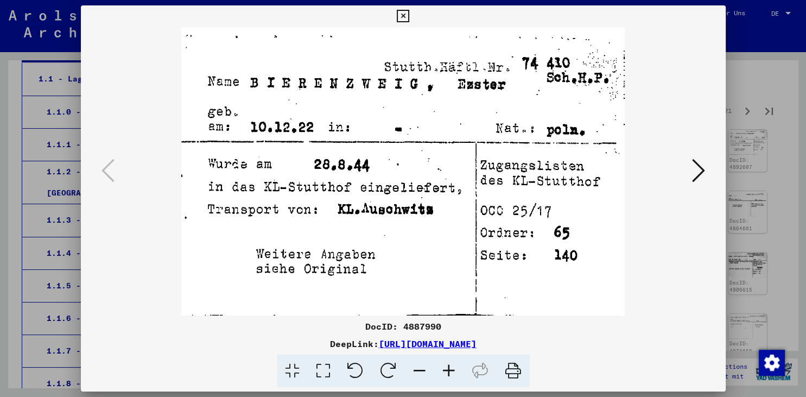
click at [699, 168] on icon at bounding box center [698, 170] width 13 height 26
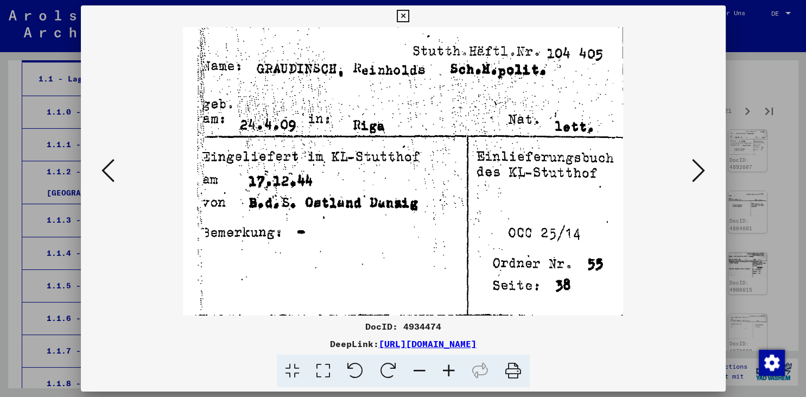
click at [699, 168] on icon at bounding box center [698, 170] width 13 height 26
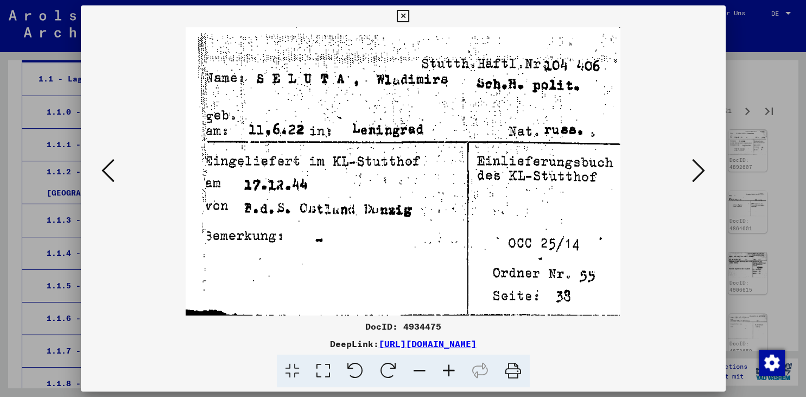
click at [699, 168] on icon at bounding box center [698, 170] width 13 height 26
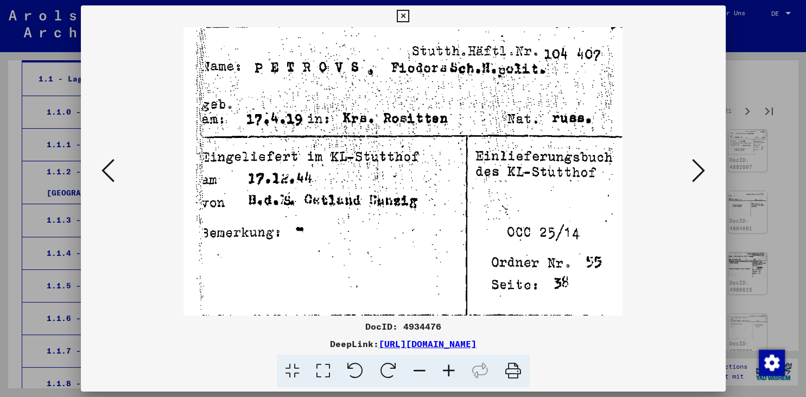
click at [699, 168] on icon at bounding box center [698, 170] width 13 height 26
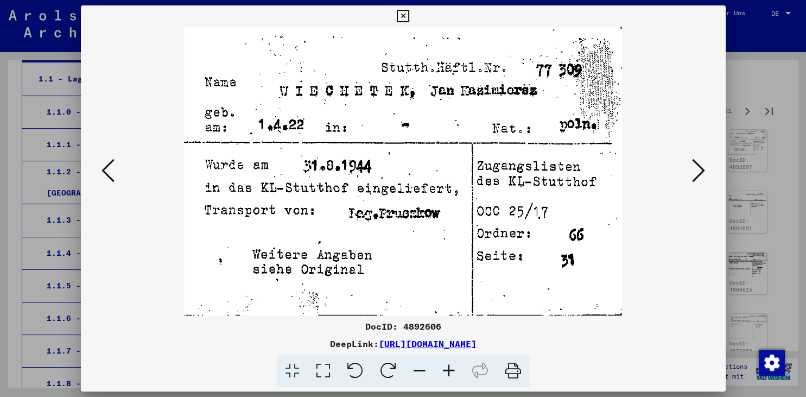
click at [699, 168] on icon at bounding box center [698, 170] width 13 height 26
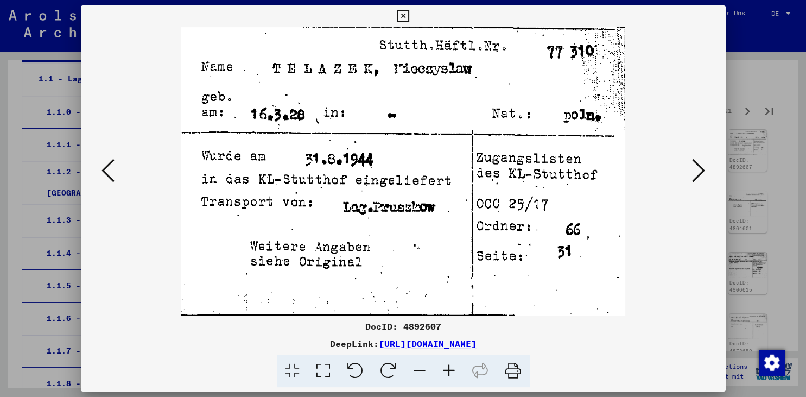
click at [699, 168] on icon at bounding box center [698, 170] width 13 height 26
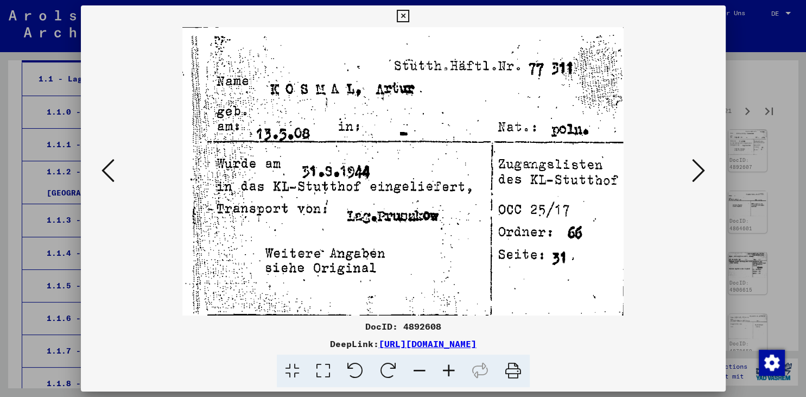
click at [699, 168] on icon at bounding box center [698, 170] width 13 height 26
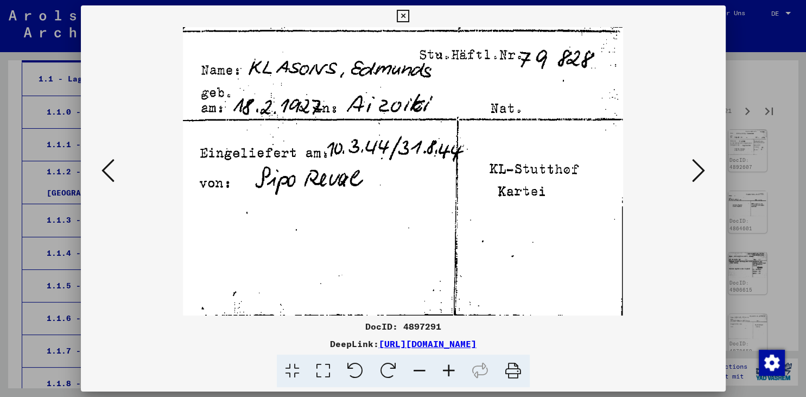
click at [699, 168] on icon at bounding box center [698, 170] width 13 height 26
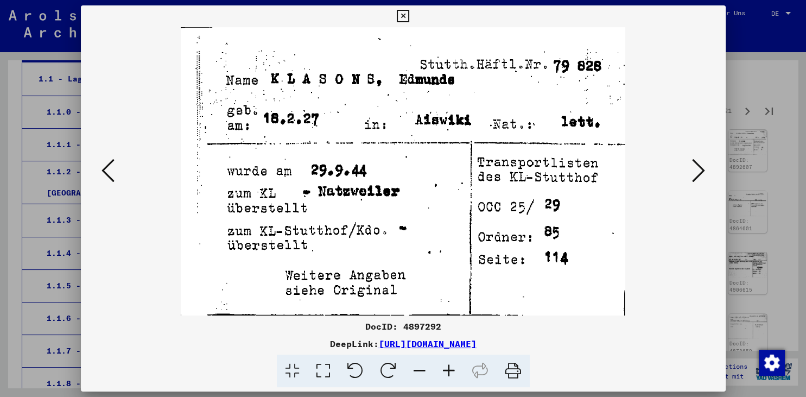
click at [699, 168] on icon at bounding box center [698, 170] width 13 height 26
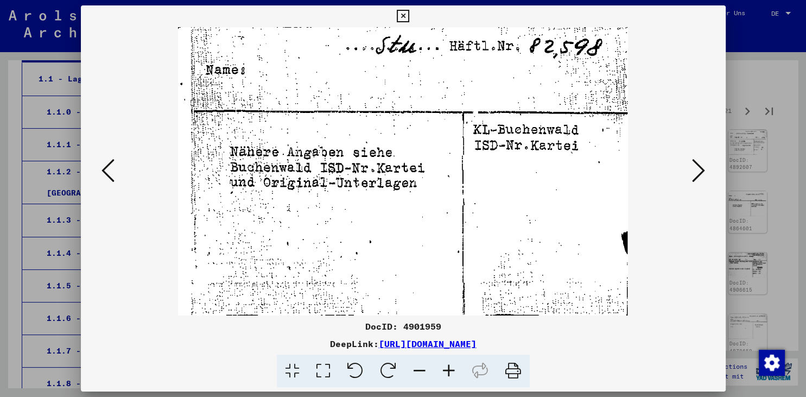
click at [699, 168] on icon at bounding box center [698, 170] width 13 height 26
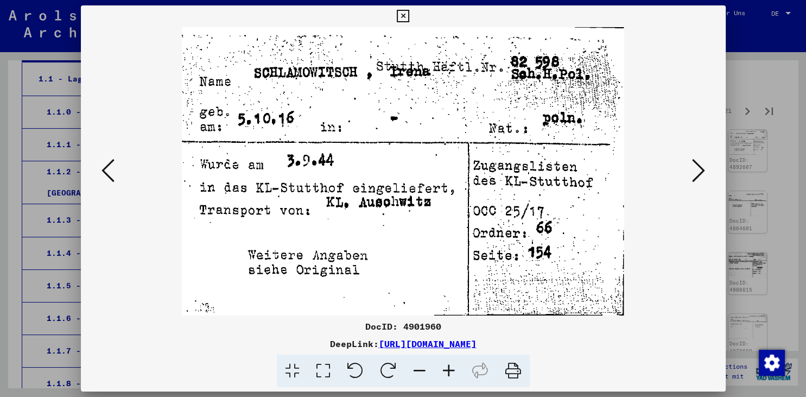
click at [699, 168] on icon at bounding box center [698, 170] width 13 height 26
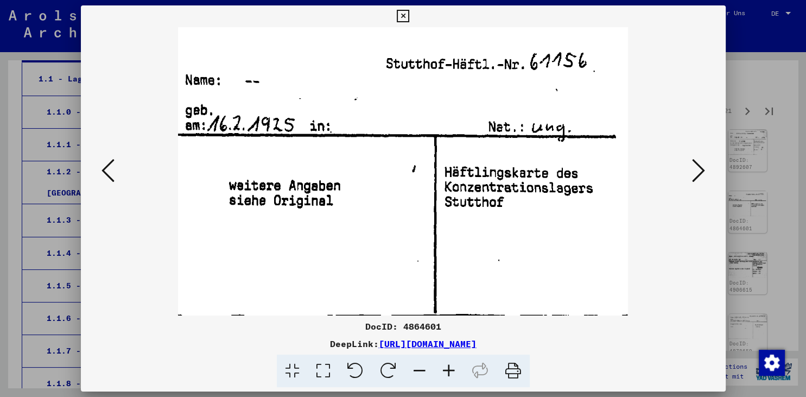
click at [699, 168] on icon at bounding box center [698, 170] width 13 height 26
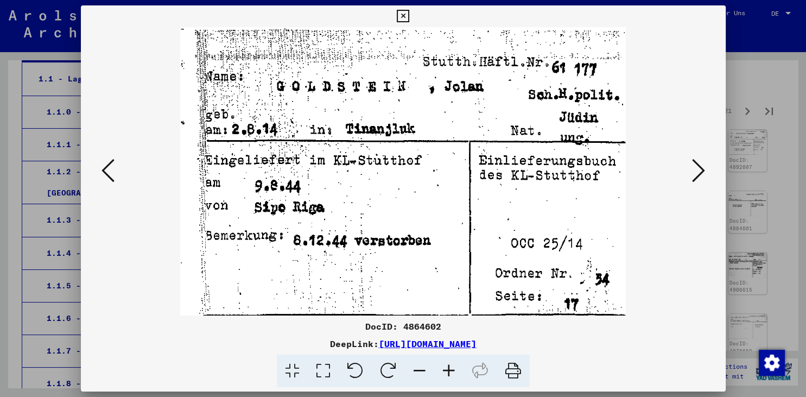
click at [699, 168] on icon at bounding box center [698, 170] width 13 height 26
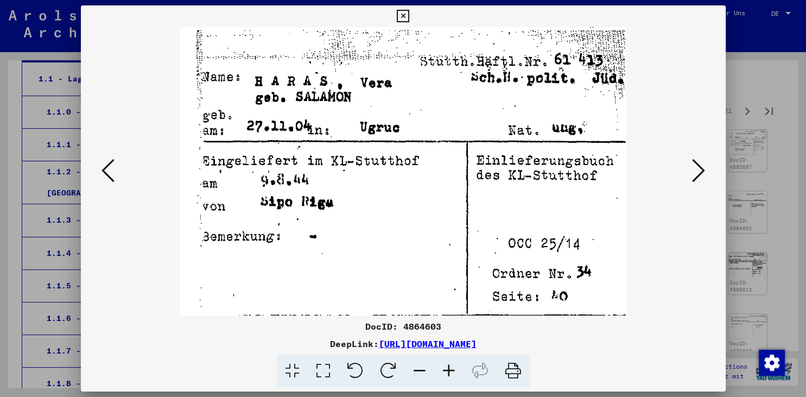
click at [699, 168] on icon at bounding box center [698, 170] width 13 height 26
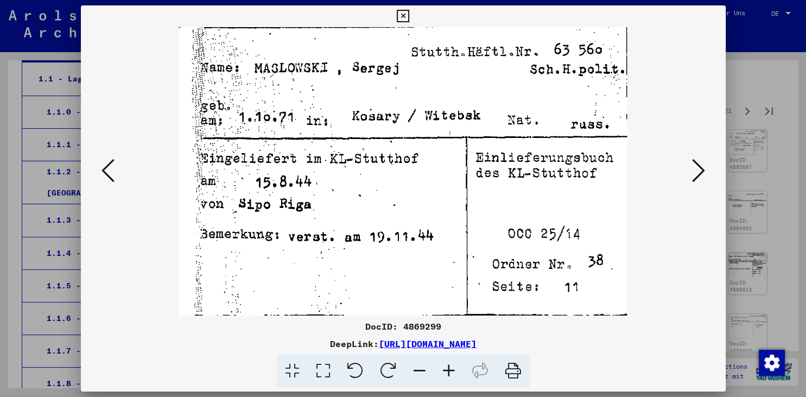
click at [699, 168] on icon at bounding box center [698, 170] width 13 height 26
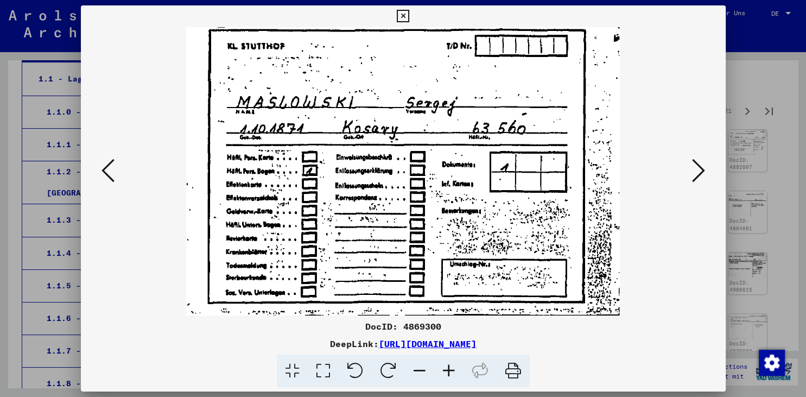
click at [699, 168] on icon at bounding box center [698, 170] width 13 height 26
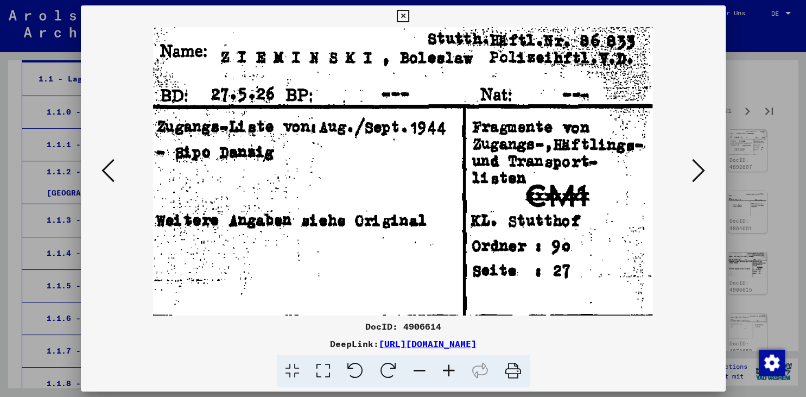
click at [699, 168] on icon at bounding box center [698, 170] width 13 height 26
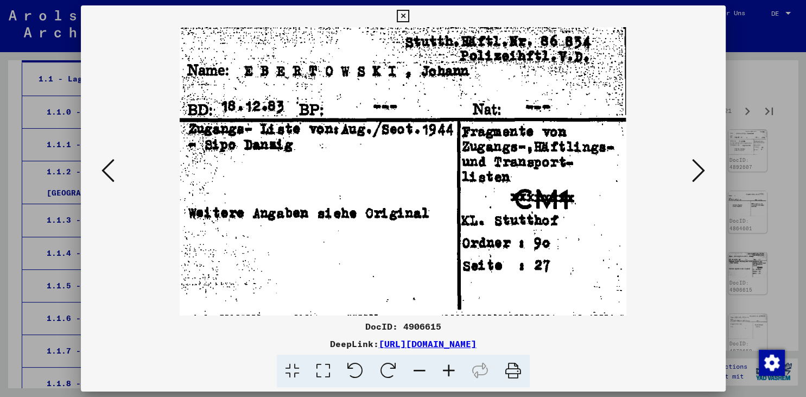
click at [699, 168] on icon at bounding box center [698, 170] width 13 height 26
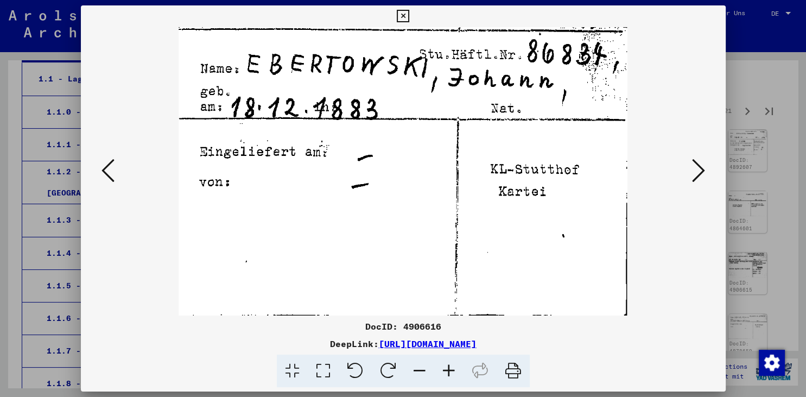
click at [699, 168] on icon at bounding box center [698, 170] width 13 height 26
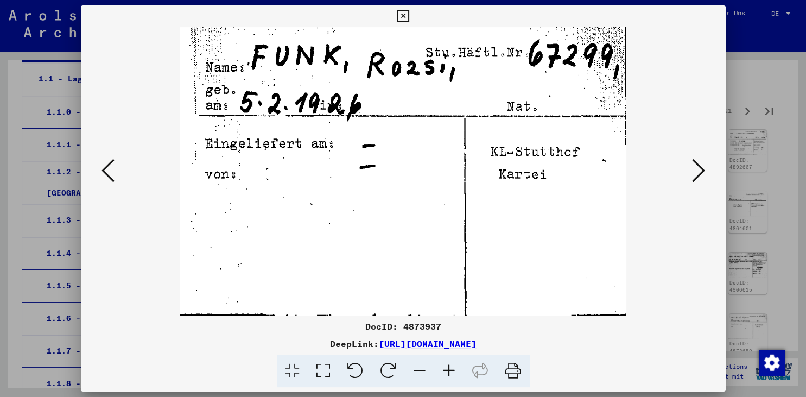
click at [699, 168] on icon at bounding box center [698, 170] width 13 height 26
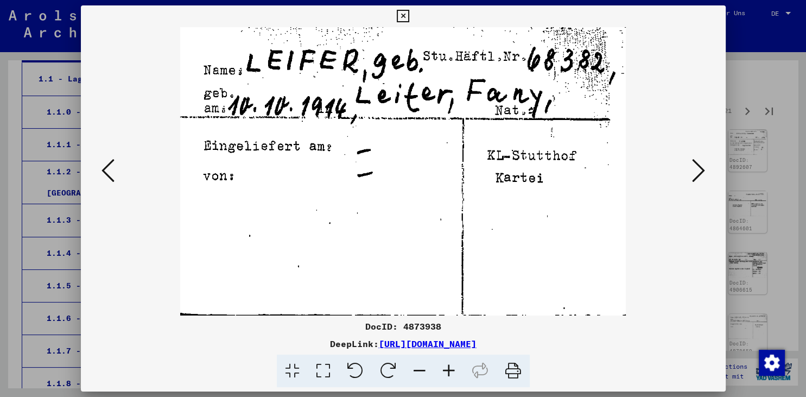
click at [699, 168] on icon at bounding box center [698, 170] width 13 height 26
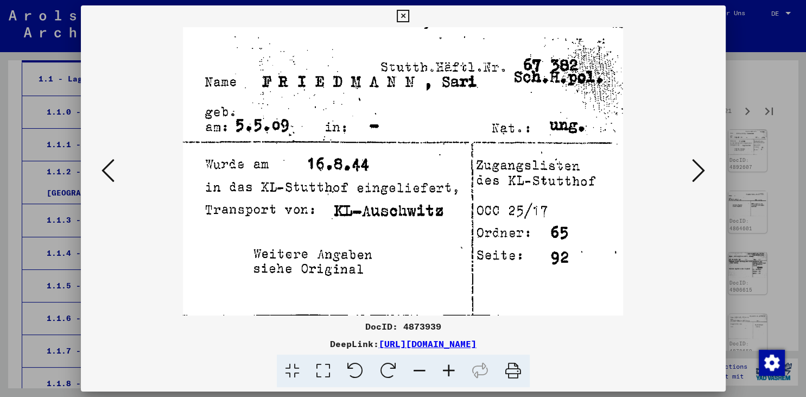
click at [699, 168] on icon at bounding box center [698, 170] width 13 height 26
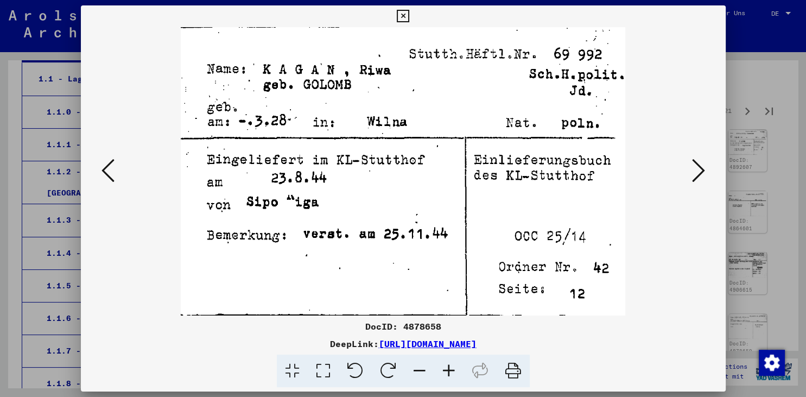
click at [699, 168] on icon at bounding box center [698, 170] width 13 height 26
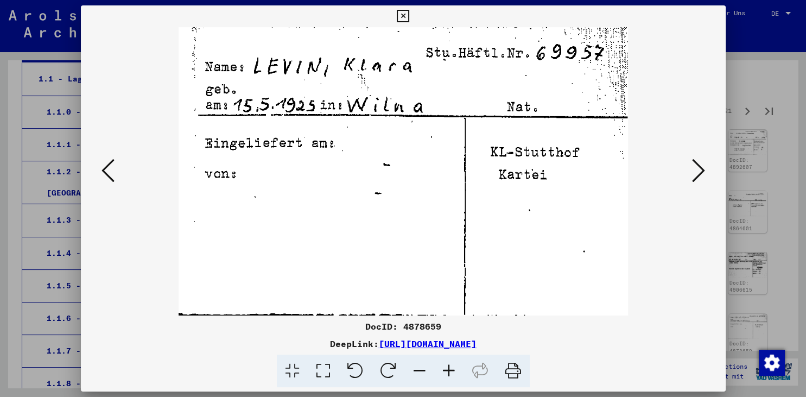
click at [699, 168] on icon at bounding box center [698, 170] width 13 height 26
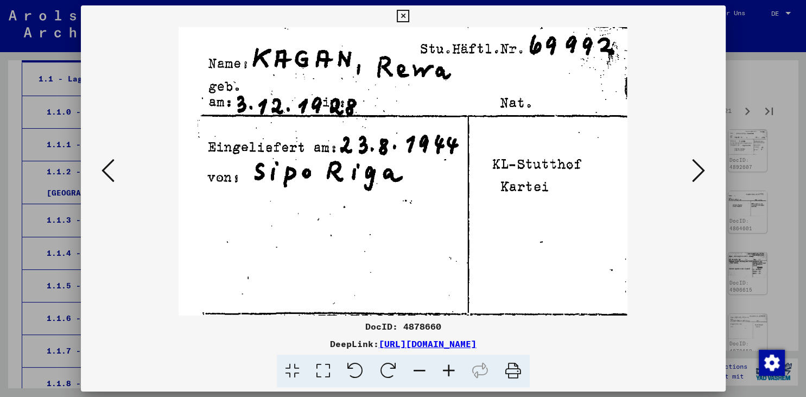
click at [699, 168] on icon at bounding box center [698, 170] width 13 height 26
